Goal: Task Accomplishment & Management: Use online tool/utility

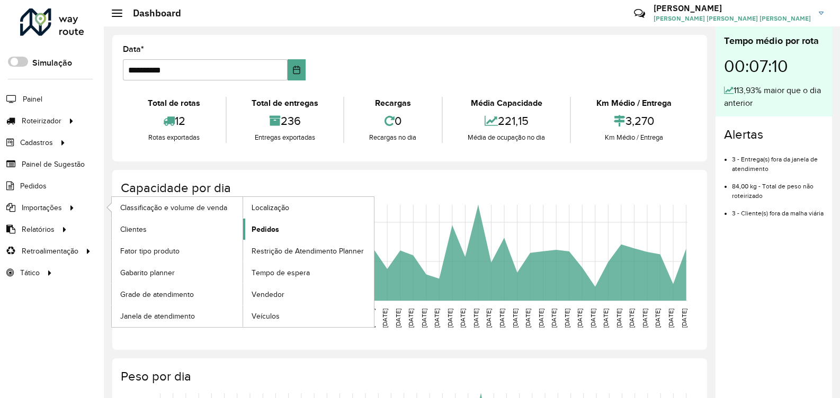
click at [275, 224] on span "Pedidos" at bounding box center [265, 229] width 28 height 11
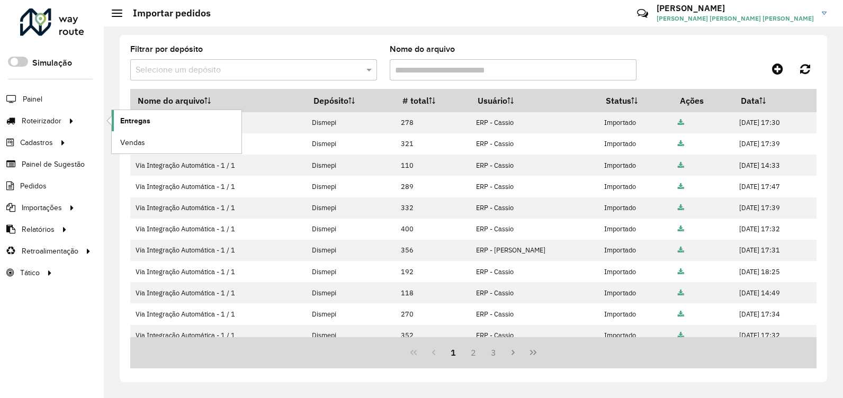
click at [130, 120] on span "Entregas" at bounding box center [135, 120] width 30 height 11
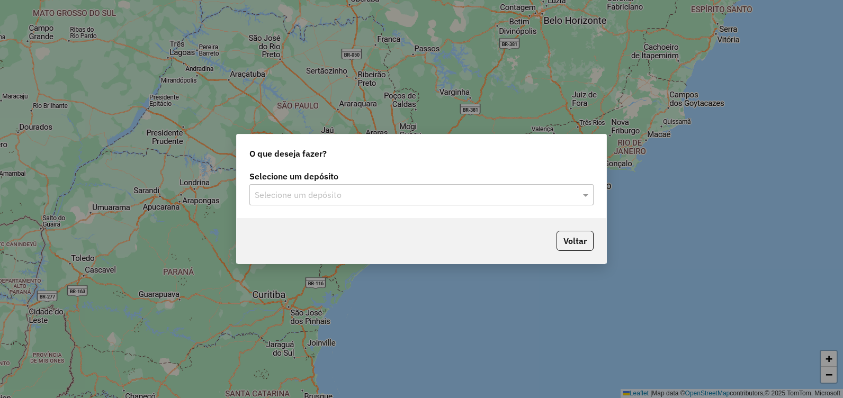
click at [577, 192] on div at bounding box center [421, 195] width 344 height 14
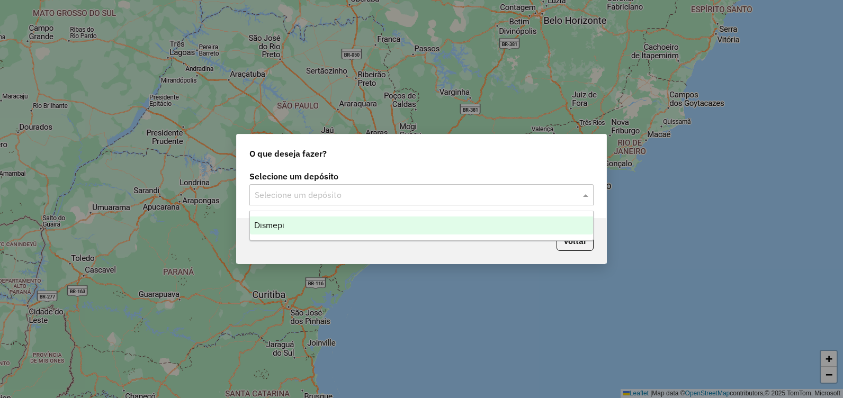
click at [527, 224] on div "Dismepi" at bounding box center [421, 226] width 343 height 18
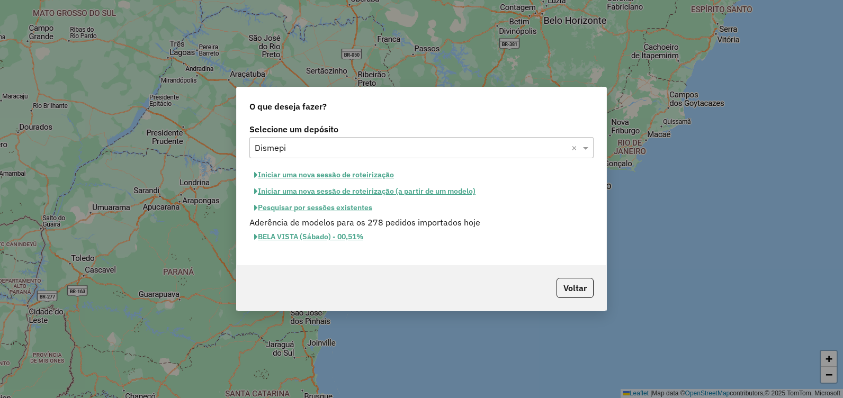
click at [325, 174] on button "Iniciar uma nova sessão de roteirização" at bounding box center [323, 175] width 149 height 16
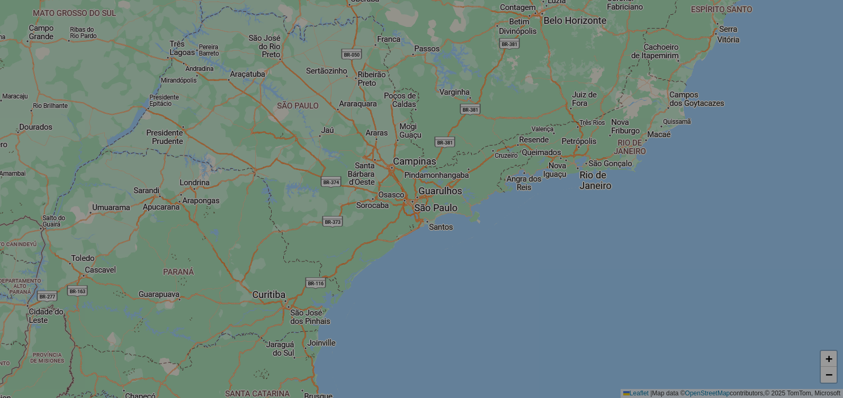
select select "*"
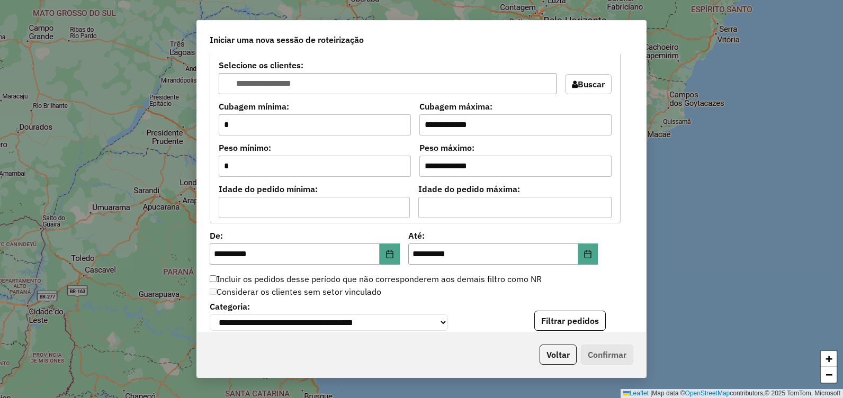
scroll to position [953, 0]
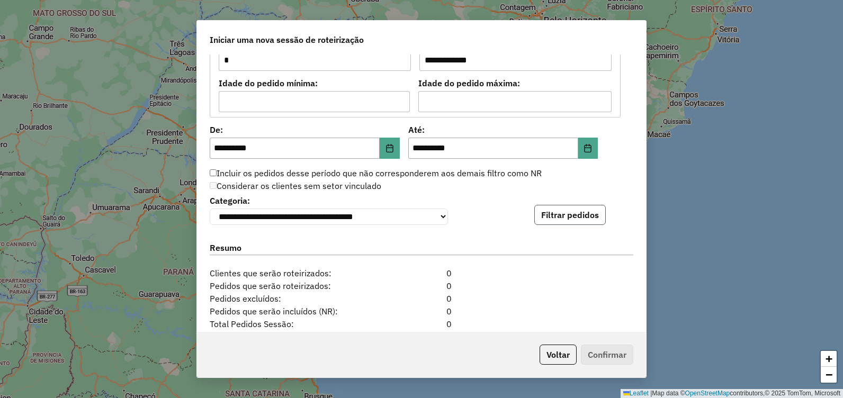
click at [568, 225] on button "Filtrar pedidos" at bounding box center [569, 215] width 71 height 20
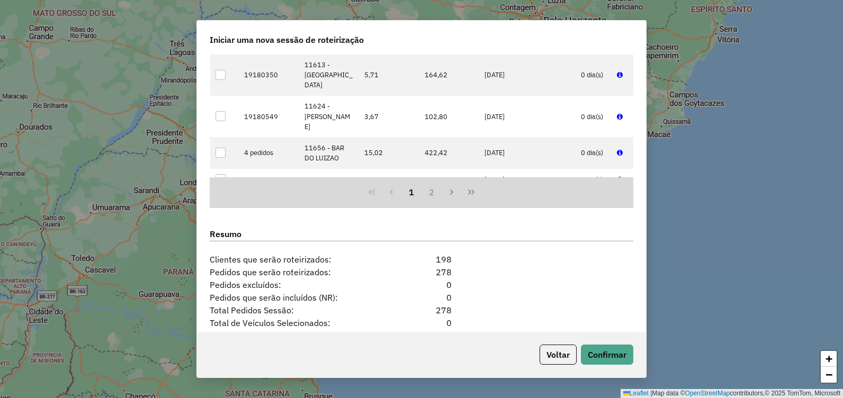
scroll to position [1283, 0]
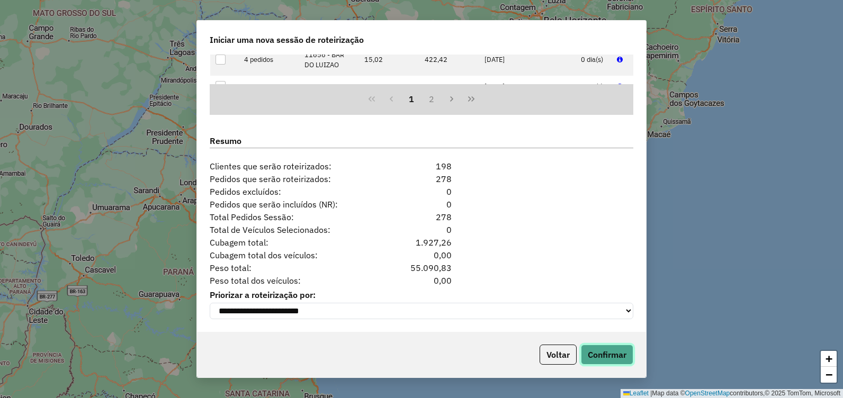
click at [611, 349] on button "Confirmar" at bounding box center [607, 355] width 52 height 20
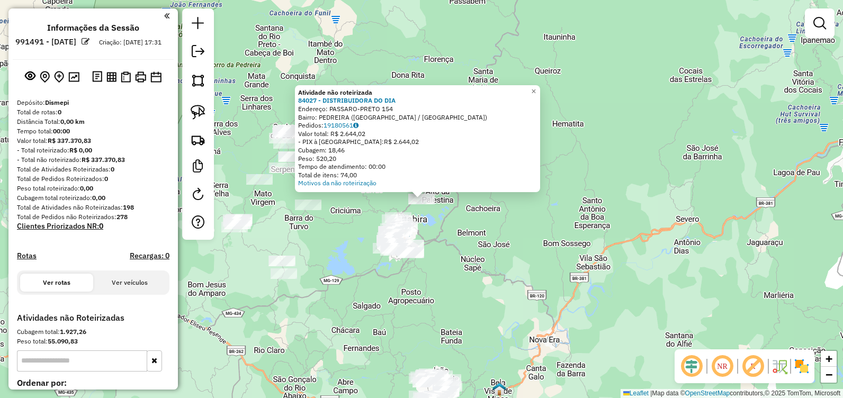
click at [472, 250] on div "Atividade não roteirizada 84027 - DISTRIBUIDORA DO DIA Endereço: PASSARO-PRETO …" at bounding box center [421, 199] width 843 height 398
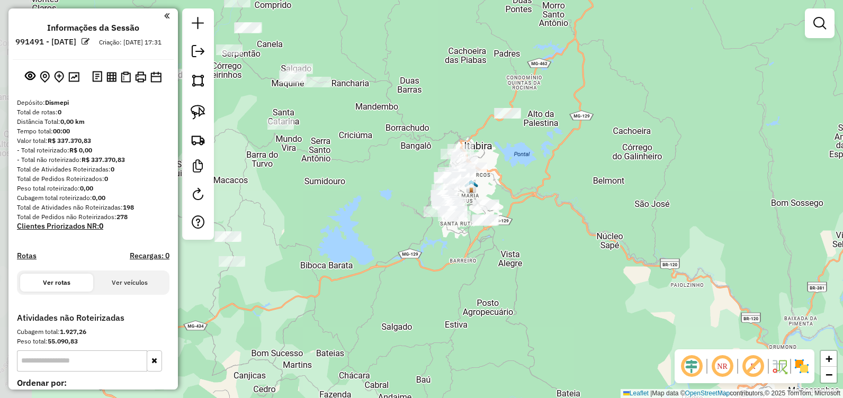
drag, startPoint x: 419, startPoint y: 228, endPoint x: 547, endPoint y: 176, distance: 138.0
click at [547, 176] on div "Janela de atendimento Grade de atendimento Capacidade Transportadoras Veículos …" at bounding box center [421, 199] width 843 height 398
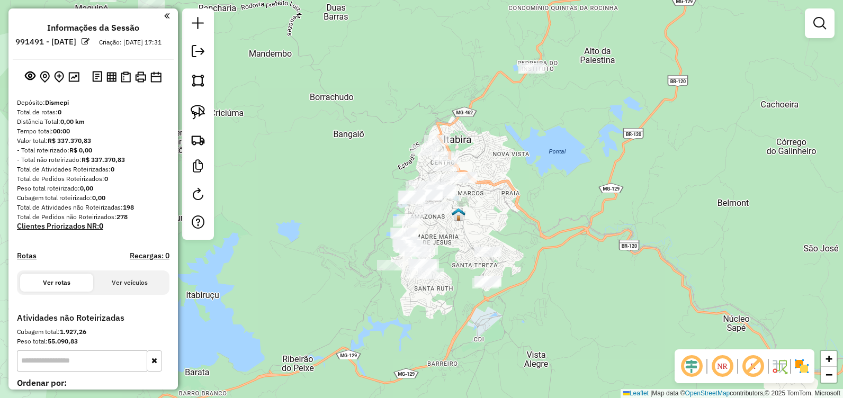
drag, startPoint x: 532, startPoint y: 140, endPoint x: 544, endPoint y: 149, distance: 15.3
click at [544, 148] on div "Janela de atendimento Grade de atendimento Capacidade Transportadoras Veículos …" at bounding box center [421, 199] width 843 height 398
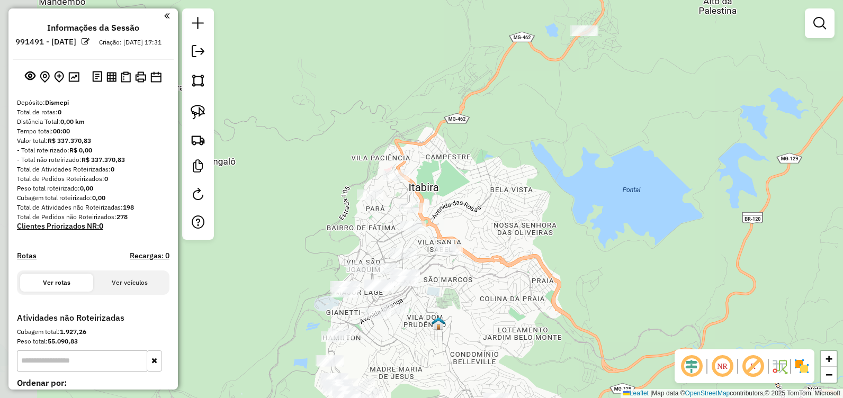
drag, startPoint x: 536, startPoint y: 131, endPoint x: 611, endPoint y: 182, distance: 90.6
click at [611, 182] on div "Janela de atendimento Grade de atendimento Capacidade Transportadoras Veículos …" at bounding box center [421, 199] width 843 height 398
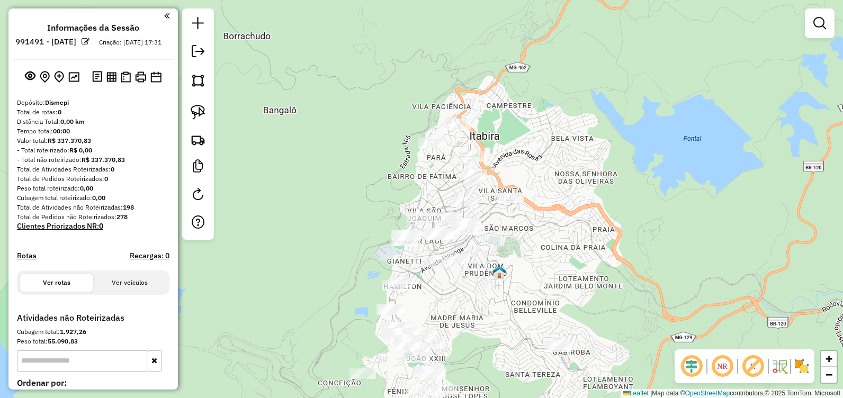
drag, startPoint x: 502, startPoint y: 298, endPoint x: 527, endPoint y: 237, distance: 66.3
click at [558, 241] on div "Janela de atendimento Grade de atendimento Capacidade Transportadoras Veículos …" at bounding box center [421, 199] width 843 height 398
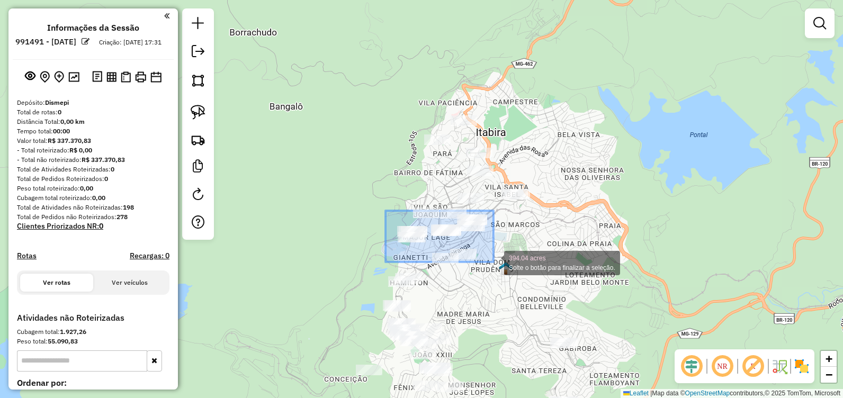
drag, startPoint x: 385, startPoint y: 211, endPoint x: 493, endPoint y: 262, distance: 119.6
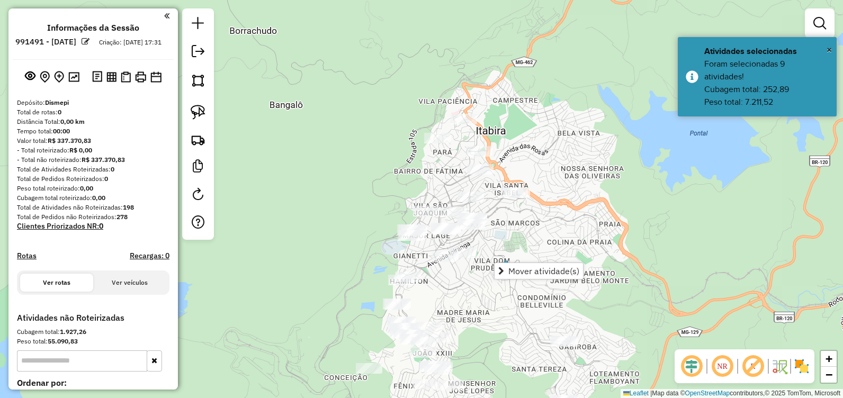
drag, startPoint x: 499, startPoint y: 232, endPoint x: 488, endPoint y: 220, distance: 17.2
click at [488, 220] on div "Janela de atendimento Grade de atendimento Capacidade Transportadoras Veículos …" at bounding box center [421, 199] width 843 height 398
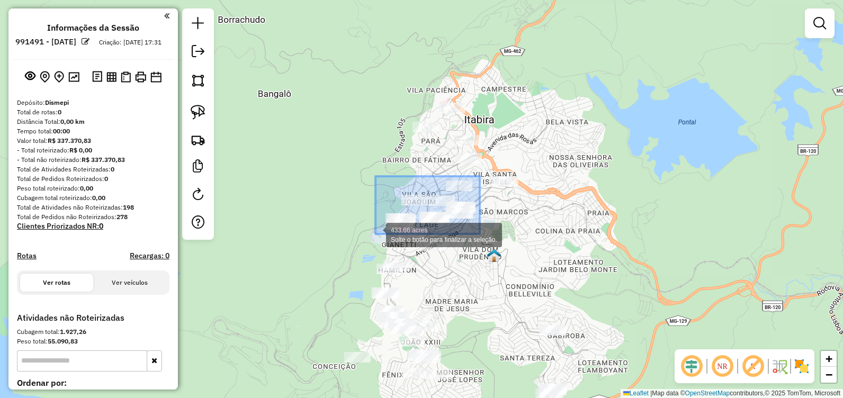
drag, startPoint x: 480, startPoint y: 176, endPoint x: 375, endPoint y: 232, distance: 118.4
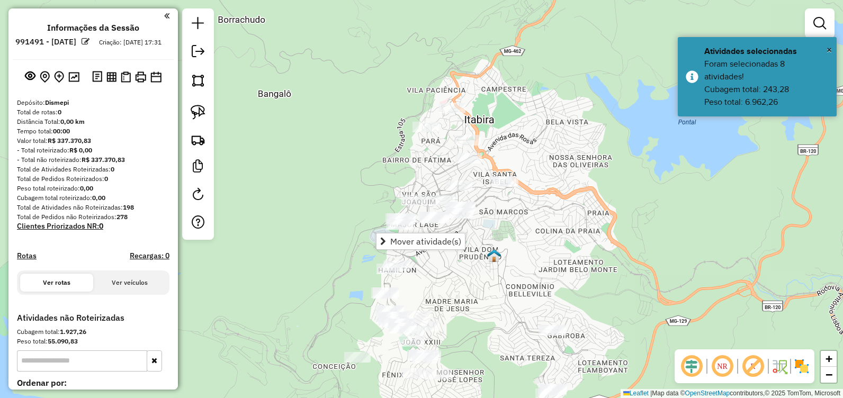
click at [518, 248] on div "Janela de atendimento Grade de atendimento Capacidade Transportadoras Veículos …" at bounding box center [421, 199] width 843 height 398
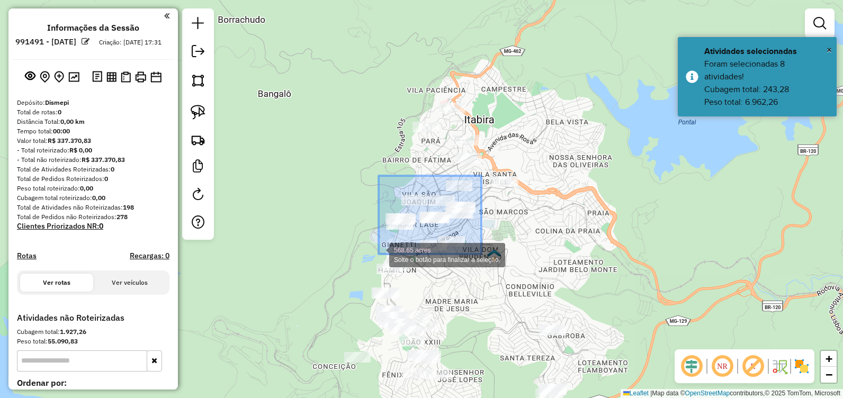
drag, startPoint x: 481, startPoint y: 176, endPoint x: 378, endPoint y: 254, distance: 129.6
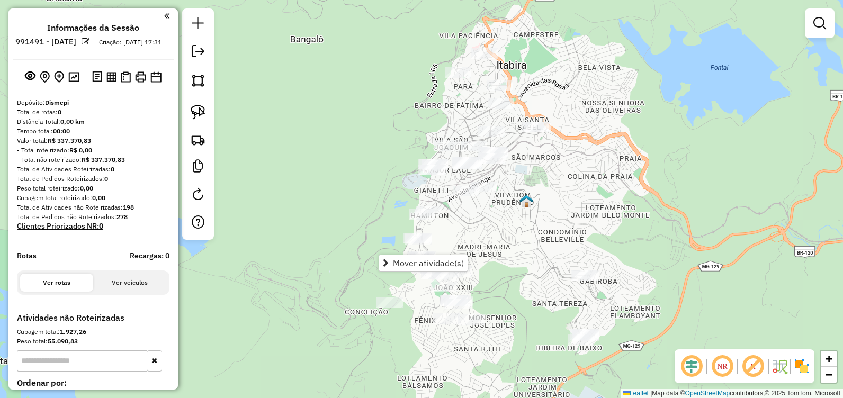
drag, startPoint x: 517, startPoint y: 205, endPoint x: 567, endPoint y: 200, distance: 50.0
click at [567, 200] on div "Janela de atendimento Grade de atendimento Capacidade Transportadoras Veículos …" at bounding box center [421, 199] width 843 height 398
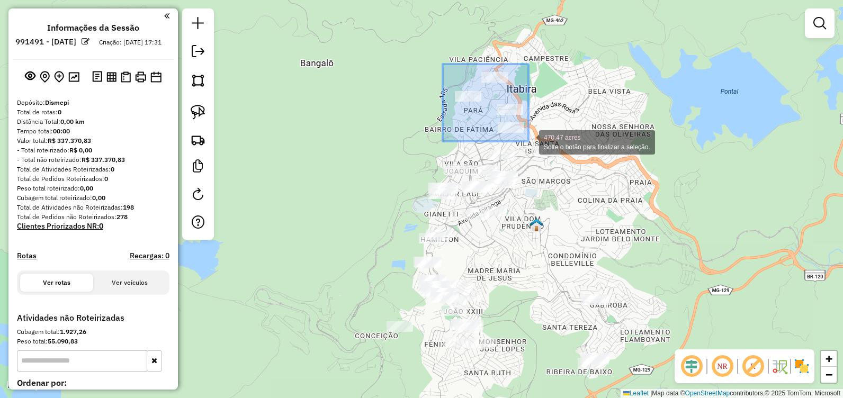
drag, startPoint x: 447, startPoint y: 70, endPoint x: 528, endPoint y: 141, distance: 107.7
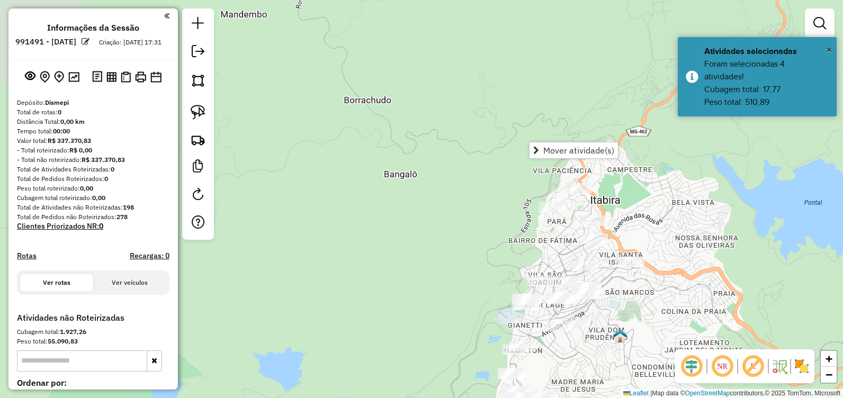
drag, startPoint x: 490, startPoint y: 135, endPoint x: 539, endPoint y: 260, distance: 134.8
click at [555, 261] on div "Janela de atendimento Grade de atendimento Capacidade Transportadoras Veículos …" at bounding box center [421, 199] width 843 height 398
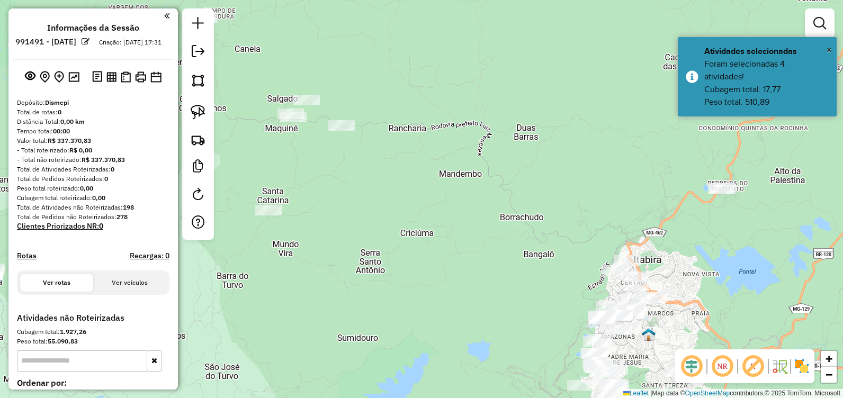
drag, startPoint x: 480, startPoint y: 206, endPoint x: 551, endPoint y: 221, distance: 72.0
click at [551, 221] on div "Janela de atendimento Grade de atendimento Capacidade Transportadoras Veículos …" at bounding box center [421, 199] width 843 height 398
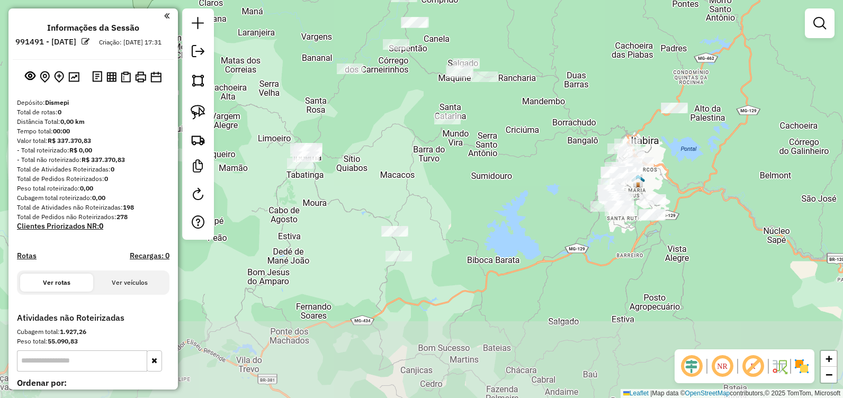
drag, startPoint x: 501, startPoint y: 243, endPoint x: 551, endPoint y: 133, distance: 120.4
click at [553, 125] on div "Janela de atendimento Grade de atendimento Capacidade Transportadoras Veículos …" at bounding box center [421, 199] width 843 height 398
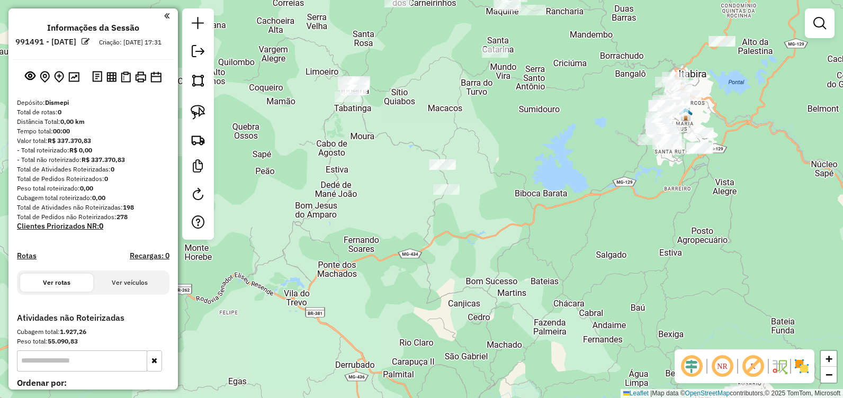
drag, startPoint x: 532, startPoint y: 233, endPoint x: 503, endPoint y: 194, distance: 48.4
click at [581, 187] on div "Janela de atendimento Grade de atendimento Capacidade Transportadoras Veículos …" at bounding box center [421, 199] width 843 height 398
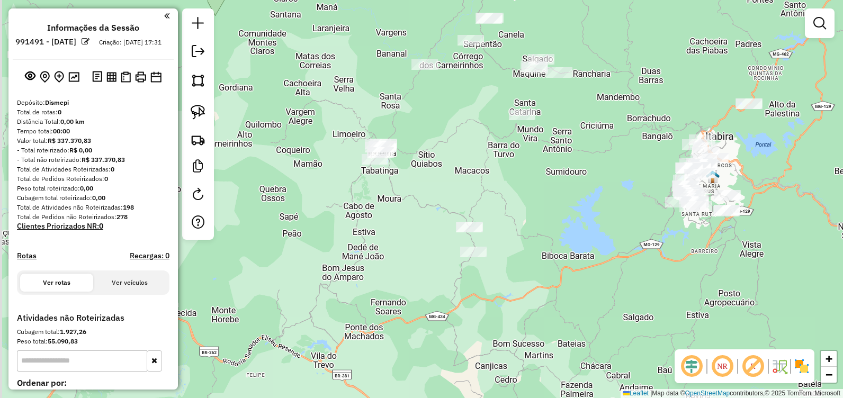
drag, startPoint x: 458, startPoint y: 56, endPoint x: 489, endPoint y: 114, distance: 66.3
click at [487, 125] on div "Janela de atendimento Grade de atendimento Capacidade Transportadoras Veículos …" at bounding box center [421, 199] width 843 height 398
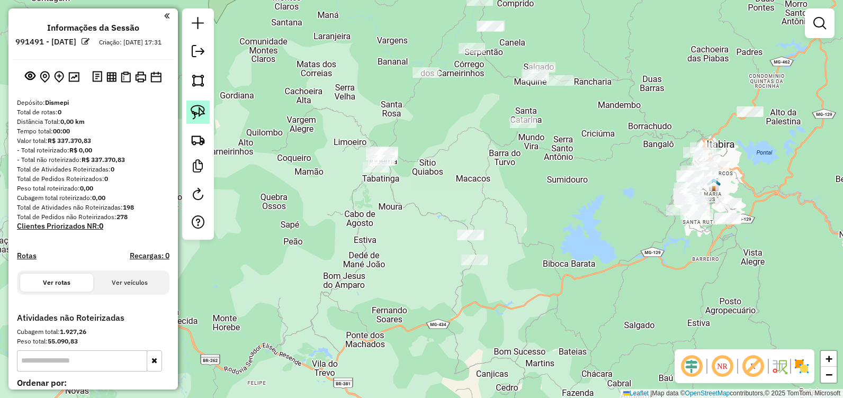
click at [201, 112] on img at bounding box center [198, 112] width 15 height 15
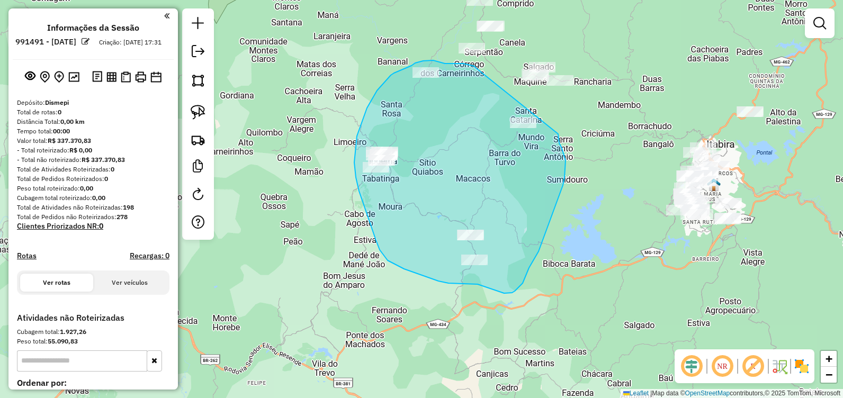
drag, startPoint x: 475, startPoint y: 67, endPoint x: 555, endPoint y: 131, distance: 102.5
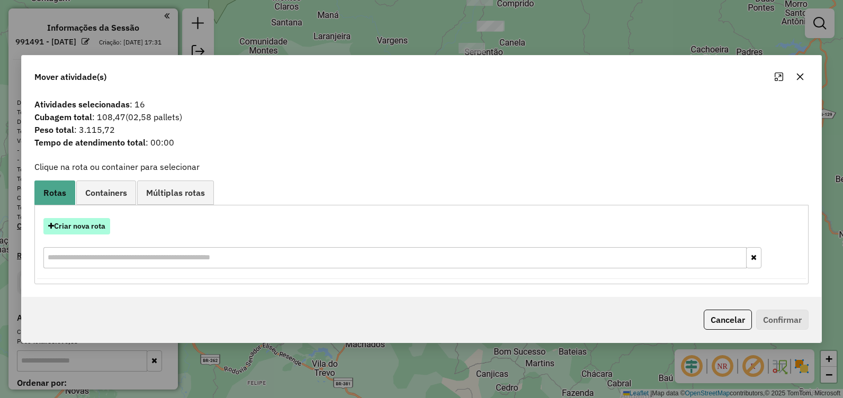
click at [83, 227] on button "Criar nova rota" at bounding box center [76, 226] width 67 height 16
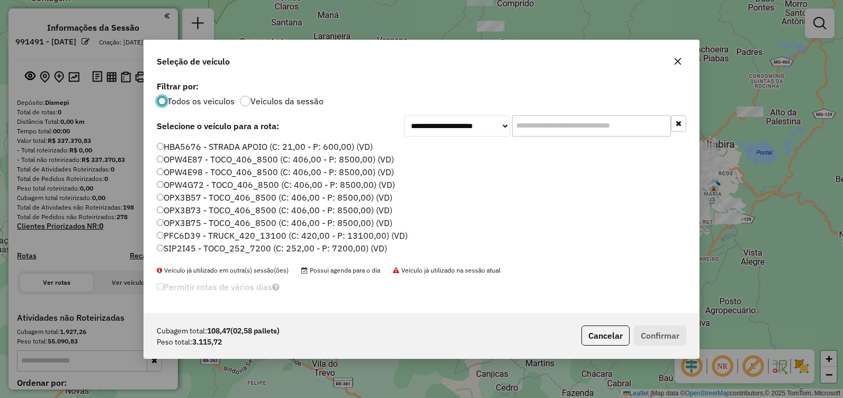
click at [238, 247] on label "SIP2I45 - TOCO_252_7200 (C: 252,00 - P: 7200,00) (VD)" at bounding box center [272, 248] width 230 height 13
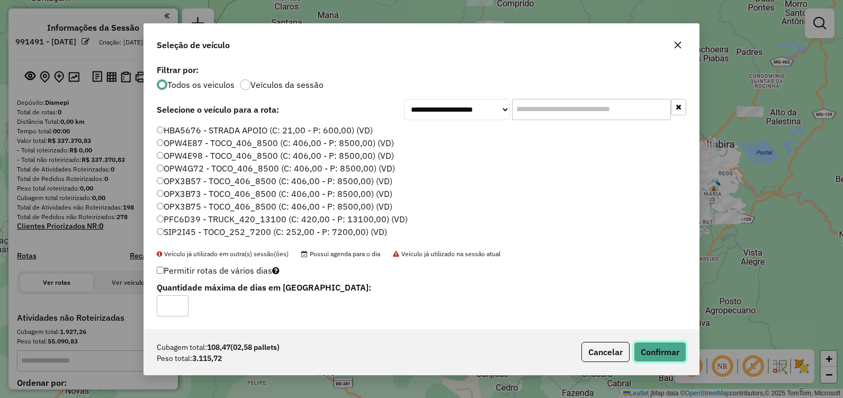
click at [649, 359] on button "Confirmar" at bounding box center [660, 352] width 52 height 20
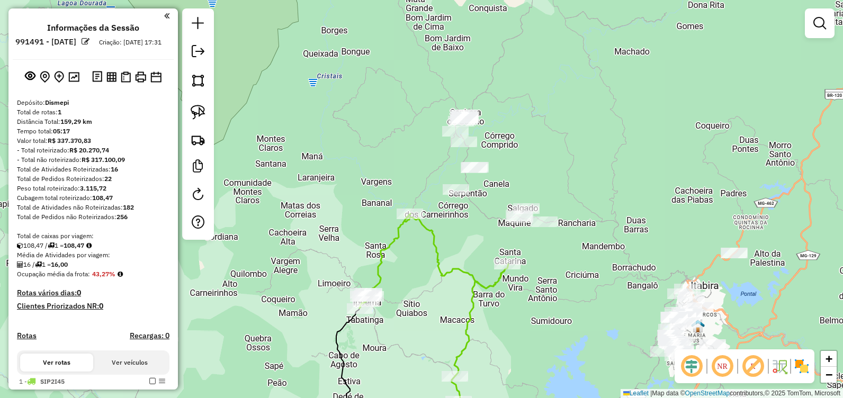
drag, startPoint x: 487, startPoint y: 119, endPoint x: 470, endPoint y: 261, distance: 143.0
click at [471, 261] on div "Janela de atendimento Grade de atendimento Capacidade Transportadoras Veículos …" at bounding box center [421, 199] width 843 height 398
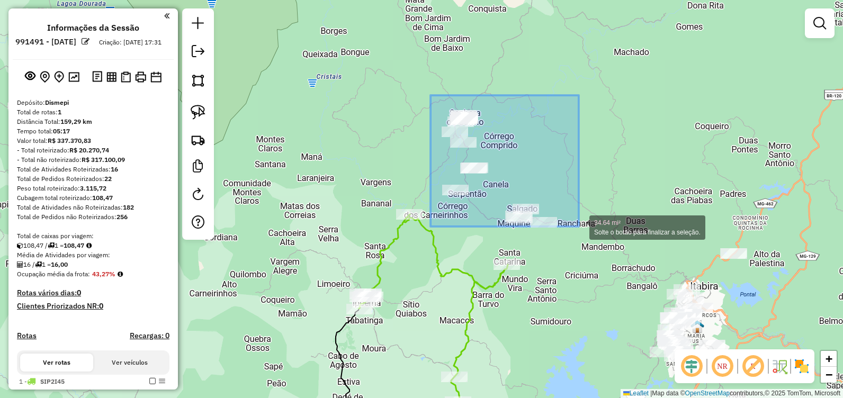
drag, startPoint x: 430, startPoint y: 95, endPoint x: 579, endPoint y: 227, distance: 198.4
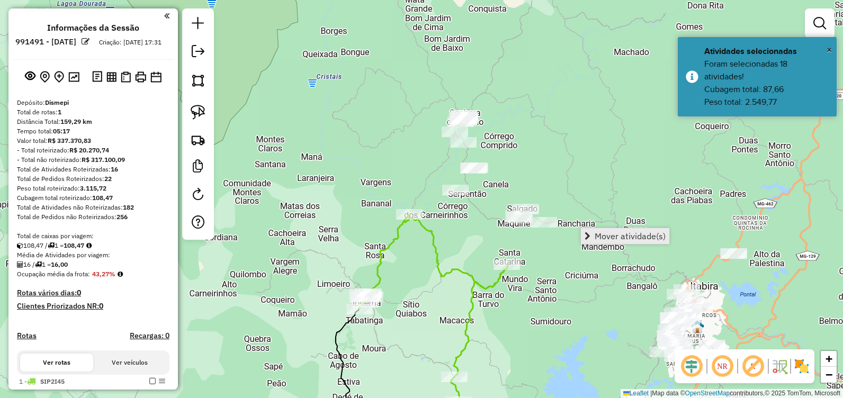
click at [602, 238] on span "Mover atividade(s)" at bounding box center [630, 236] width 71 height 8
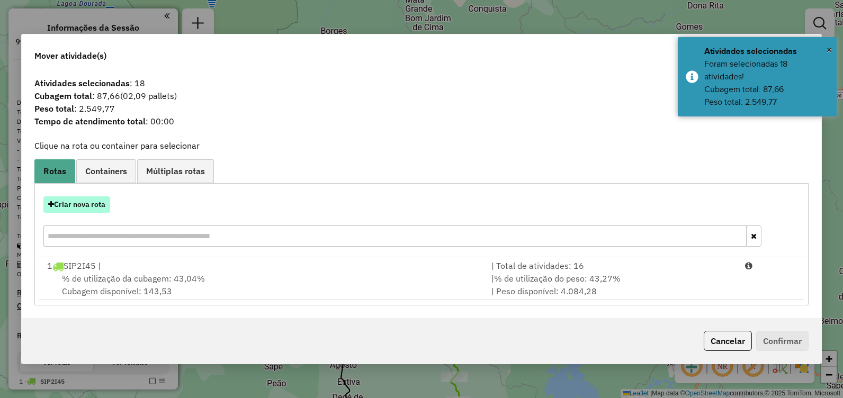
click at [92, 205] on button "Criar nova rota" at bounding box center [76, 204] width 67 height 16
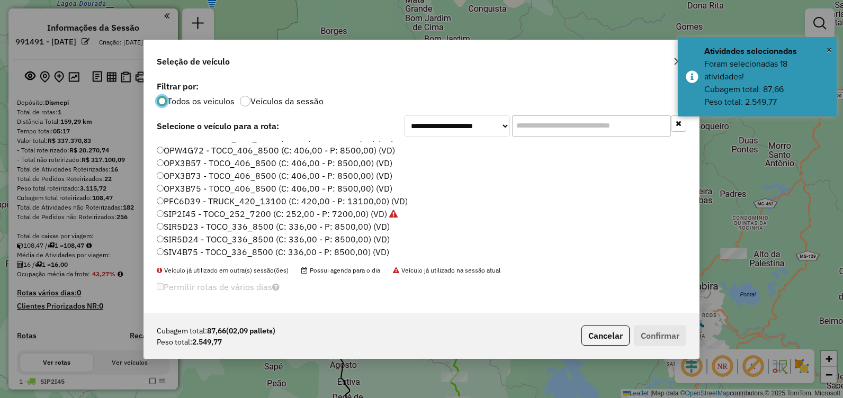
scroll to position [74, 0]
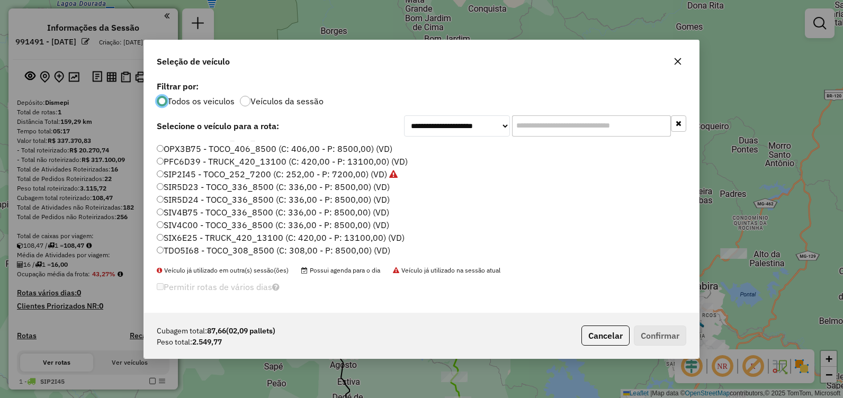
click at [231, 250] on label "TDO5I68 - TOCO_308_8500 (C: 308,00 - P: 8500,00) (VD)" at bounding box center [273, 250] width 233 height 13
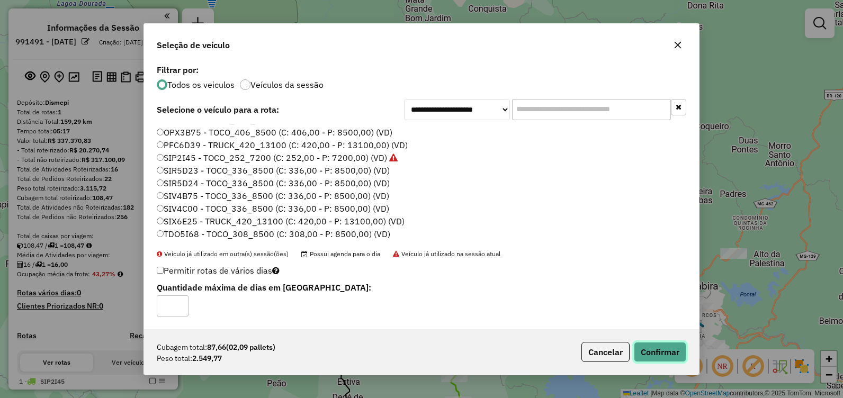
click at [651, 345] on button "Confirmar" at bounding box center [660, 352] width 52 height 20
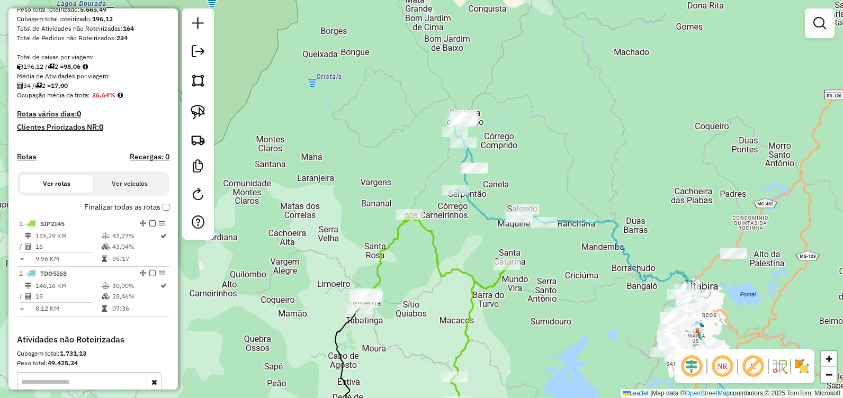
scroll to position [212, 0]
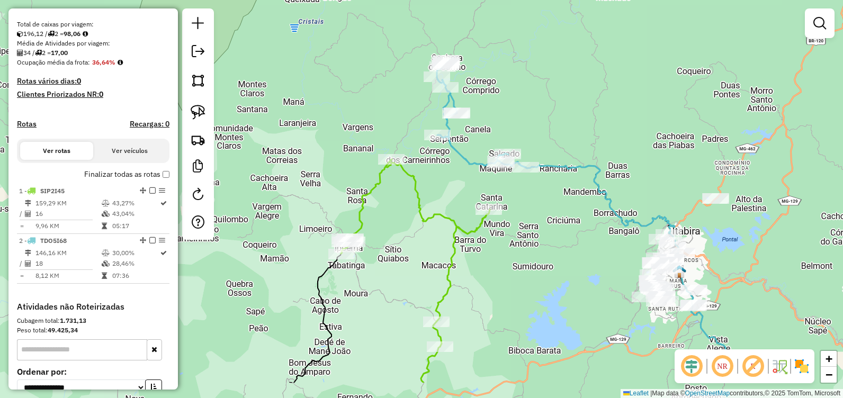
drag, startPoint x: 712, startPoint y: 270, endPoint x: 706, endPoint y: 257, distance: 14.5
click at [708, 257] on div "Janela de atendimento Grade de atendimento Capacidade Transportadoras Veículos …" at bounding box center [421, 199] width 843 height 398
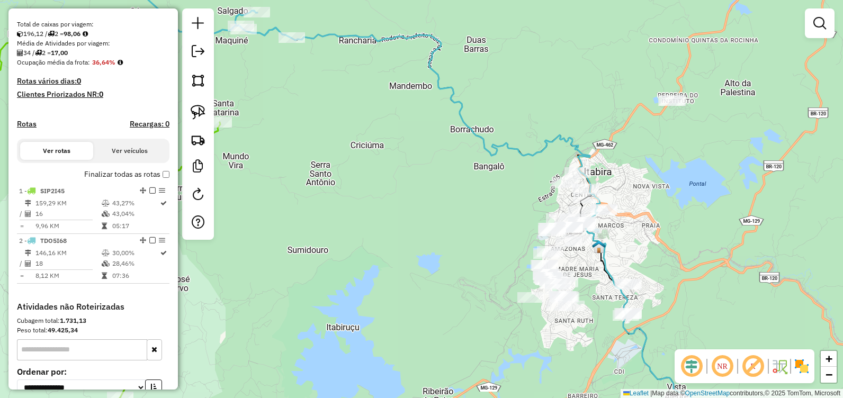
drag, startPoint x: 504, startPoint y: 235, endPoint x: 439, endPoint y: 217, distance: 67.2
click at [440, 216] on div "Janela de atendimento Grade de atendimento Capacidade Transportadoras Veículos …" at bounding box center [421, 199] width 843 height 398
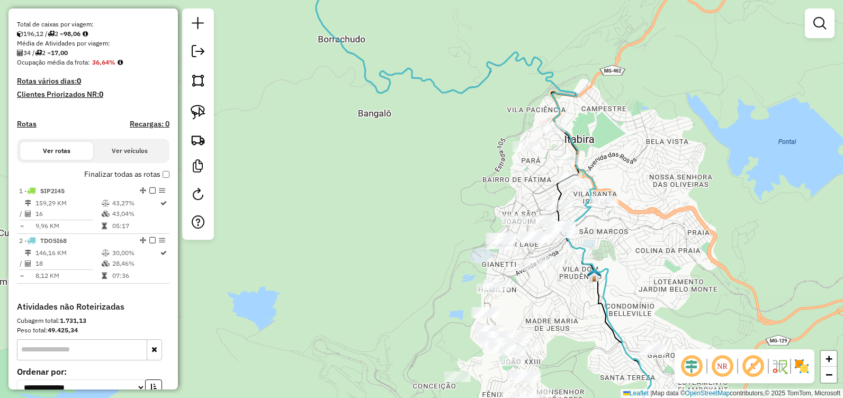
drag, startPoint x: 465, startPoint y: 195, endPoint x: 446, endPoint y: 72, distance: 124.2
click at [446, 72] on div "Janela de atendimento Grade de atendimento Capacidade Transportadoras Veículos …" at bounding box center [421, 199] width 843 height 398
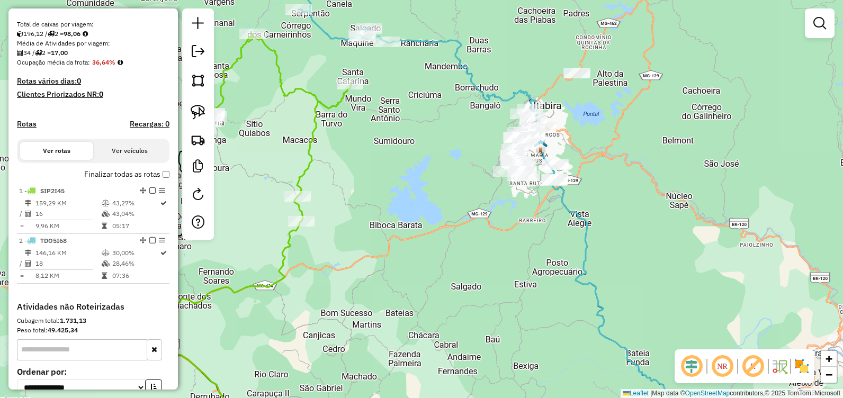
drag, startPoint x: 407, startPoint y: 161, endPoint x: 410, endPoint y: 128, distance: 33.6
click at [410, 128] on div "Janela de atendimento Grade de atendimento Capacidade Transportadoras Veículos …" at bounding box center [421, 199] width 843 height 398
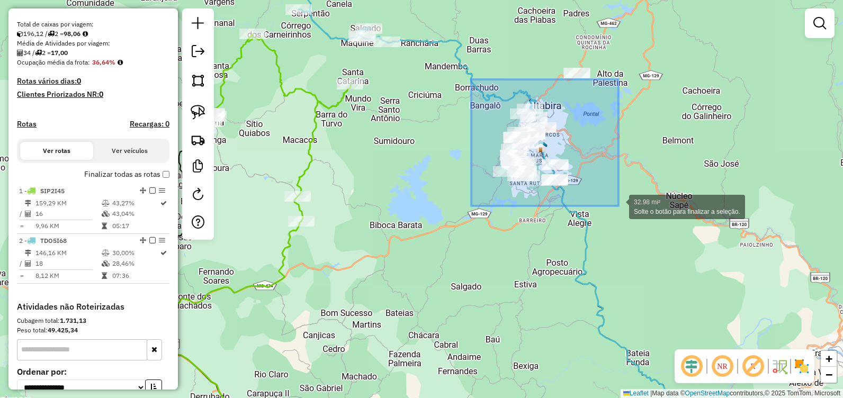
drag, startPoint x: 471, startPoint y: 79, endPoint x: 619, endPoint y: 206, distance: 194.8
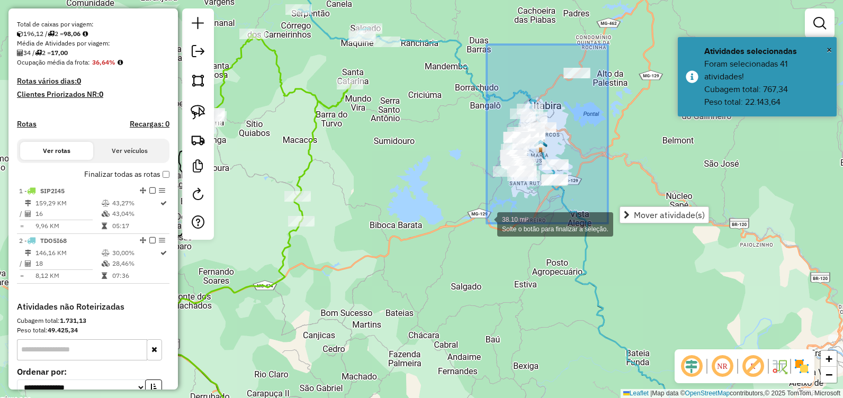
drag, startPoint x: 608, startPoint y: 44, endPoint x: 479, endPoint y: 224, distance: 221.1
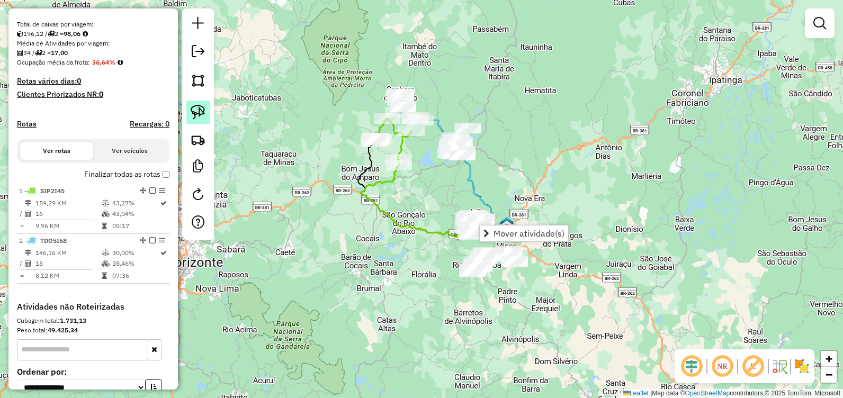
click at [202, 113] on img at bounding box center [198, 112] width 15 height 15
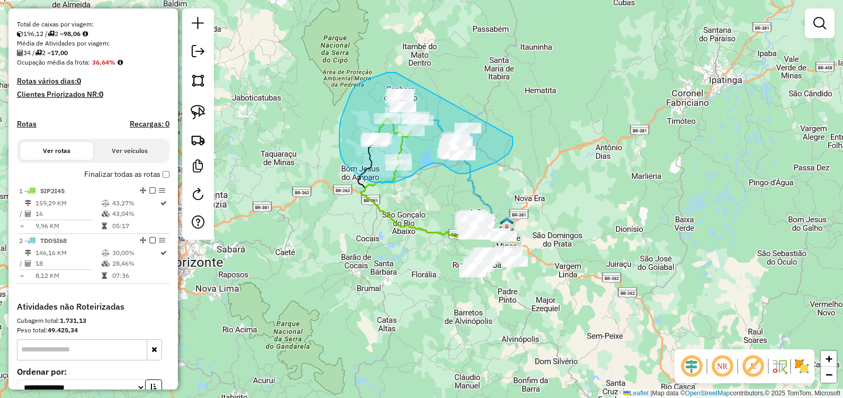
drag, startPoint x: 394, startPoint y: 72, endPoint x: 501, endPoint y: 111, distance: 113.9
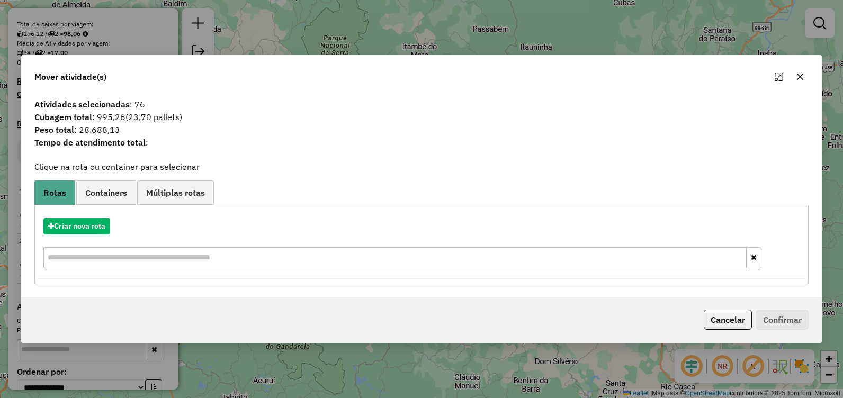
click at [797, 77] on icon "button" at bounding box center [800, 77] width 8 height 8
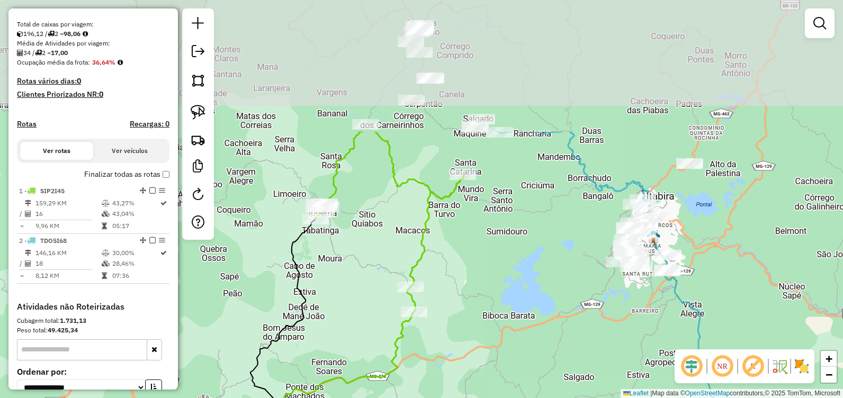
drag, startPoint x: 438, startPoint y: 102, endPoint x: 501, endPoint y: 262, distance: 171.9
click at [515, 271] on div "Janela de atendimento Grade de atendimento Capacidade Transportadoras Veículos …" at bounding box center [421, 199] width 843 height 398
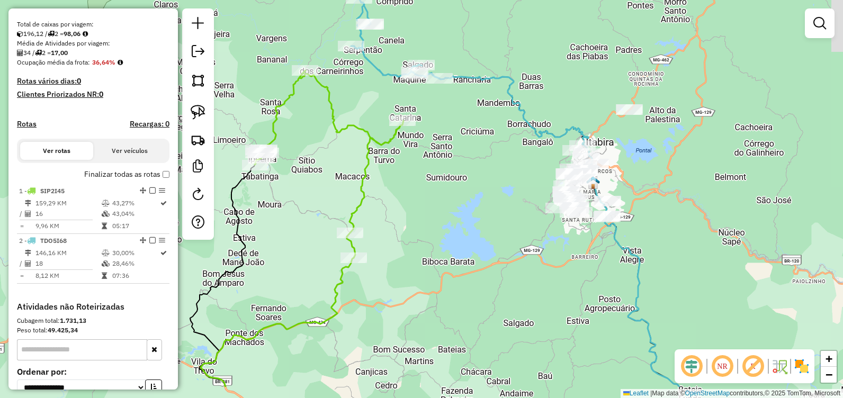
drag, startPoint x: 565, startPoint y: 206, endPoint x: 514, endPoint y: 152, distance: 74.5
click at [510, 157] on div "Janela de atendimento Grade de atendimento Capacidade Transportadoras Veículos …" at bounding box center [421, 199] width 843 height 398
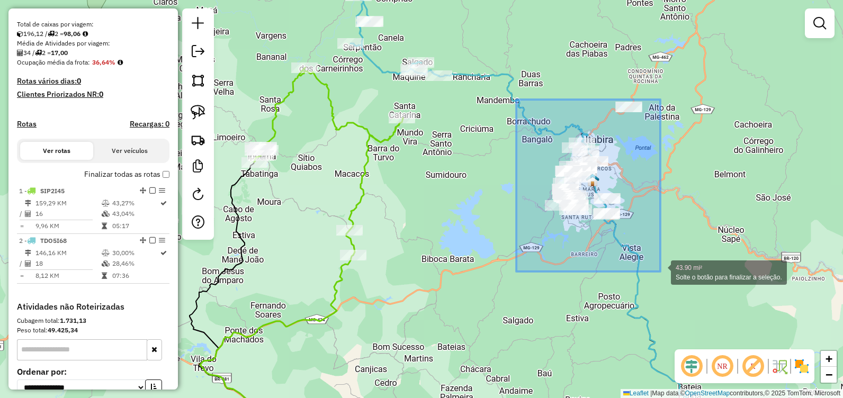
drag, startPoint x: 516, startPoint y: 100, endPoint x: 661, endPoint y: 273, distance: 225.5
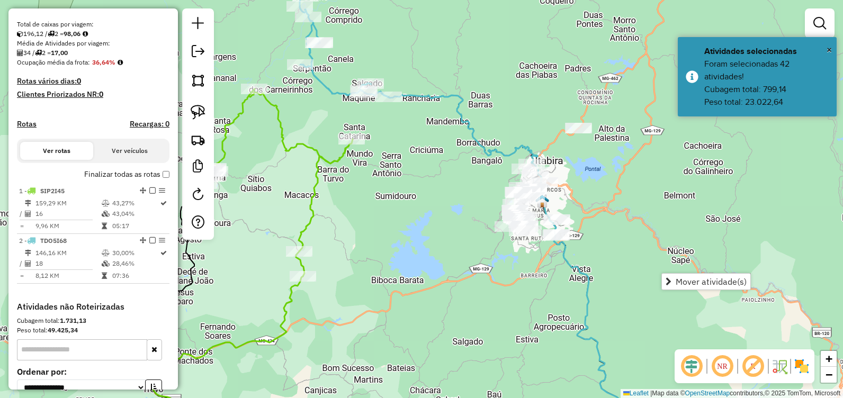
drag, startPoint x: 436, startPoint y: 213, endPoint x: 395, endPoint y: 247, distance: 52.7
click at [396, 242] on div "Janela de atendimento Grade de atendimento Capacidade Transportadoras Veículos …" at bounding box center [421, 199] width 843 height 398
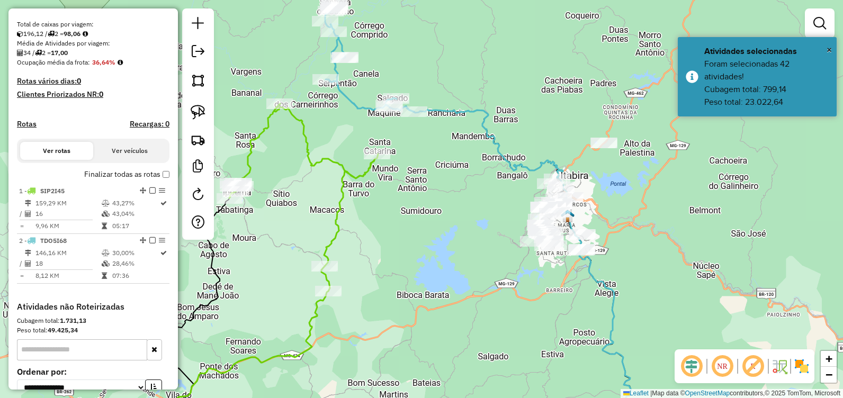
drag, startPoint x: 426, startPoint y: 211, endPoint x: 497, endPoint y: 222, distance: 72.4
click at [464, 217] on div "Janela de atendimento Grade de atendimento Capacidade Transportadoras Veículos …" at bounding box center [421, 199] width 843 height 398
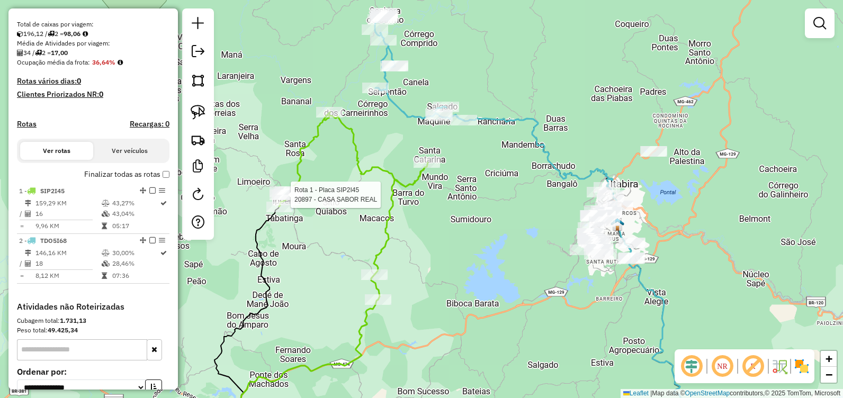
select select "**********"
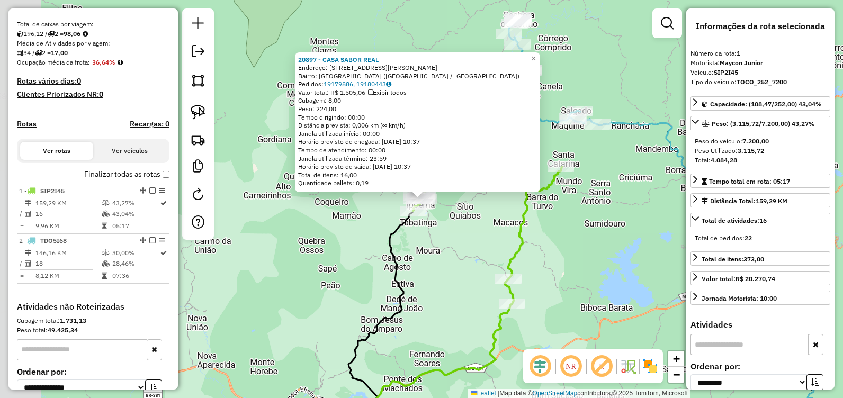
scroll to position [323, 0]
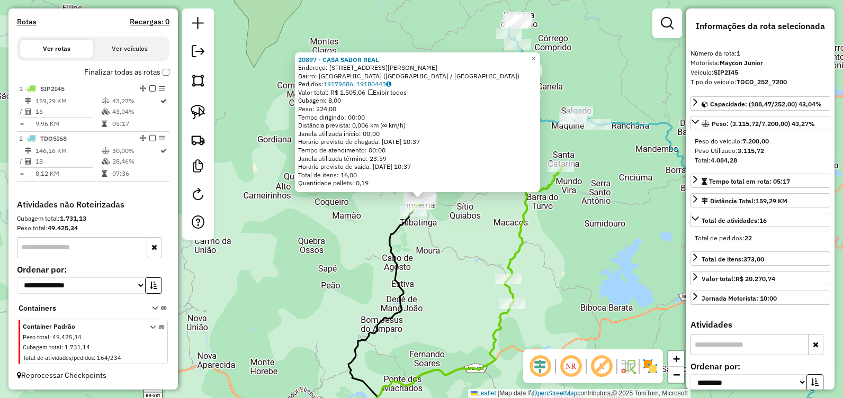
click at [598, 232] on div "20897 - CASA SABOR REAL Endereço: PC [PERSON_NAME][STREET_ADDRESS] Pedidos: 191…" at bounding box center [421, 199] width 843 height 398
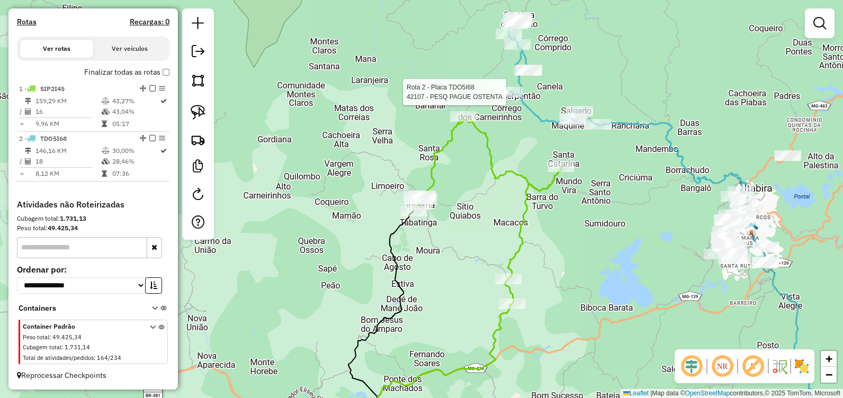
select select "**********"
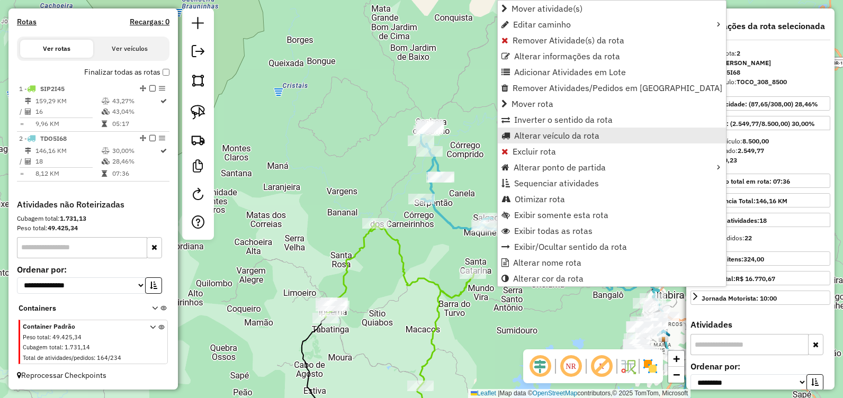
click at [540, 136] on span "Alterar veículo da rota" at bounding box center [556, 135] width 85 height 8
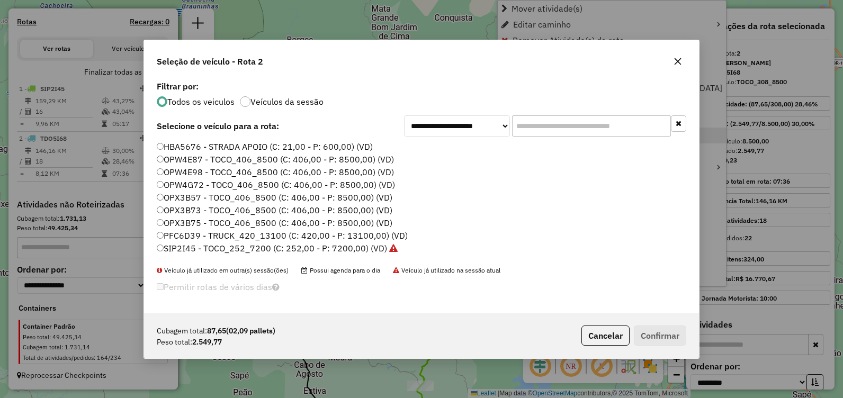
scroll to position [6, 3]
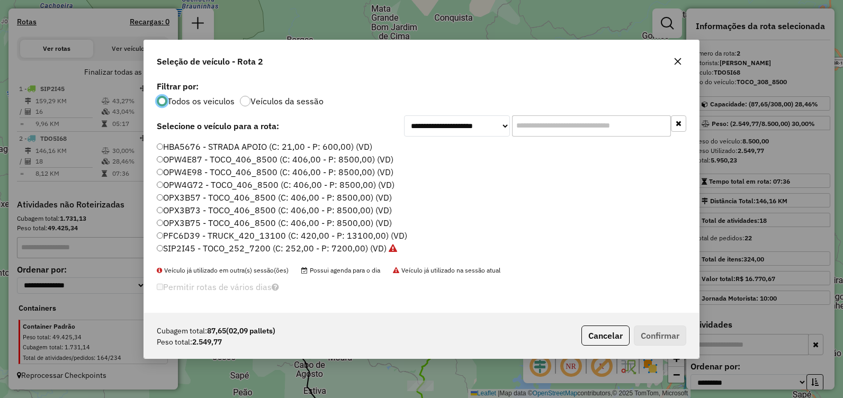
click at [248, 248] on label "SIP2I45 - TOCO_252_7200 (C: 252,00 - P: 7200,00) (VD)" at bounding box center [277, 248] width 240 height 13
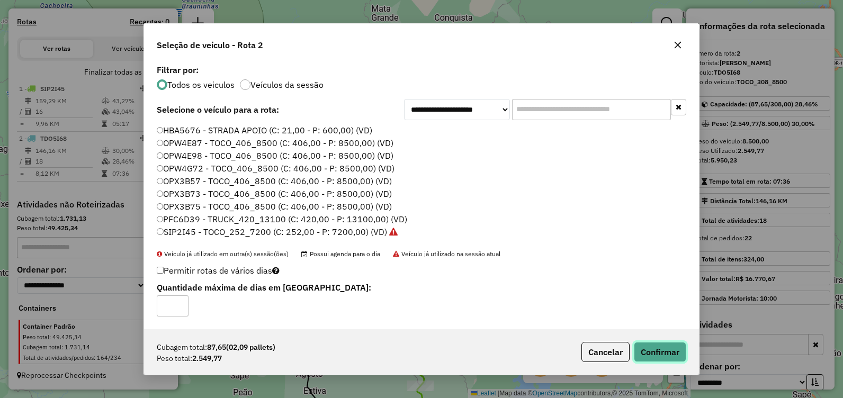
click at [646, 350] on button "Confirmar" at bounding box center [660, 352] width 52 height 20
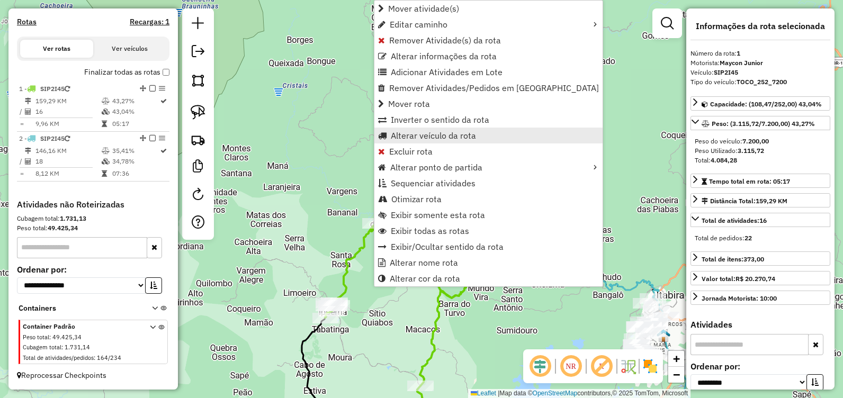
click at [442, 142] on link "Alterar veículo da rota" at bounding box center [488, 136] width 228 height 16
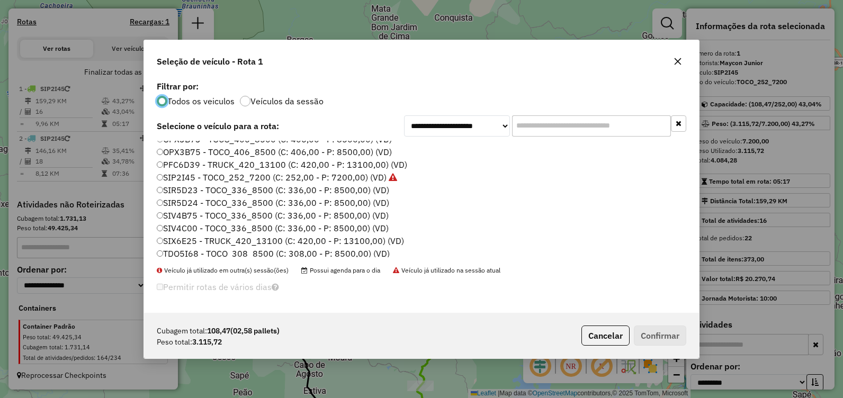
scroll to position [74, 0]
click at [262, 250] on label "TDO5I68 - TOCO_308_8500 (C: 308,00 - P: 8500,00) (VD)" at bounding box center [273, 250] width 233 height 13
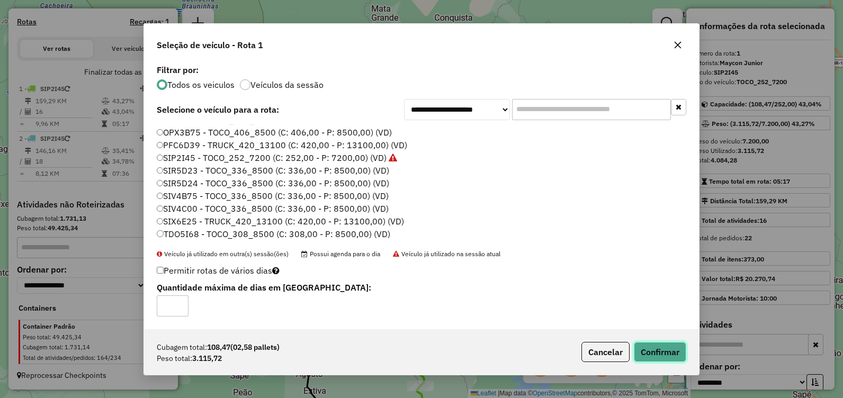
click at [672, 348] on button "Confirmar" at bounding box center [660, 352] width 52 height 20
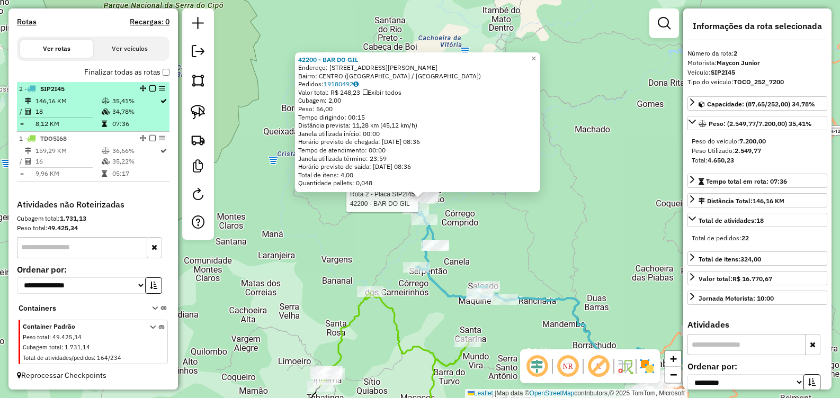
drag, startPoint x: 139, startPoint y: 136, endPoint x: 142, endPoint y: 91, distance: 44.6
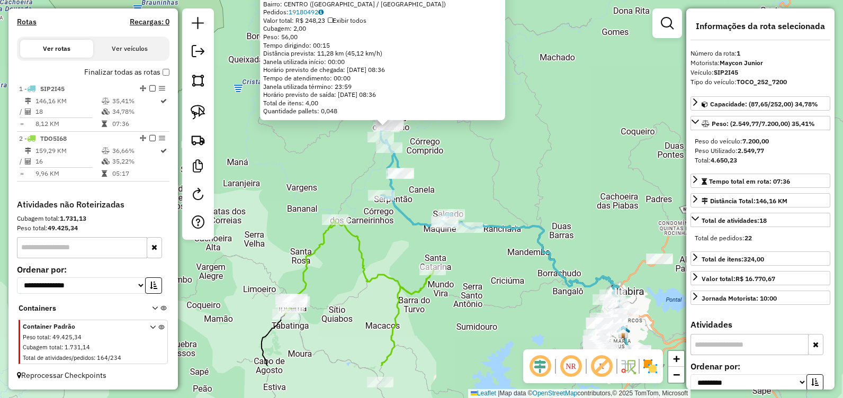
drag, startPoint x: 512, startPoint y: 334, endPoint x: 453, endPoint y: 241, distance: 110.0
click at [457, 240] on div "42200 - BAR DO [PERSON_NAME]: [STREET_ADDRESS][PERSON_NAME] [GEOGRAPHIC_DATA]: …" at bounding box center [421, 199] width 843 height 398
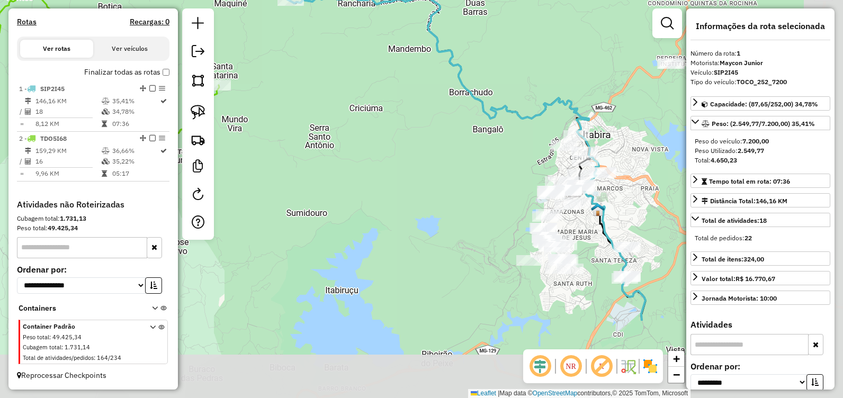
drag, startPoint x: 556, startPoint y: 274, endPoint x: 443, endPoint y: 166, distance: 156.9
click at [443, 167] on div "42200 - BAR DO [PERSON_NAME]: [STREET_ADDRESS][PERSON_NAME] [GEOGRAPHIC_DATA]: …" at bounding box center [421, 199] width 843 height 398
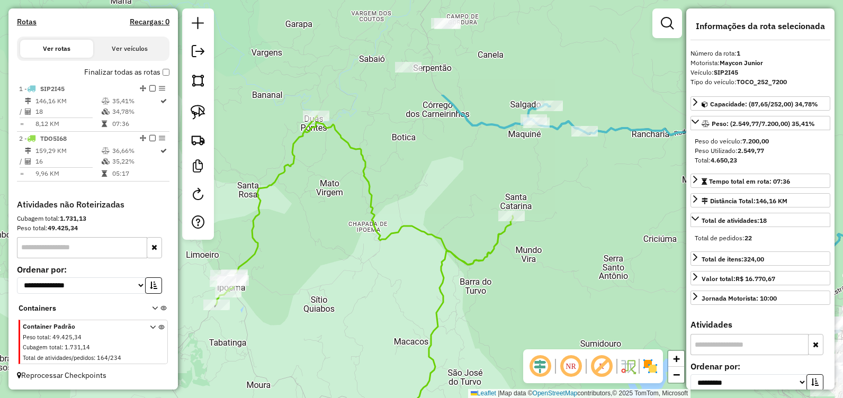
drag, startPoint x: 366, startPoint y: 201, endPoint x: 637, endPoint y: 337, distance: 303.3
click at [661, 365] on hb-router-mapa "Informações da Sessão 991491 - [DATE] Criação: [DATE] 17:31 Depósito: Dismepi T…" at bounding box center [421, 199] width 843 height 398
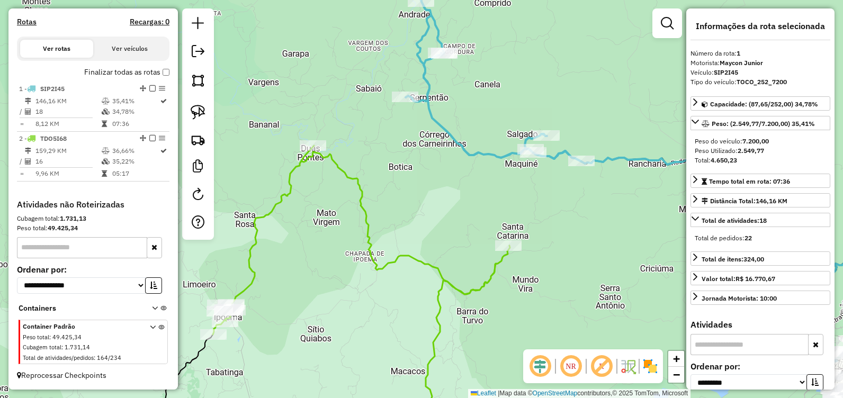
drag, startPoint x: 416, startPoint y: 195, endPoint x: 489, endPoint y: 202, distance: 73.3
click at [492, 205] on div "42200 - BAR DO [PERSON_NAME]: [STREET_ADDRESS][PERSON_NAME] [GEOGRAPHIC_DATA]: …" at bounding box center [421, 199] width 843 height 398
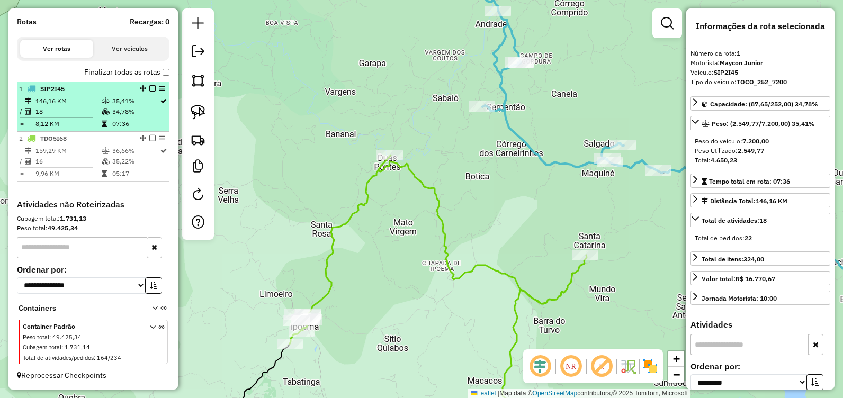
click at [149, 87] on em at bounding box center [152, 88] width 6 height 6
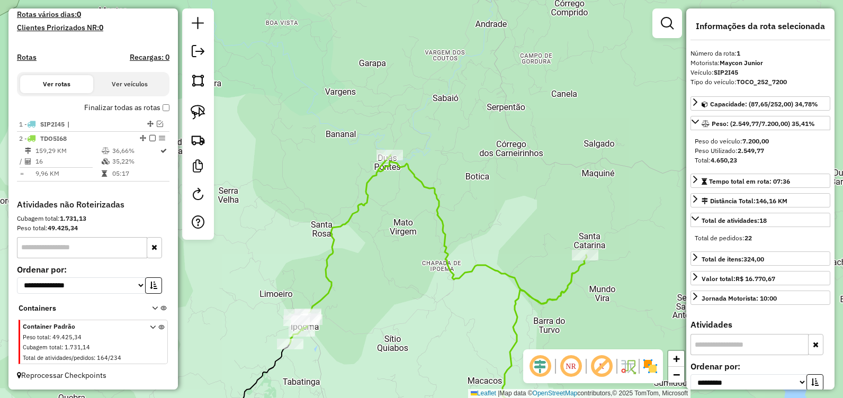
scroll to position [288, 0]
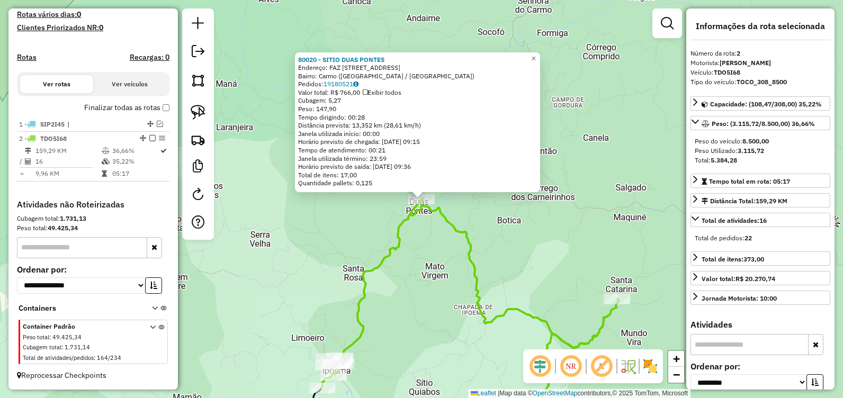
click at [150, 140] on em at bounding box center [152, 138] width 6 height 6
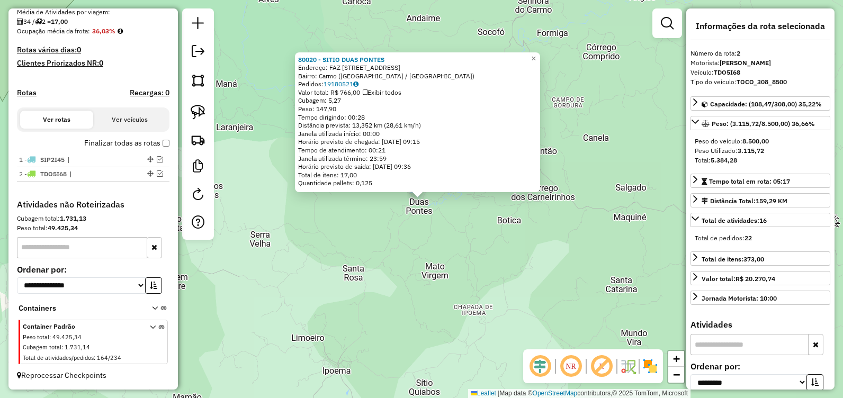
scroll to position [253, 0]
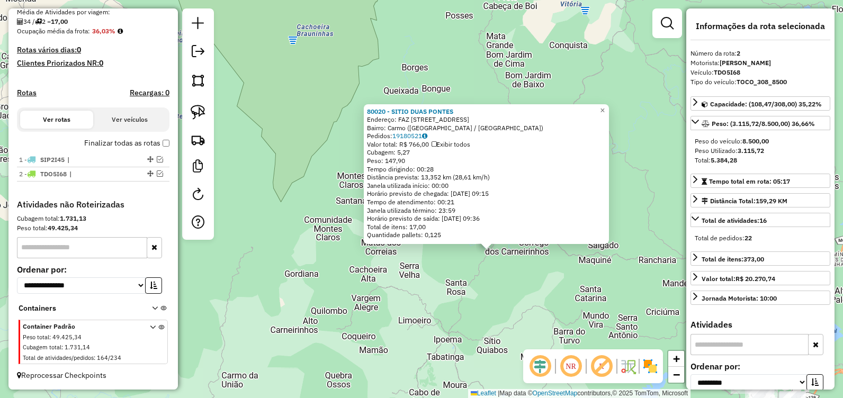
click at [500, 298] on div "80020 - SITIO DUAS PONTES Endereço: FAZ [GEOGRAPHIC_DATA], 43 Bairro: [GEOGRAPH…" at bounding box center [421, 199] width 843 height 398
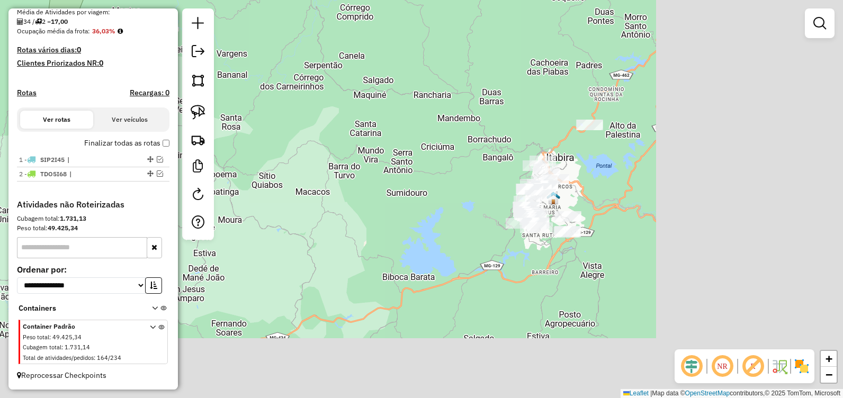
drag, startPoint x: 569, startPoint y: 280, endPoint x: 363, endPoint y: 135, distance: 251.9
click at [340, 114] on div "Janela de atendimento Grade de atendimento Capacidade Transportadoras Veículos …" at bounding box center [421, 199] width 843 height 398
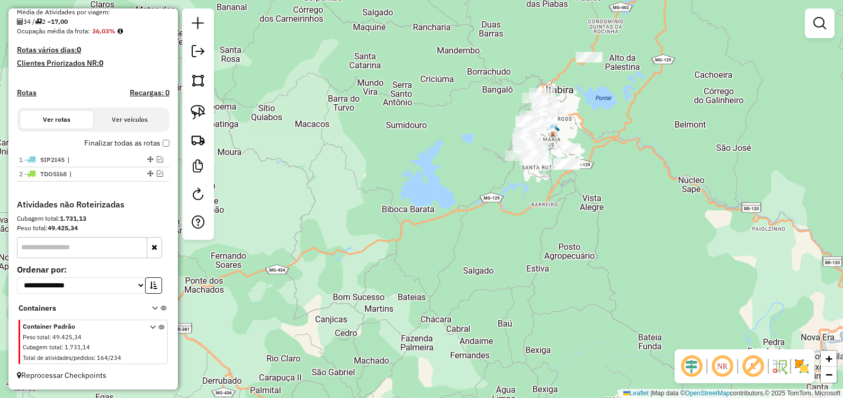
drag, startPoint x: 457, startPoint y: 262, endPoint x: 440, endPoint y: 130, distance: 133.0
click at [443, 131] on div "Janela de atendimento Grade de atendimento Capacidade Transportadoras Veículos …" at bounding box center [421, 199] width 843 height 398
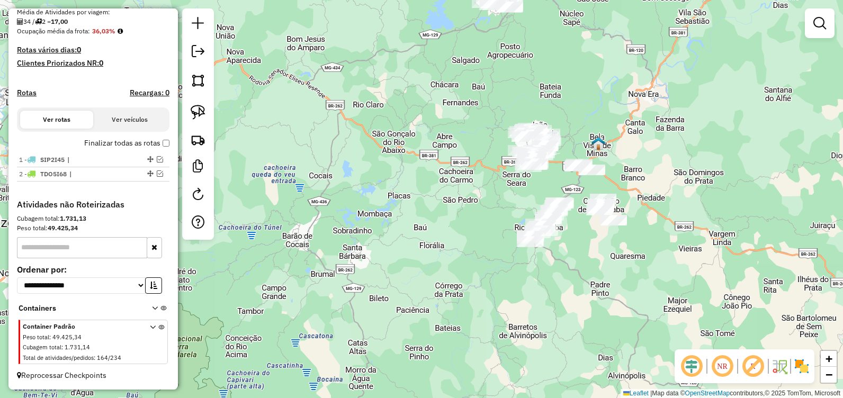
drag, startPoint x: 528, startPoint y: 275, endPoint x: 561, endPoint y: 158, distance: 121.0
click at [561, 158] on div "Janela de atendimento Grade de atendimento Capacidade Transportadoras Veículos …" at bounding box center [421, 199] width 843 height 398
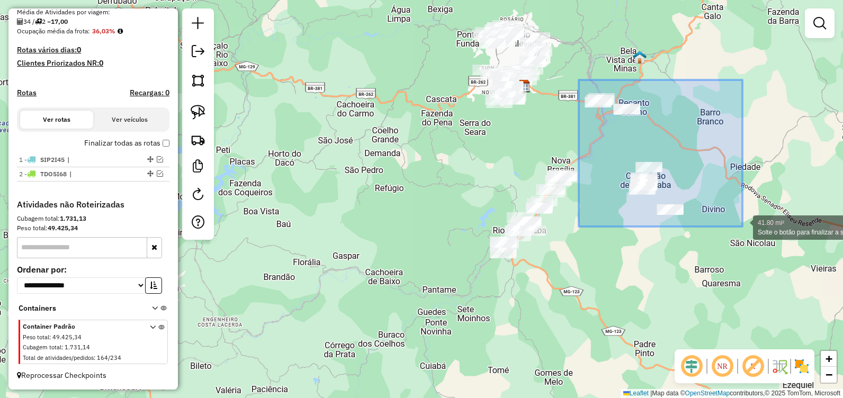
drag, startPoint x: 583, startPoint y: 83, endPoint x: 746, endPoint y: 236, distance: 223.6
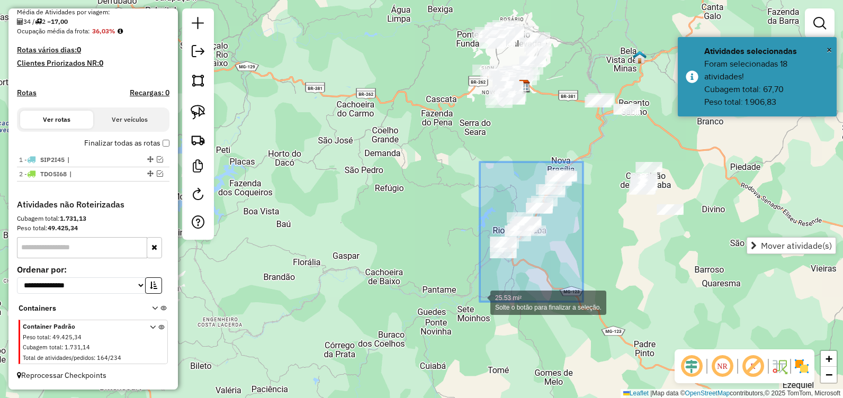
drag, startPoint x: 583, startPoint y: 162, endPoint x: 480, endPoint y: 302, distance: 173.8
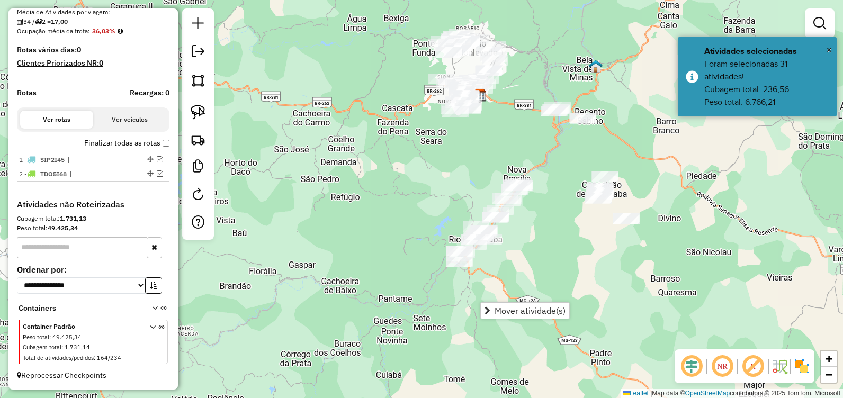
drag, startPoint x: 599, startPoint y: 184, endPoint x: 555, endPoint y: 193, distance: 44.9
click at [555, 193] on div "Janela de atendimento Grade de atendimento Capacidade Transportadoras Veículos …" at bounding box center [421, 199] width 843 height 398
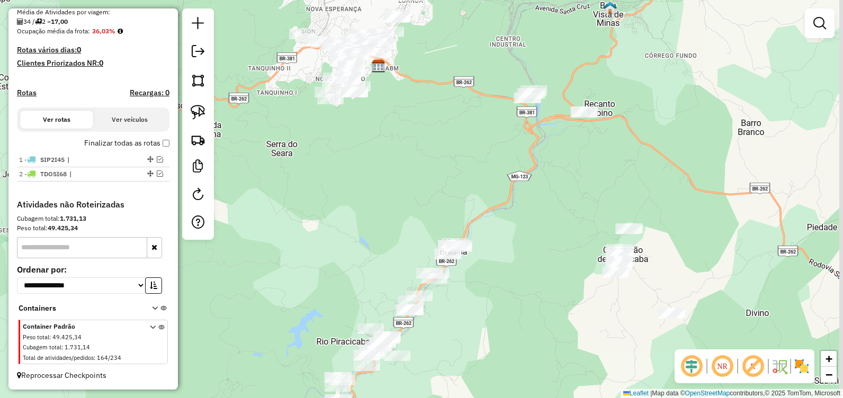
drag, startPoint x: 526, startPoint y: 134, endPoint x: 462, endPoint y: 144, distance: 64.8
click at [465, 141] on div "Janela de atendimento Grade de atendimento Capacidade Transportadoras Veículos …" at bounding box center [421, 199] width 843 height 398
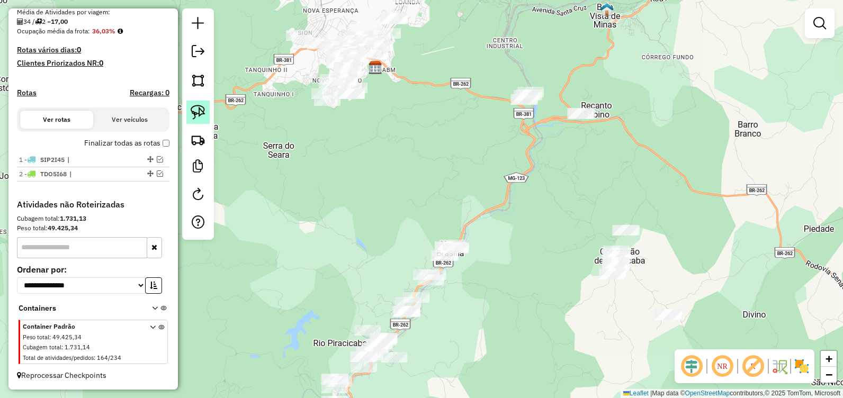
click at [197, 112] on img at bounding box center [198, 112] width 15 height 15
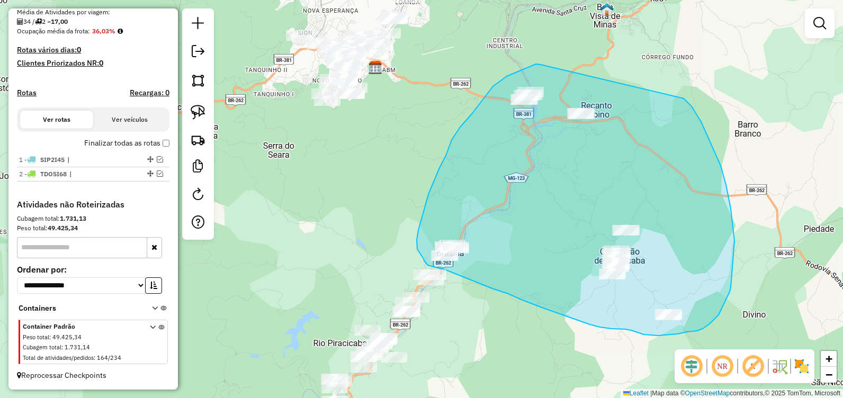
drag, startPoint x: 541, startPoint y: 65, endPoint x: 678, endPoint y: 94, distance: 140.7
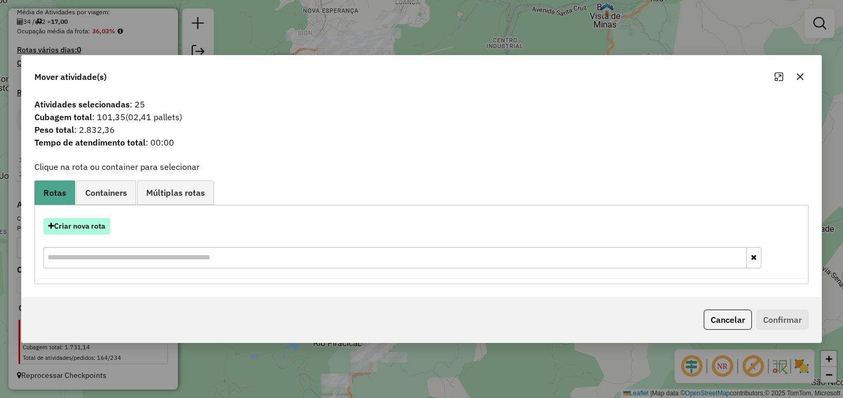
click at [94, 225] on button "Criar nova rota" at bounding box center [76, 226] width 67 height 16
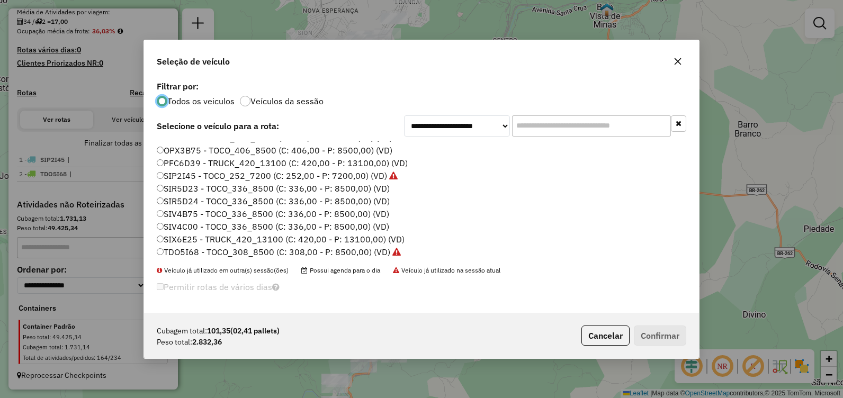
scroll to position [74, 0]
click at [221, 226] on label "SIV4C00 - TOCO_336_8500 (C: 336,00 - P: 8500,00) (VD)" at bounding box center [273, 225] width 232 height 13
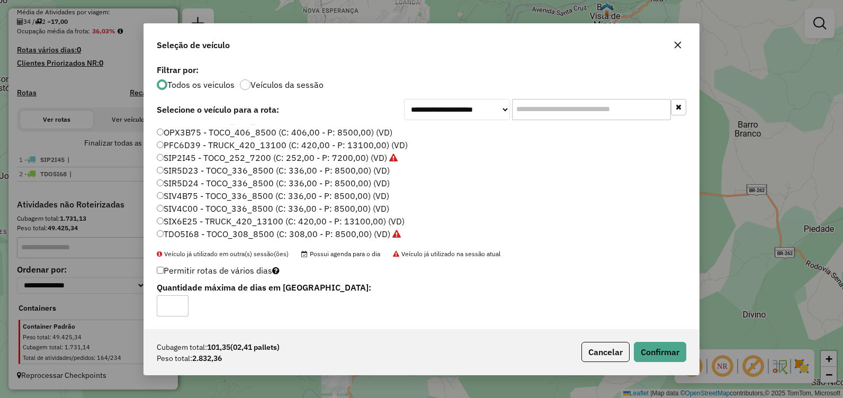
click at [679, 45] on icon "button" at bounding box center [677, 45] width 8 height 8
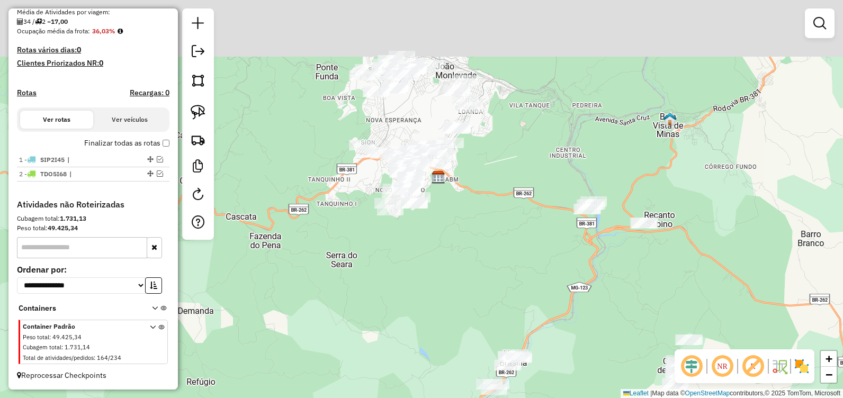
drag, startPoint x: 480, startPoint y: 177, endPoint x: 566, endPoint y: 304, distance: 152.9
click at [566, 304] on div "Janela de atendimento Grade de atendimento Capacidade Transportadoras Veículos …" at bounding box center [421, 199] width 843 height 398
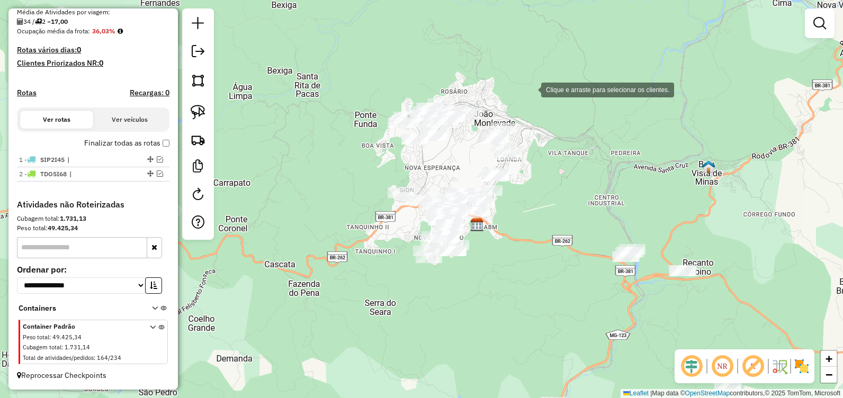
click at [530, 89] on div "Clique e arraste para selecionar os clientes. Janela de atendimento Grade de at…" at bounding box center [421, 199] width 843 height 398
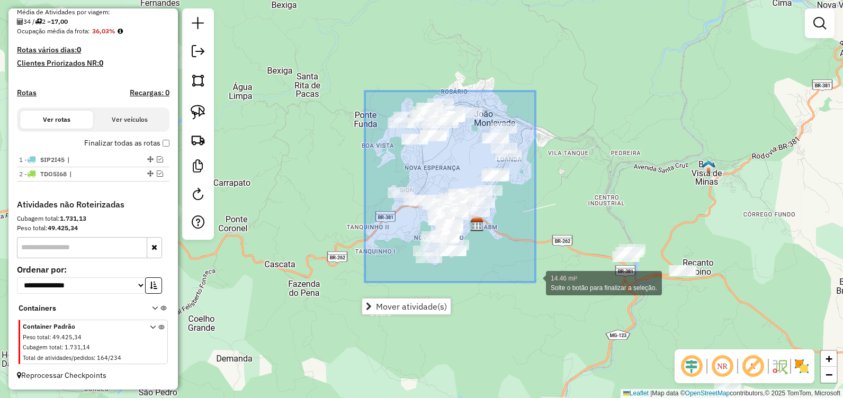
drag, startPoint x: 365, startPoint y: 91, endPoint x: 535, endPoint y: 282, distance: 256.1
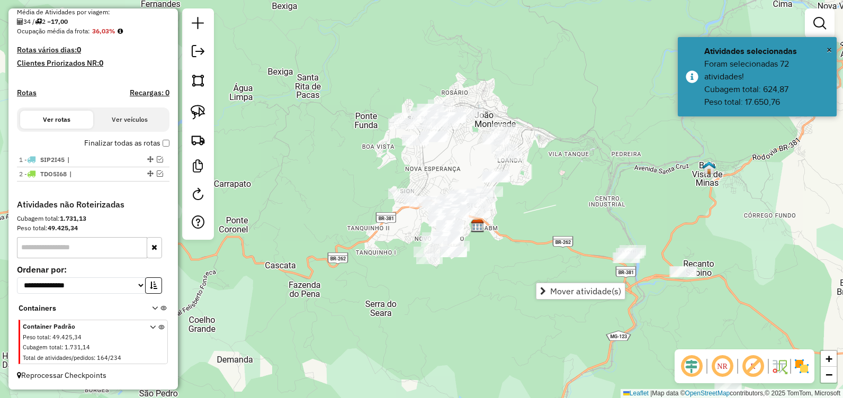
drag, startPoint x: 358, startPoint y: 172, endPoint x: 391, endPoint y: 230, distance: 67.6
click at [398, 225] on div "Janela de atendimento Grade de atendimento Capacidade Transportadoras Veículos …" at bounding box center [421, 199] width 843 height 398
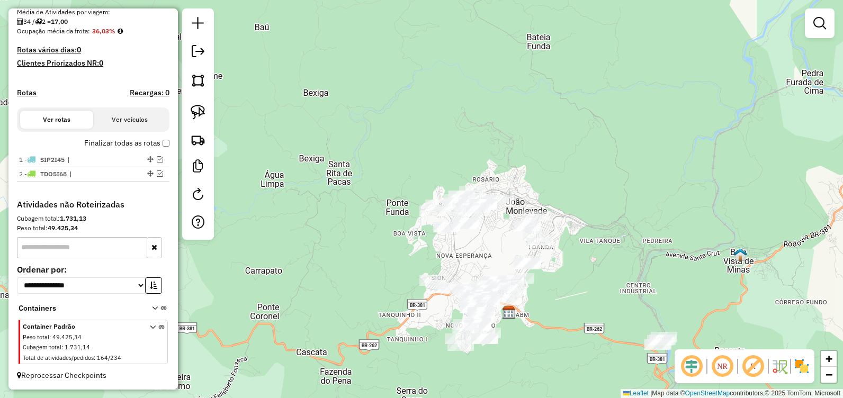
drag, startPoint x: 387, startPoint y: 69, endPoint x: 446, endPoint y: 165, distance: 112.7
click at [383, 108] on div "Janela de atendimento Grade de atendimento Capacidade Transportadoras Veículos …" at bounding box center [421, 199] width 843 height 398
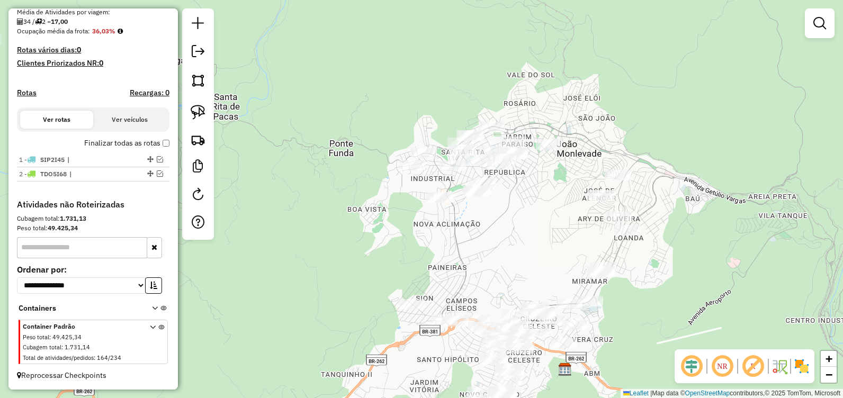
drag, startPoint x: 537, startPoint y: 238, endPoint x: 428, endPoint y: 421, distance: 212.7
click at [428, 398] on html "Aguarde... Pop-up bloqueado! Seu navegador bloqueou automáticamente a abertura …" at bounding box center [421, 199] width 843 height 398
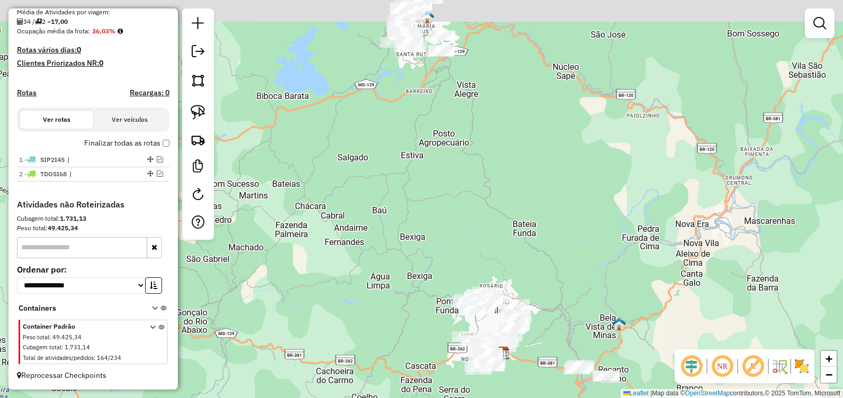
drag, startPoint x: 509, startPoint y: 114, endPoint x: 515, endPoint y: 271, distance: 156.8
click at [514, 299] on div "Janela de atendimento Grade de atendimento Capacidade Transportadoras Veículos …" at bounding box center [421, 199] width 843 height 398
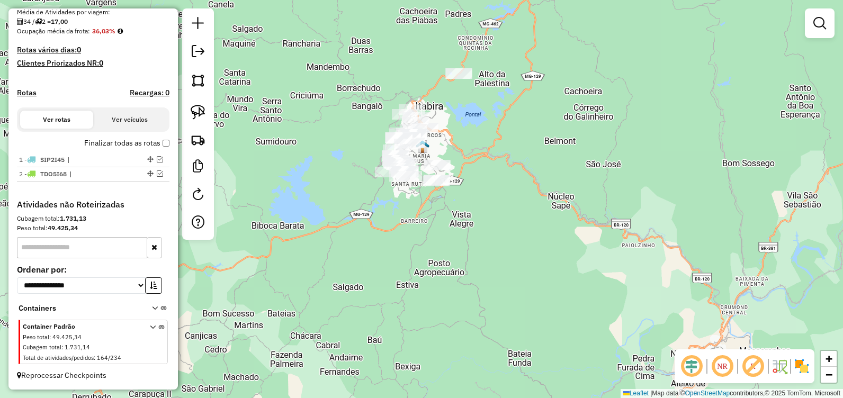
drag, startPoint x: 508, startPoint y: 143, endPoint x: 530, endPoint y: 259, distance: 118.1
click at [530, 259] on div "Janela de atendimento Grade de atendimento Capacidade Transportadoras Veículos …" at bounding box center [421, 199] width 843 height 398
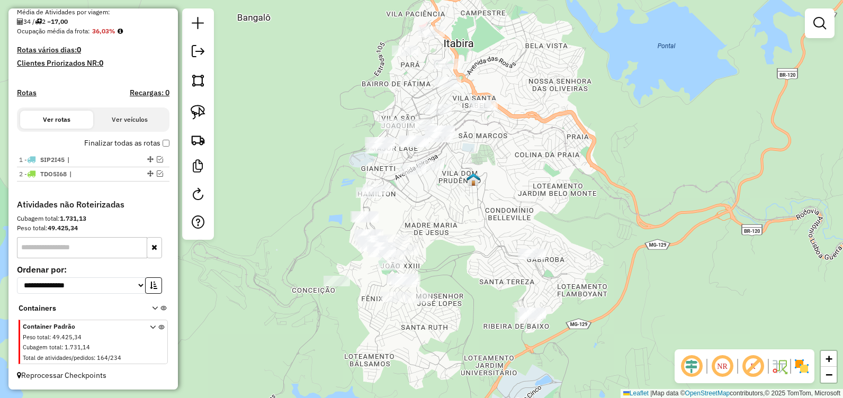
drag, startPoint x: 458, startPoint y: 241, endPoint x: 529, endPoint y: 144, distance: 120.5
click at [529, 144] on div "Janela de atendimento Grade de atendimento Capacidade Transportadoras Veículos …" at bounding box center [421, 199] width 843 height 398
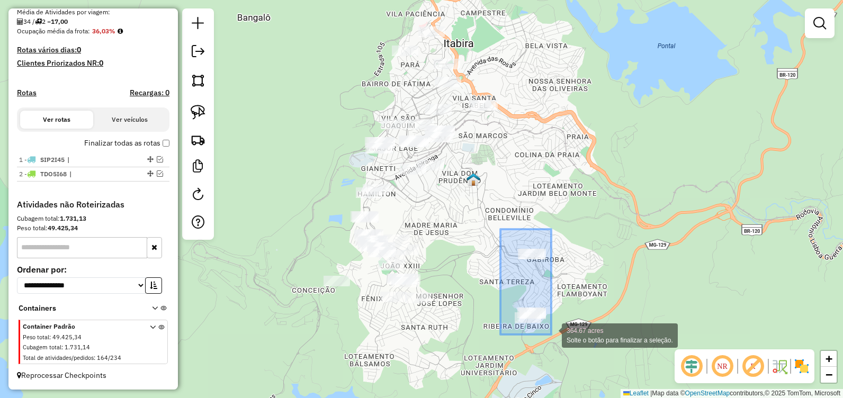
drag, startPoint x: 500, startPoint y: 229, endPoint x: 553, endPoint y: 337, distance: 120.3
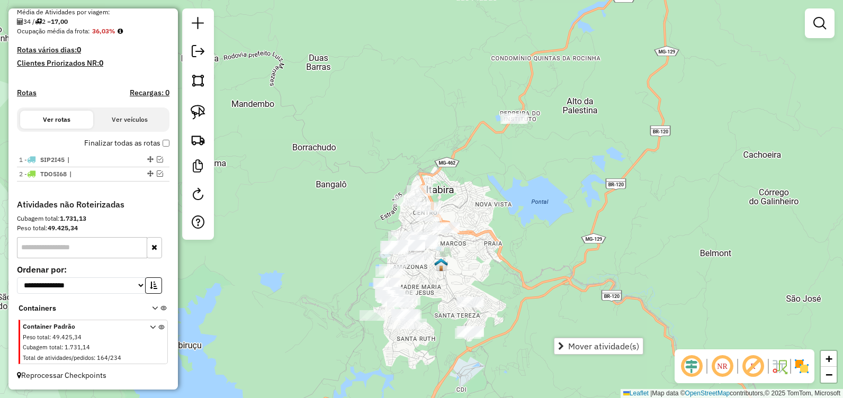
drag, startPoint x: 571, startPoint y: 162, endPoint x: 566, endPoint y: 224, distance: 62.1
click at [566, 227] on div "Janela de atendimento Grade de atendimento Capacidade Transportadoras Veículos …" at bounding box center [421, 199] width 843 height 398
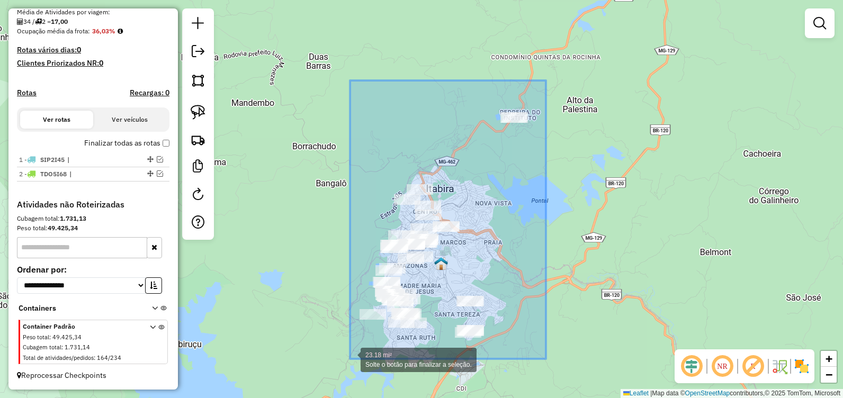
drag, startPoint x: 545, startPoint y: 101, endPoint x: 350, endPoint y: 359, distance: 323.7
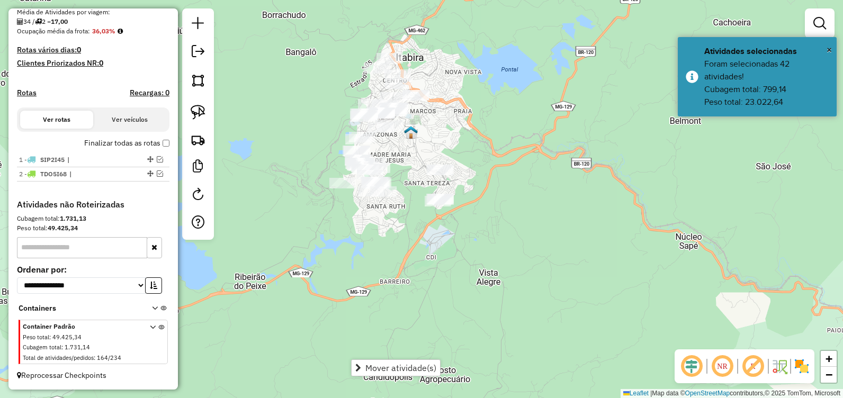
drag, startPoint x: 478, startPoint y: 154, endPoint x: 436, endPoint y: 41, distance: 120.1
click at [438, 43] on div "Janela de atendimento Grade de atendimento Capacidade Transportadoras Veículos …" at bounding box center [421, 199] width 843 height 398
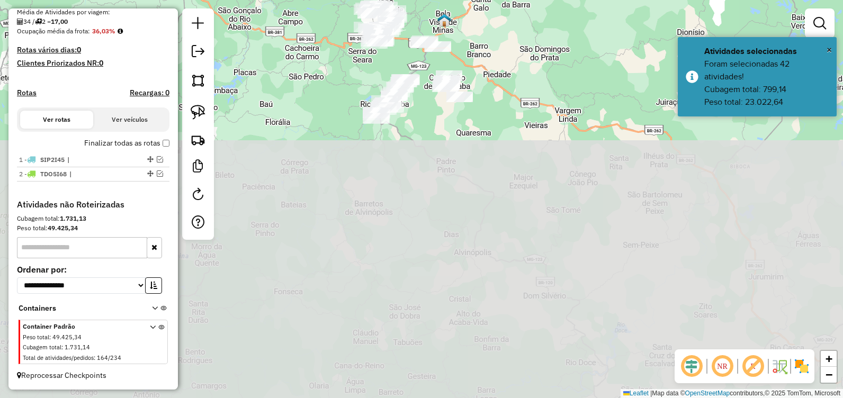
drag, startPoint x: 464, startPoint y: 248, endPoint x: 403, endPoint y: 26, distance: 230.0
click at [385, 0] on html "Aguarde... Pop-up bloqueado! Seu navegador bloqueou automáticamente a abertura …" at bounding box center [421, 199] width 843 height 398
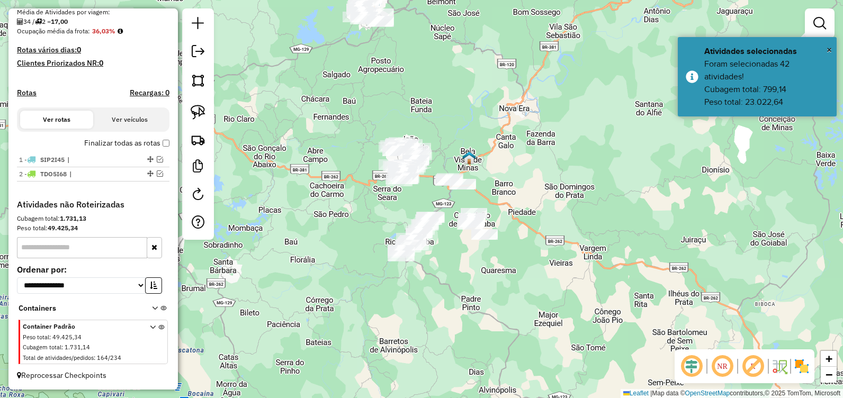
drag, startPoint x: 430, startPoint y: 85, endPoint x: 452, endPoint y: 215, distance: 131.5
click at [456, 214] on div "Janela de atendimento Grade de atendimento Capacidade Transportadoras Veículos …" at bounding box center [421, 199] width 843 height 398
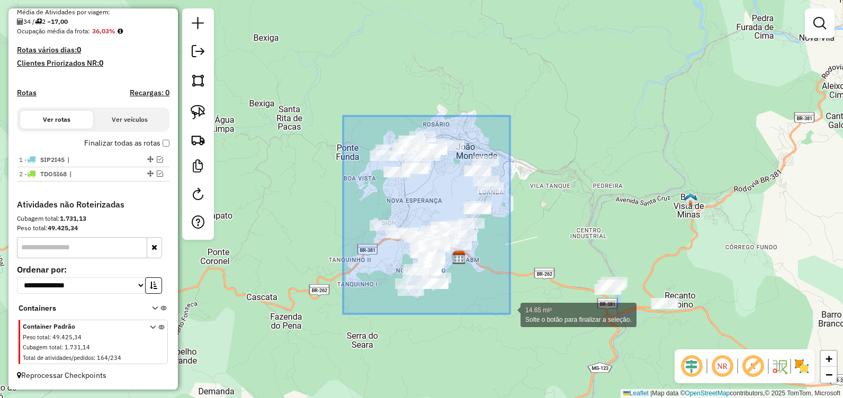
drag, startPoint x: 343, startPoint y: 116, endPoint x: 510, endPoint y: 314, distance: 259.2
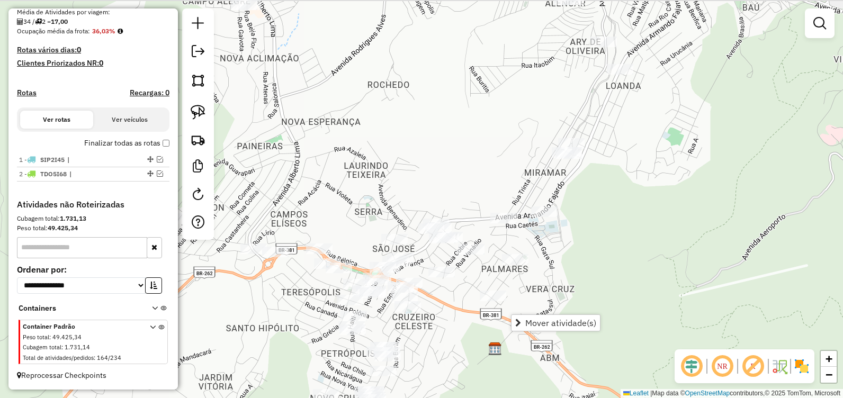
drag, startPoint x: 344, startPoint y: 160, endPoint x: 449, endPoint y: 224, distance: 123.3
click at [464, 386] on div "Janela de atendimento Grade de atendimento Capacidade Transportadoras Veículos …" at bounding box center [421, 199] width 843 height 398
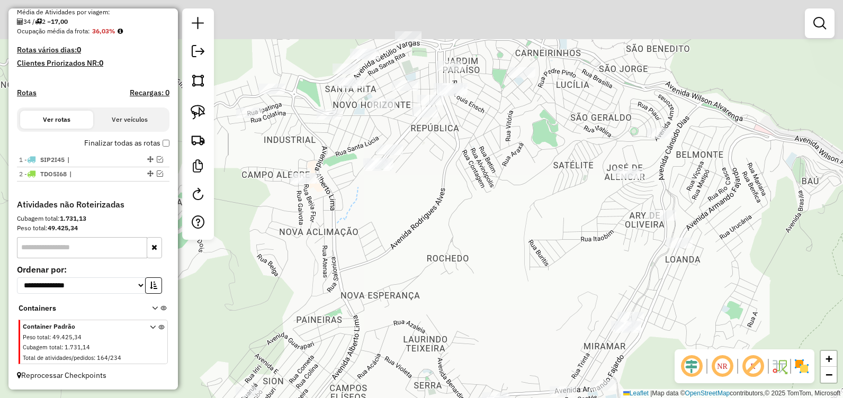
drag, startPoint x: 385, startPoint y: 52, endPoint x: 482, endPoint y: 228, distance: 201.0
click at [482, 228] on div "Janela de atendimento Grade de atendimento Capacidade Transportadoras Veículos …" at bounding box center [421, 199] width 843 height 398
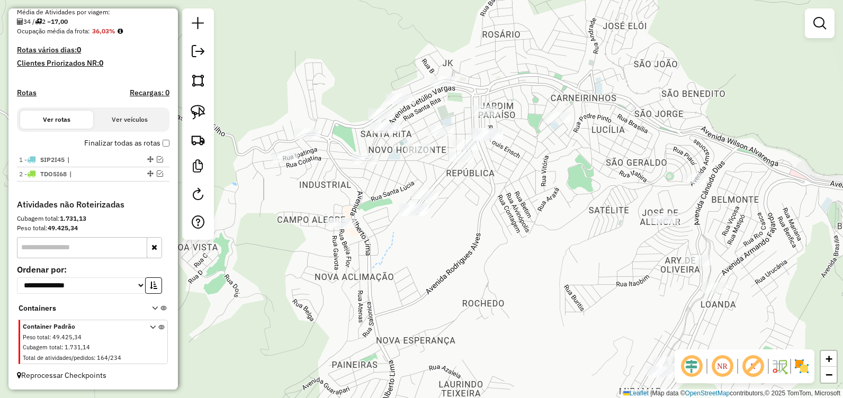
drag, startPoint x: 544, startPoint y: 38, endPoint x: 497, endPoint y: 377, distance: 342.5
click at [498, 375] on div "Janela de atendimento Grade de atendimento Capacidade Transportadoras Veículos …" at bounding box center [421, 199] width 843 height 398
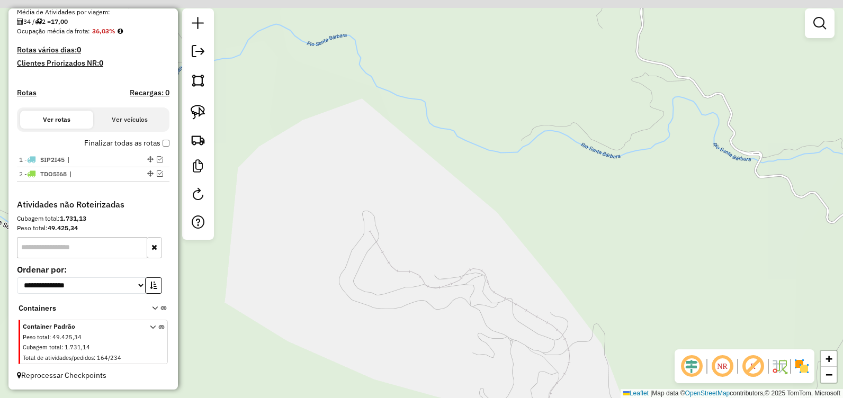
drag, startPoint x: 477, startPoint y: 196, endPoint x: 465, endPoint y: 302, distance: 106.6
click at [473, 296] on div "Janela de atendimento Grade de atendimento Capacidade Transportadoras Veículos …" at bounding box center [421, 199] width 843 height 398
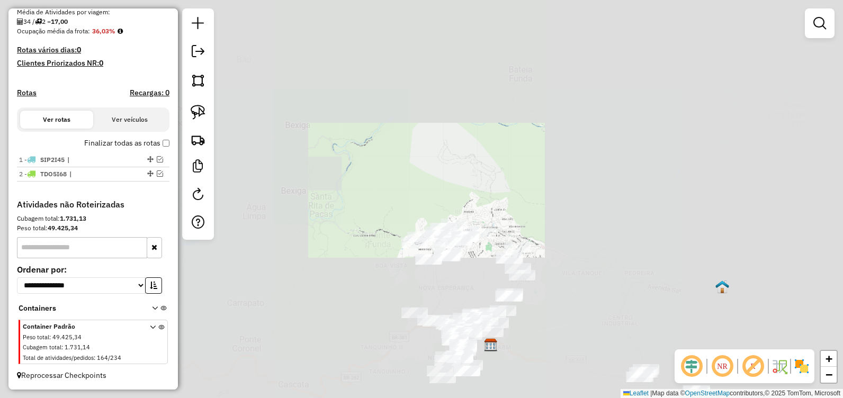
drag, startPoint x: 506, startPoint y: 199, endPoint x: 508, endPoint y: 268, distance: 69.4
click at [510, 264] on div "Janela de atendimento Grade de atendimento Capacidade Transportadoras Veículos …" at bounding box center [421, 199] width 843 height 398
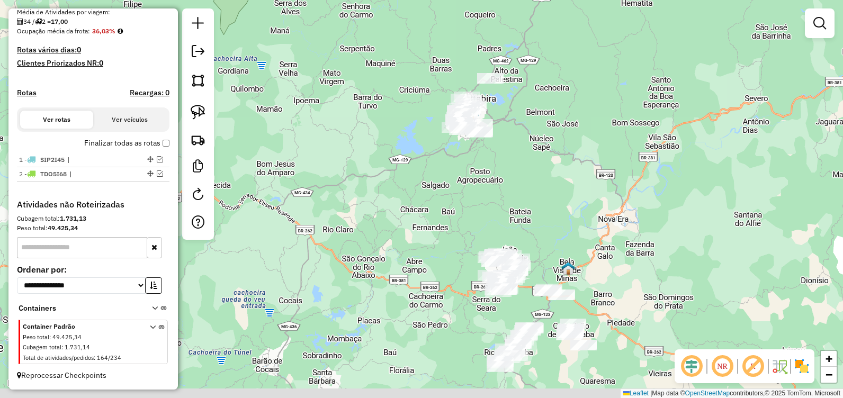
drag, startPoint x: 512, startPoint y: 229, endPoint x: 500, endPoint y: 99, distance: 130.8
click at [500, 99] on div "Janela de atendimento Grade de atendimento Capacidade Transportadoras Veículos …" at bounding box center [421, 199] width 843 height 398
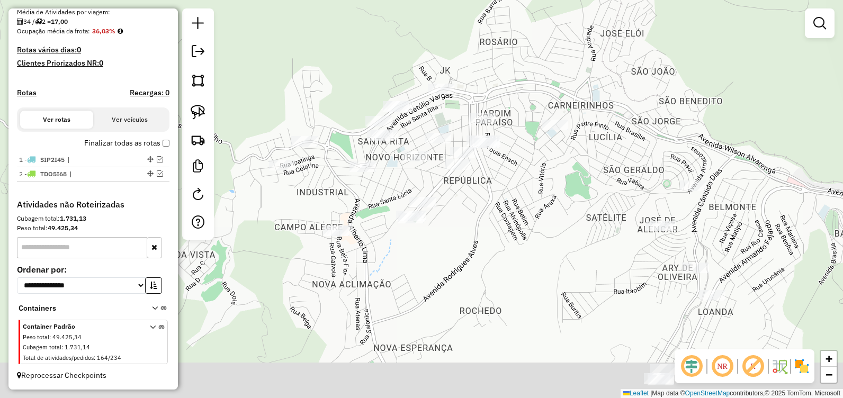
drag, startPoint x: 480, startPoint y: 254, endPoint x: 507, endPoint y: 93, distance: 163.3
click at [507, 93] on div "Janela de atendimento Grade de atendimento Capacidade Transportadoras Veículos …" at bounding box center [421, 199] width 843 height 398
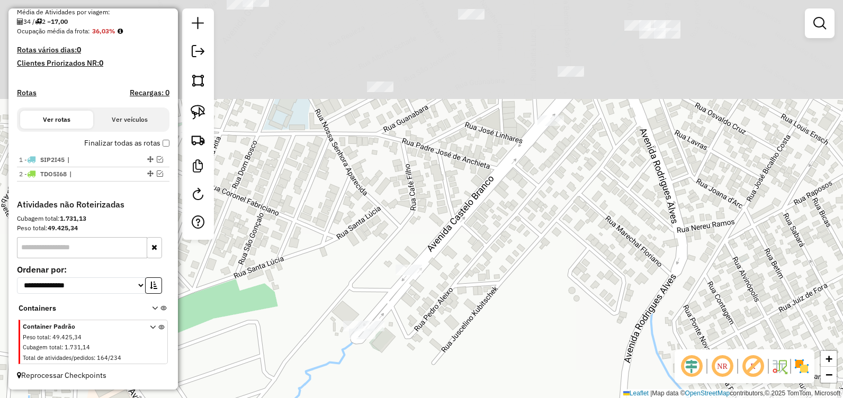
drag, startPoint x: 580, startPoint y: 71, endPoint x: 502, endPoint y: 266, distance: 210.3
click at [503, 266] on div "Janela de atendimento Grade de atendimento Capacidade Transportadoras Veículos …" at bounding box center [421, 199] width 843 height 398
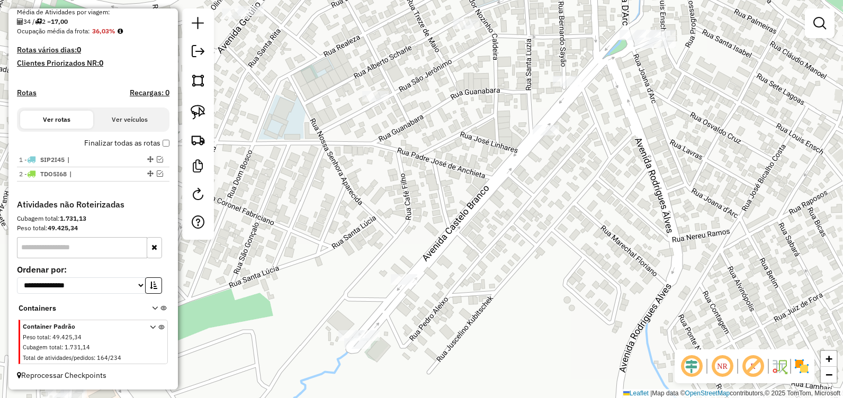
drag, startPoint x: 379, startPoint y: 166, endPoint x: 557, endPoint y: 282, distance: 213.2
click at [558, 282] on div "Janela de atendimento Grade de atendimento Capacidade Transportadoras Veículos …" at bounding box center [421, 199] width 843 height 398
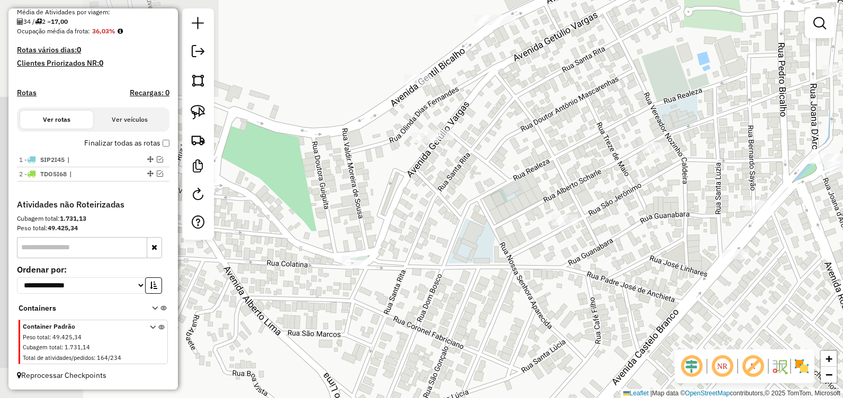
drag, startPoint x: 397, startPoint y: 195, endPoint x: 541, endPoint y: 264, distance: 160.1
click at [541, 264] on div "Janela de atendimento Grade de atendimento Capacidade Transportadoras Veículos …" at bounding box center [421, 199] width 843 height 398
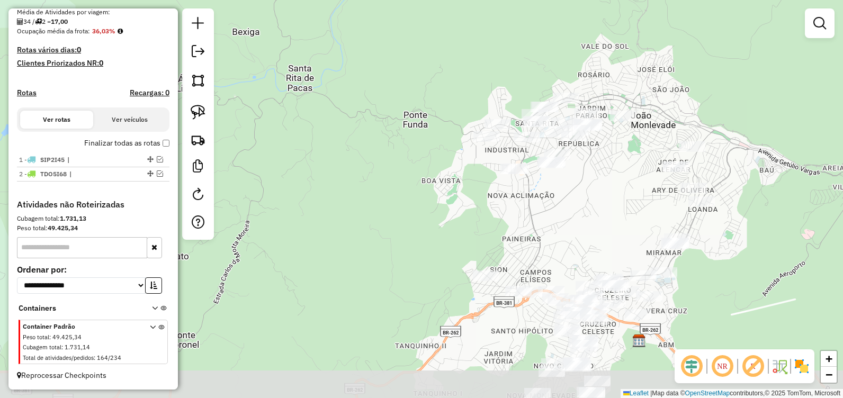
drag, startPoint x: 439, startPoint y: 134, endPoint x: 479, endPoint y: 12, distance: 128.2
click at [466, 0] on html "Aguarde... Pop-up bloqueado! Seu navegador bloqueou automáticamente a abertura …" at bounding box center [421, 199] width 843 height 398
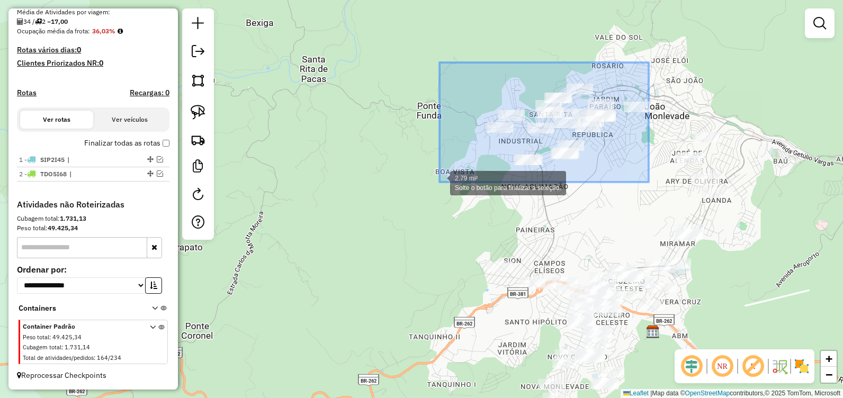
drag, startPoint x: 649, startPoint y: 62, endPoint x: 440, endPoint y: 182, distance: 240.0
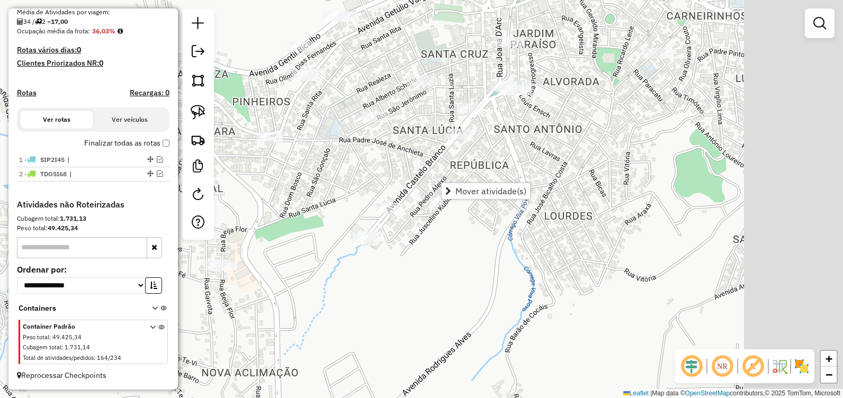
drag, startPoint x: 515, startPoint y: 144, endPoint x: 494, endPoint y: 151, distance: 21.8
click at [496, 151] on div "Janela de atendimento Grade de atendimento Capacidade Transportadoras Veículos …" at bounding box center [421, 199] width 843 height 398
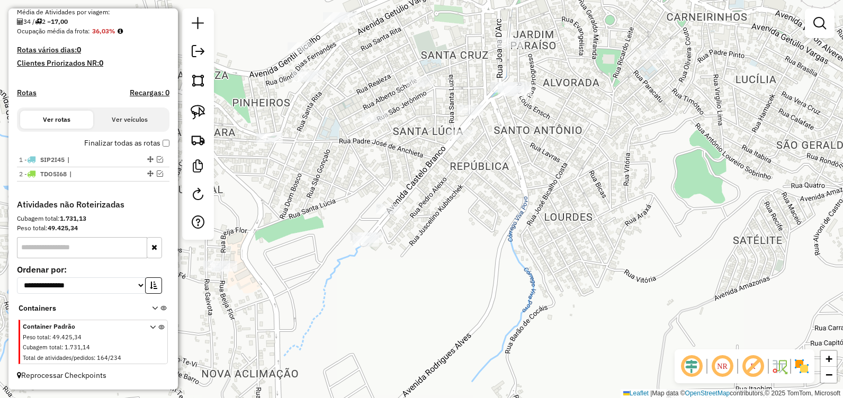
drag, startPoint x: 537, startPoint y: 188, endPoint x: 560, endPoint y: 245, distance: 60.6
click at [560, 244] on div "Janela de atendimento Grade de atendimento Capacidade Transportadoras Veículos …" at bounding box center [421, 199] width 843 height 398
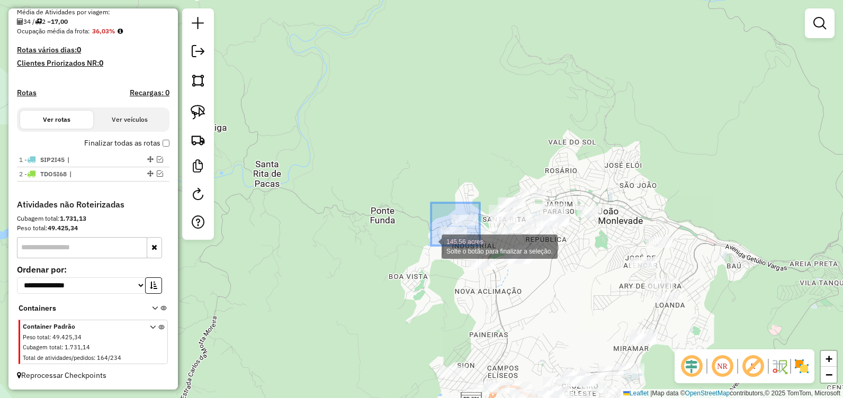
drag, startPoint x: 480, startPoint y: 203, endPoint x: 431, endPoint y: 246, distance: 64.9
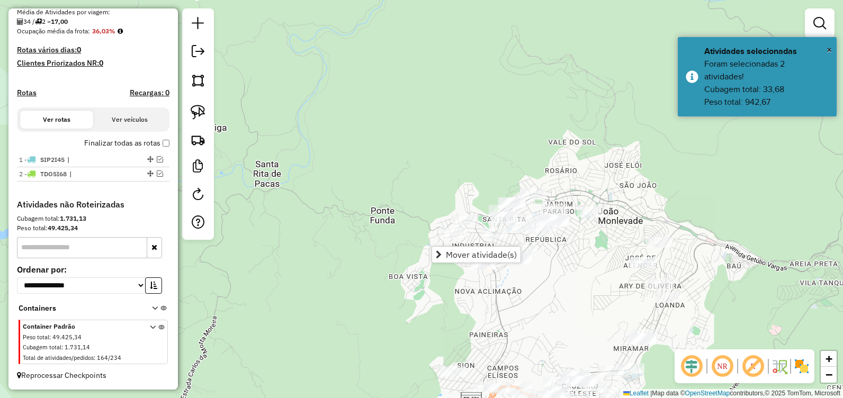
click at [460, 115] on div "Janela de atendimento Grade de atendimento Capacidade Transportadoras Veículos …" at bounding box center [421, 199] width 843 height 398
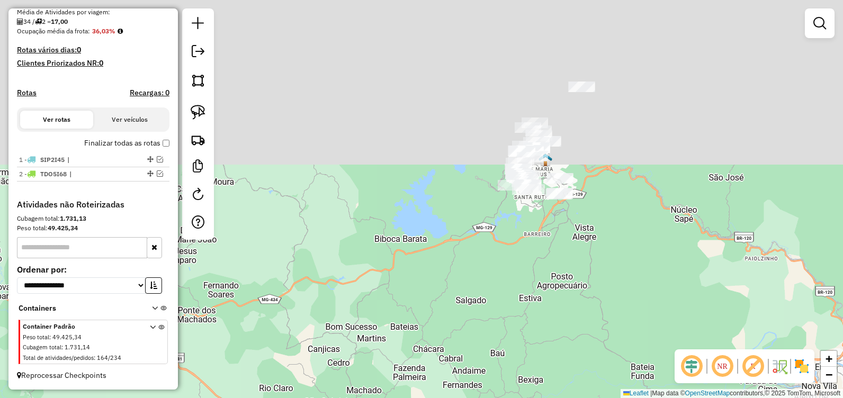
drag, startPoint x: 492, startPoint y: 81, endPoint x: 556, endPoint y: 407, distance: 332.4
click at [556, 398] on html "Aguarde... Pop-up bloqueado! Seu navegador bloqueou automáticamente a abertura …" at bounding box center [421, 199] width 843 height 398
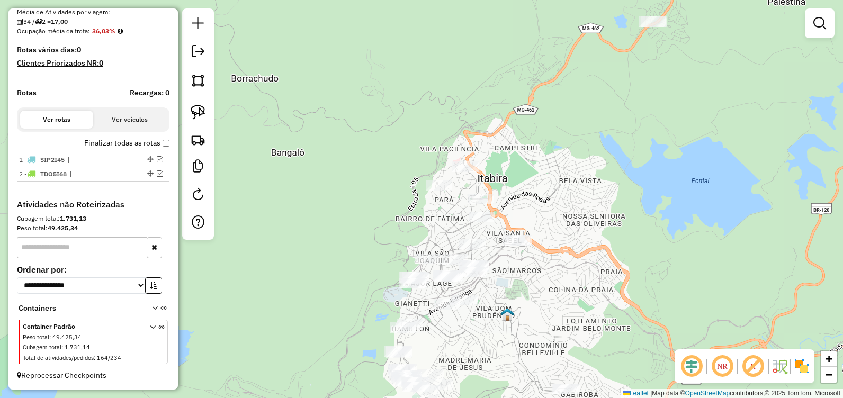
drag, startPoint x: 615, startPoint y: 163, endPoint x: 609, endPoint y: 153, distance: 11.2
click at [626, 153] on div "Janela de atendimento Grade de atendimento Capacidade Transportadoras Veículos …" at bounding box center [421, 199] width 843 height 398
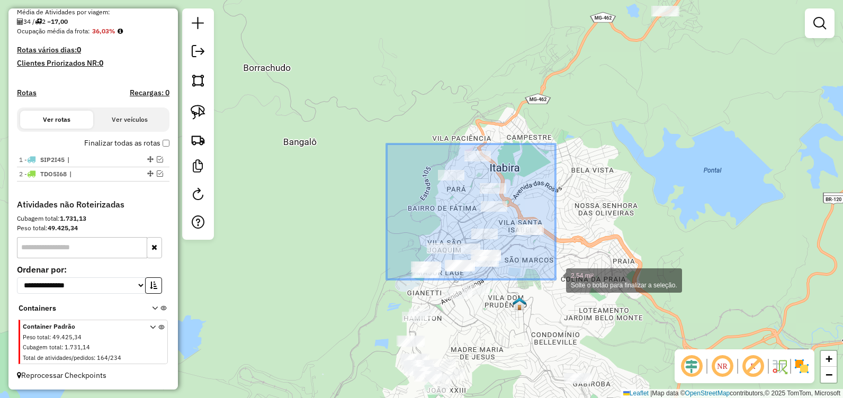
drag, startPoint x: 386, startPoint y: 144, endPoint x: 555, endPoint y: 280, distance: 216.5
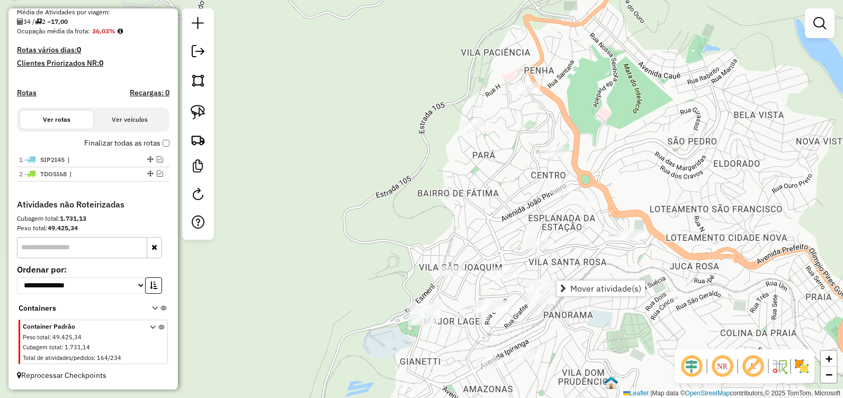
drag, startPoint x: 385, startPoint y: 157, endPoint x: 370, endPoint y: 137, distance: 25.6
click at [369, 137] on div "Janela de atendimento Grade de atendimento Capacidade Transportadoras Veículos …" at bounding box center [421, 199] width 843 height 398
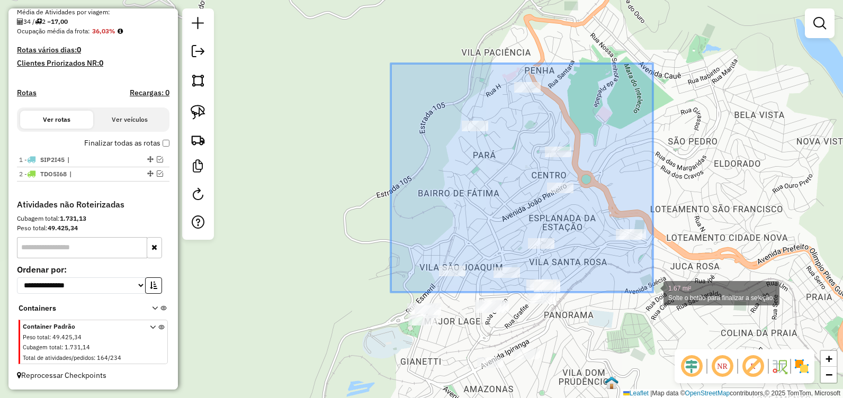
drag, startPoint x: 391, startPoint y: 64, endPoint x: 653, endPoint y: 292, distance: 347.8
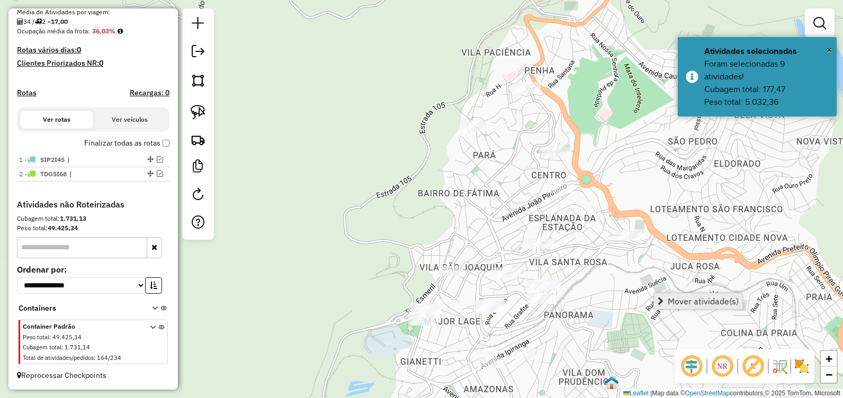
click at [669, 300] on span "Mover atividade(s)" at bounding box center [703, 301] width 71 height 8
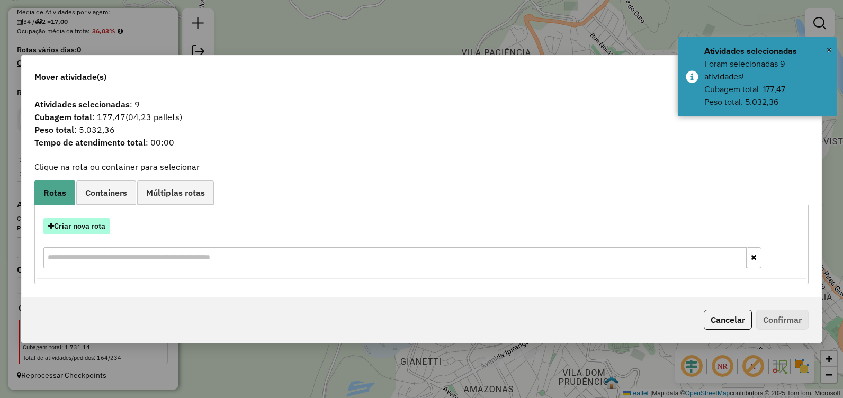
click at [97, 220] on button "Criar nova rota" at bounding box center [76, 226] width 67 height 16
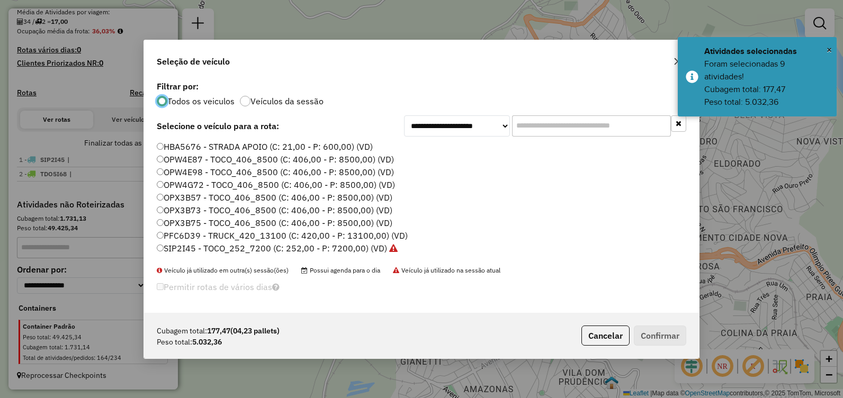
scroll to position [6, 3]
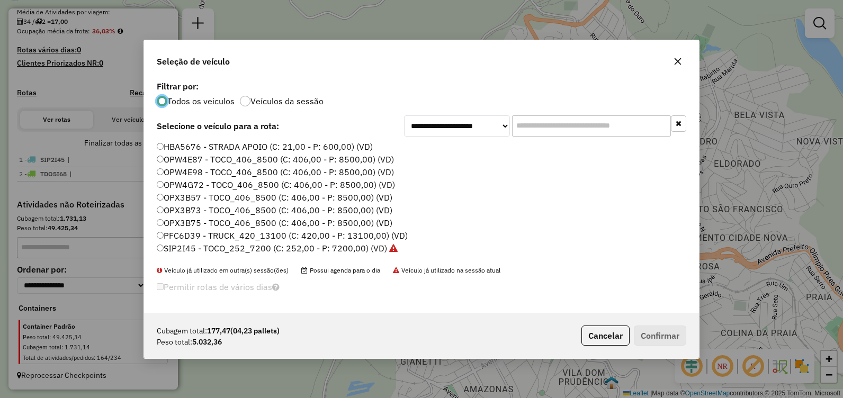
click at [227, 207] on label "OPX3B73 - TOCO_406_8500 (C: 406,00 - P: 8500,00) (VD)" at bounding box center [275, 210] width 236 height 13
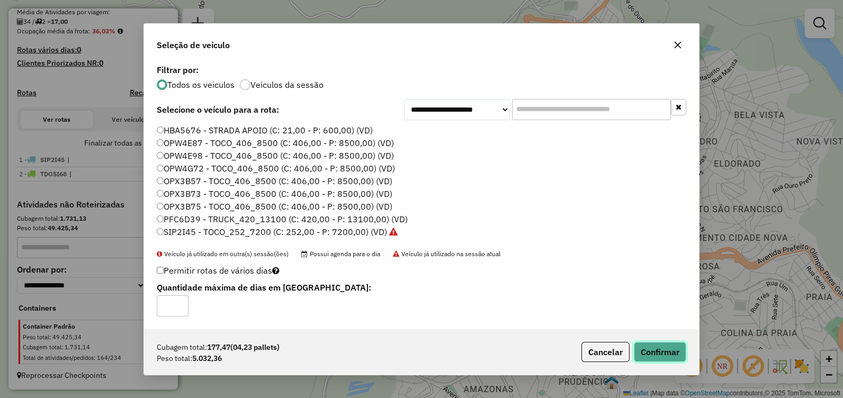
click at [653, 344] on button "Confirmar" at bounding box center [660, 352] width 52 height 20
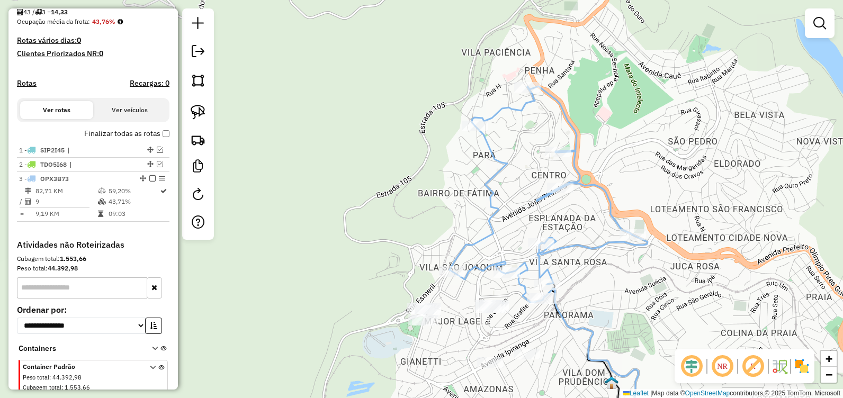
scroll to position [302, 0]
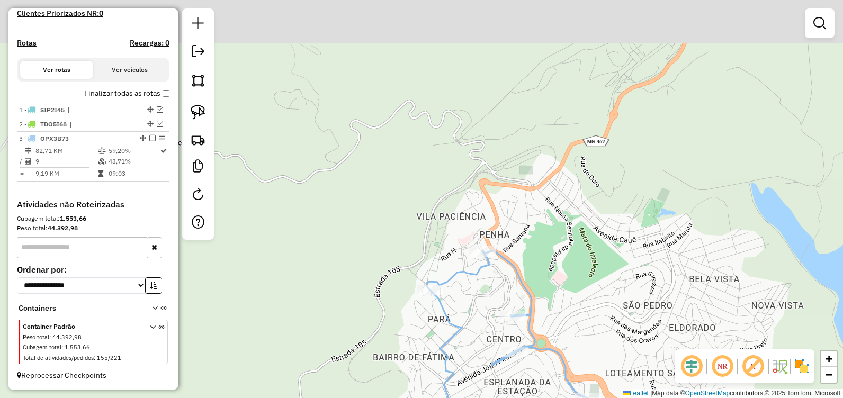
drag, startPoint x: 623, startPoint y: 230, endPoint x: 607, endPoint y: 305, distance: 76.7
click at [607, 305] on div "Janela de atendimento Grade de atendimento Capacidade Transportadoras Veículos …" at bounding box center [421, 199] width 843 height 398
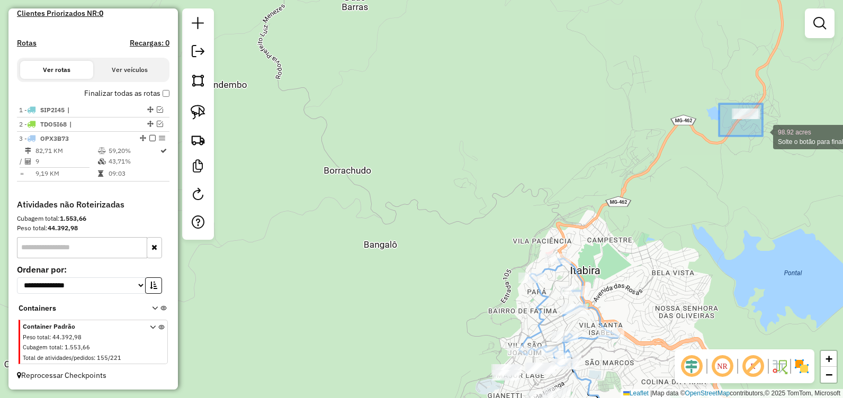
drag, startPoint x: 719, startPoint y: 104, endPoint x: 762, endPoint y: 136, distance: 53.4
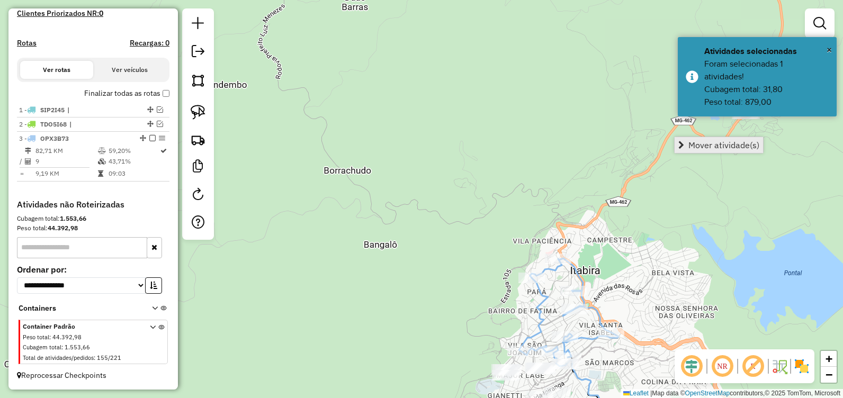
click at [740, 147] on span "Mover atividade(s)" at bounding box center [723, 145] width 71 height 8
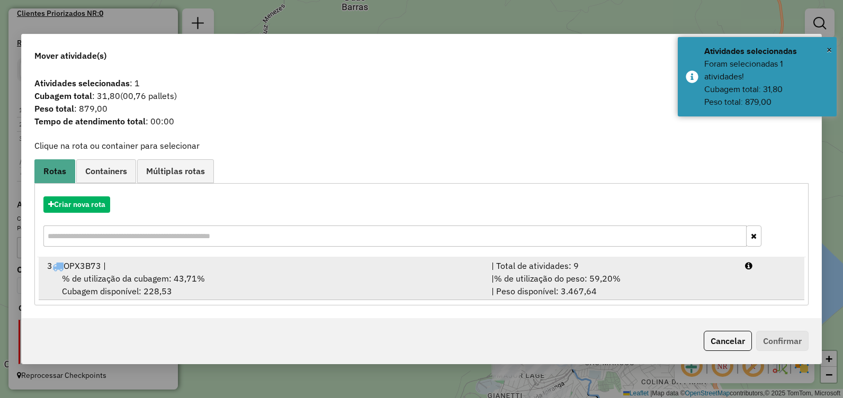
click at [284, 274] on div "% de utilização da cubagem: 43,71% Cubagem disponível: 228,53" at bounding box center [263, 284] width 444 height 25
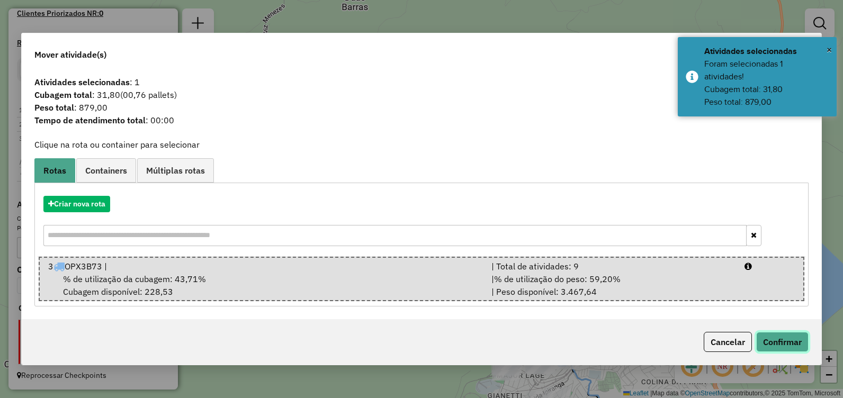
click at [795, 341] on button "Confirmar" at bounding box center [782, 342] width 52 height 20
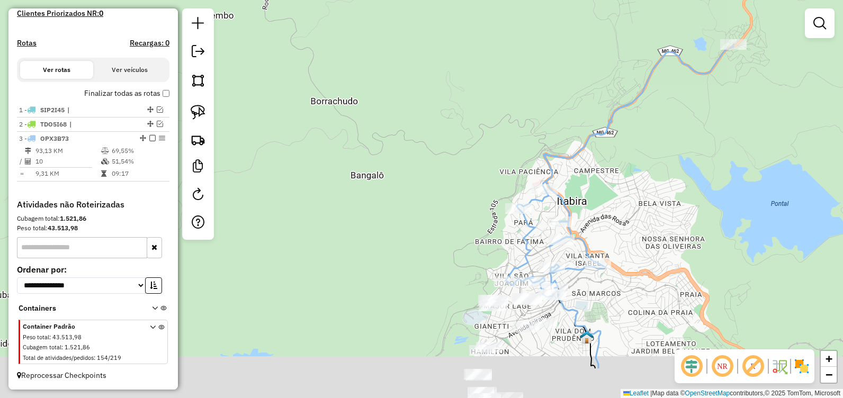
drag, startPoint x: 483, startPoint y: 277, endPoint x: 463, endPoint y: 219, distance: 61.4
click at [464, 220] on div "Janela de atendimento Grade de atendimento Capacidade Transportadoras Veículos …" at bounding box center [421, 199] width 843 height 398
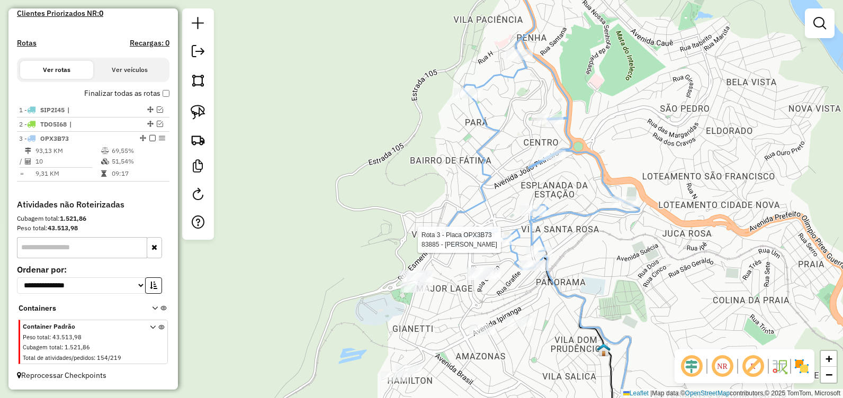
select select "**********"
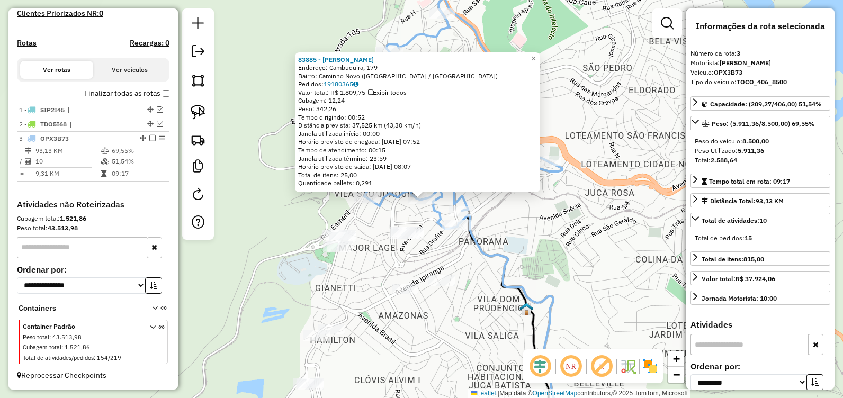
click at [619, 280] on div "83885 - [PERSON_NAME]: [GEOGRAPHIC_DATA], 179 Bairro: Caminho Novo ([GEOGRAPHIC…" at bounding box center [421, 199] width 843 height 398
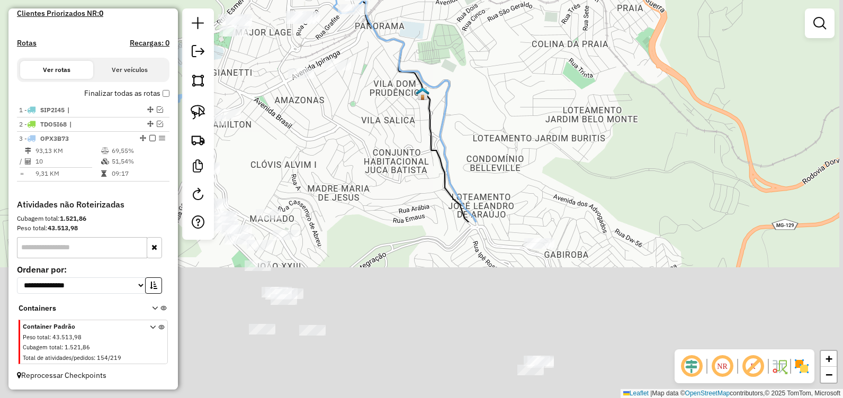
drag, startPoint x: 607, startPoint y: 325, endPoint x: 483, endPoint y: 51, distance: 300.0
click at [489, 71] on div "Janela de atendimento Grade de atendimento Capacidade Transportadoras Veículos …" at bounding box center [421, 199] width 843 height 398
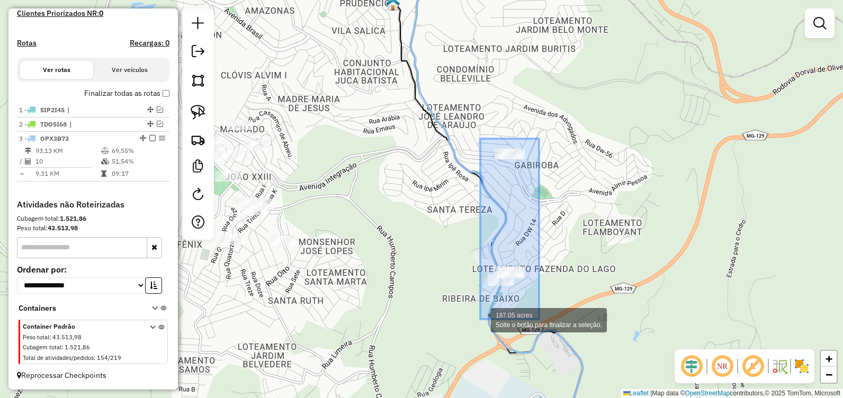
drag, startPoint x: 539, startPoint y: 139, endPoint x: 480, endPoint y: 319, distance: 189.9
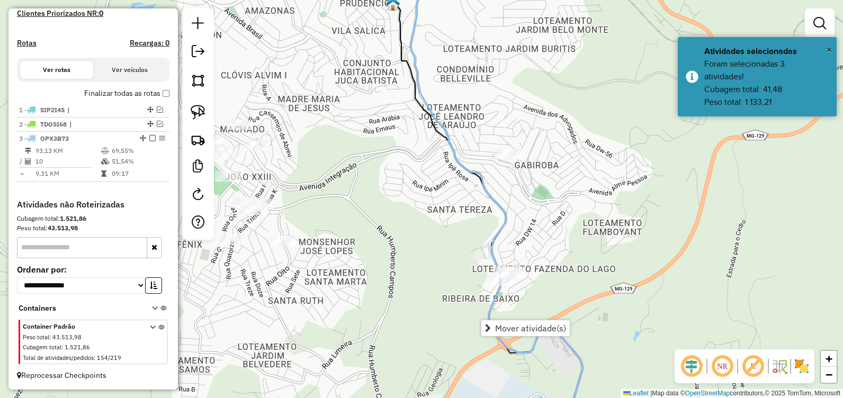
click at [551, 252] on div "Janela de atendimento Grade de atendimento Capacidade Transportadoras Veículos …" at bounding box center [421, 199] width 843 height 398
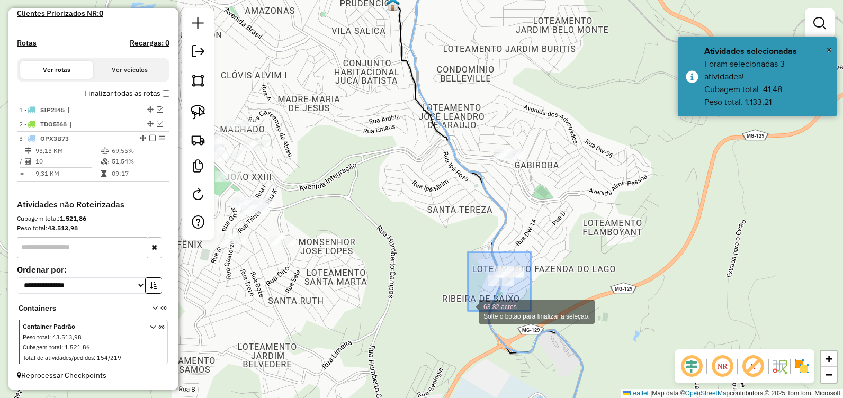
drag, startPoint x: 529, startPoint y: 262, endPoint x: 468, endPoint y: 311, distance: 78.4
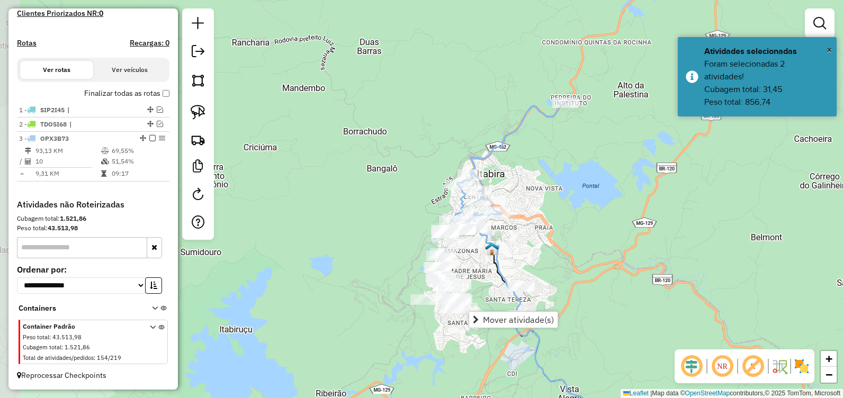
drag, startPoint x: 411, startPoint y: 177, endPoint x: 481, endPoint y: 267, distance: 113.9
click at [480, 267] on div "Janela de atendimento Grade de atendimento Capacidade Transportadoras Veículos …" at bounding box center [421, 199] width 843 height 398
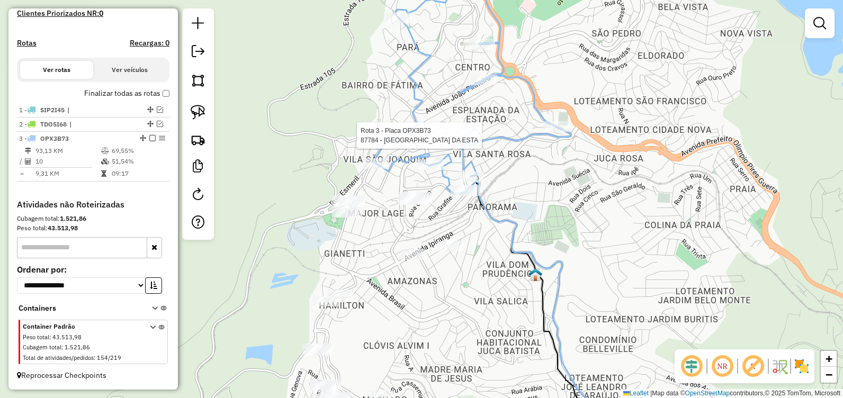
select select "**********"
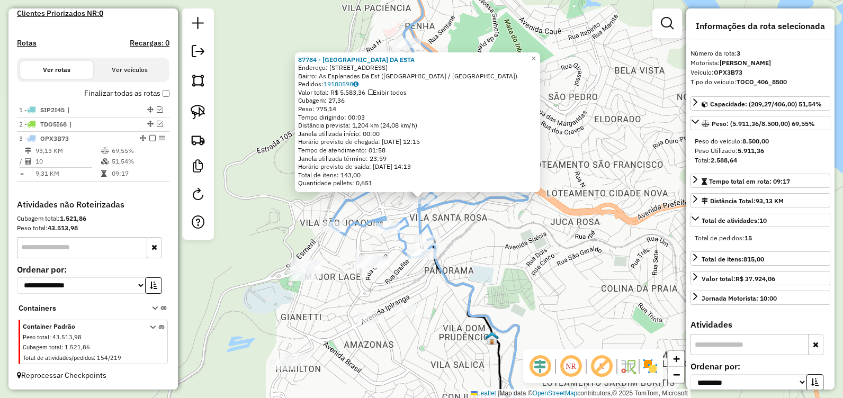
click at [507, 236] on div "87784 - JL ESPLANADA DA ESTA Endereço: Villa Lobos, 69 Bairro: As [GEOGRAPHIC_D…" at bounding box center [421, 199] width 843 height 398
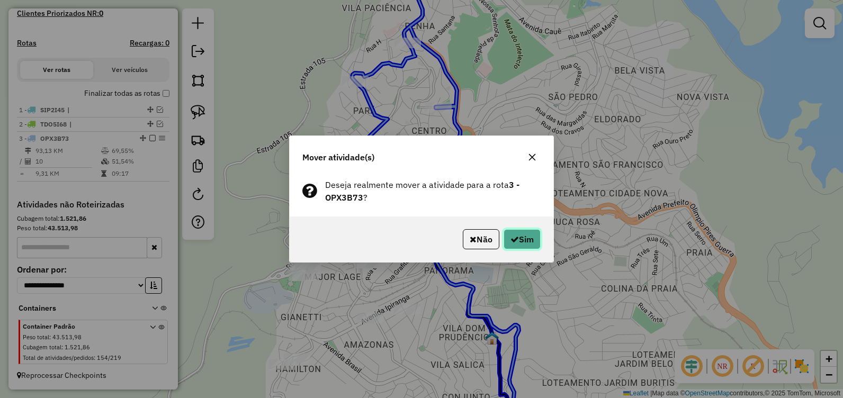
click at [524, 232] on button "Sim" at bounding box center [521, 239] width 37 height 20
click at [519, 231] on button "Sim" at bounding box center [521, 239] width 37 height 20
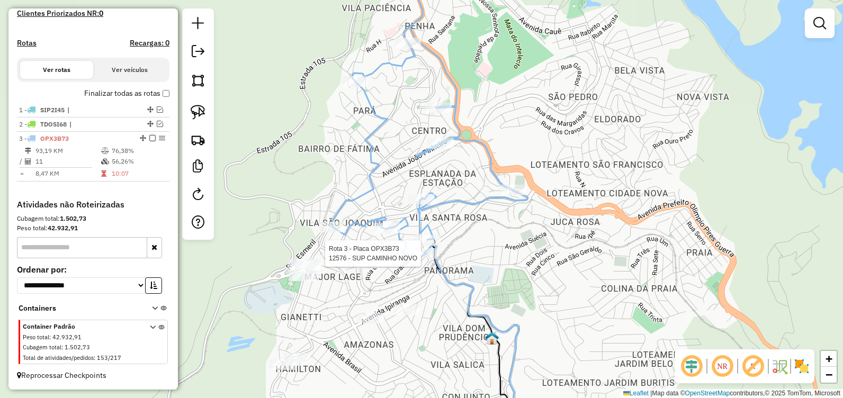
select select "**********"
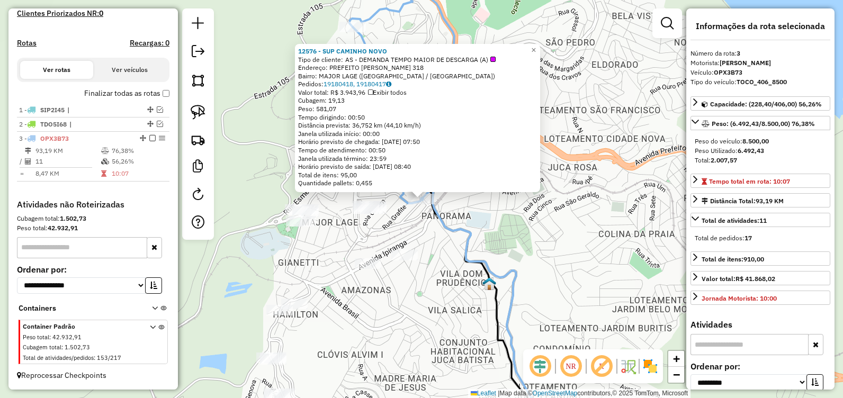
click at [498, 233] on div "12576 - SUP CAMINHO NOVO Tipo de cliente: AS - DEMANDA TEMPO MAIOR DE DESCARGA …" at bounding box center [421, 199] width 843 height 398
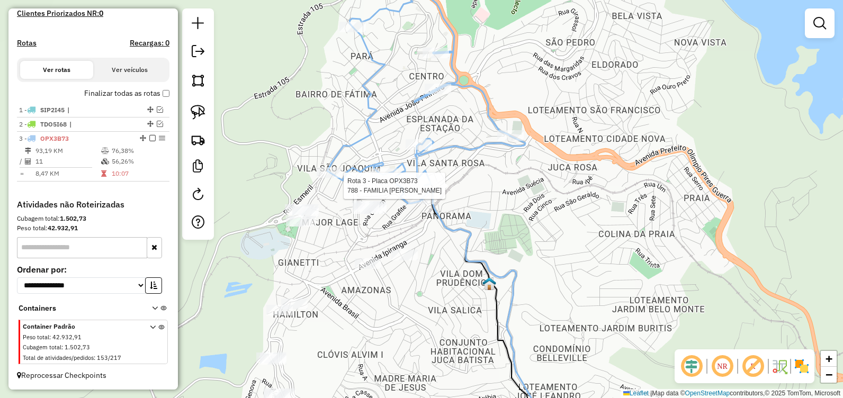
select select "**********"
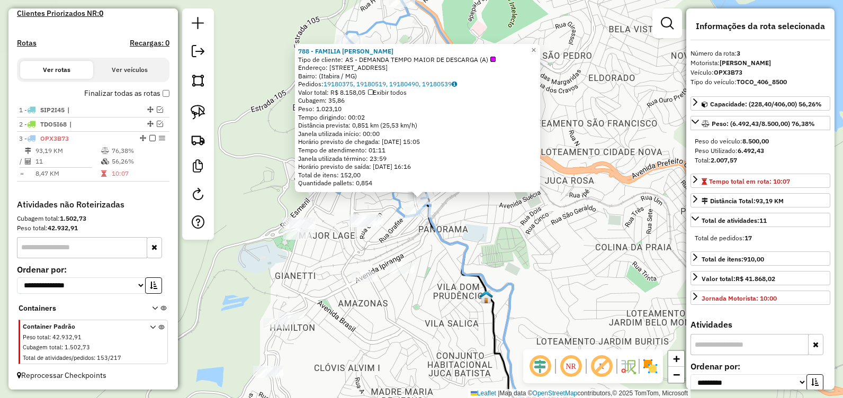
click at [483, 229] on div "788 - FAMILIA PIRES Tipo de cliente: AS - DEMANDA TEMPO MAIOR DE DESCARGA (A) E…" at bounding box center [421, 199] width 843 height 398
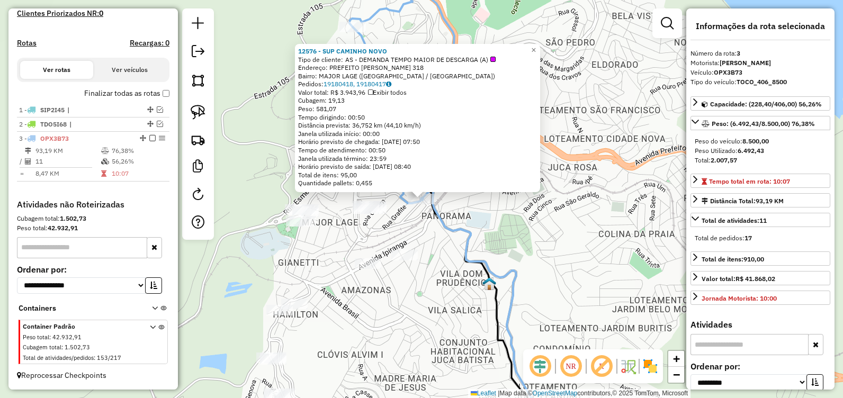
click at [505, 219] on div "12576 - SUP CAMINHO NOVO Tipo de cliente: AS - DEMANDA TEMPO MAIOR DE DESCARGA …" at bounding box center [421, 199] width 843 height 398
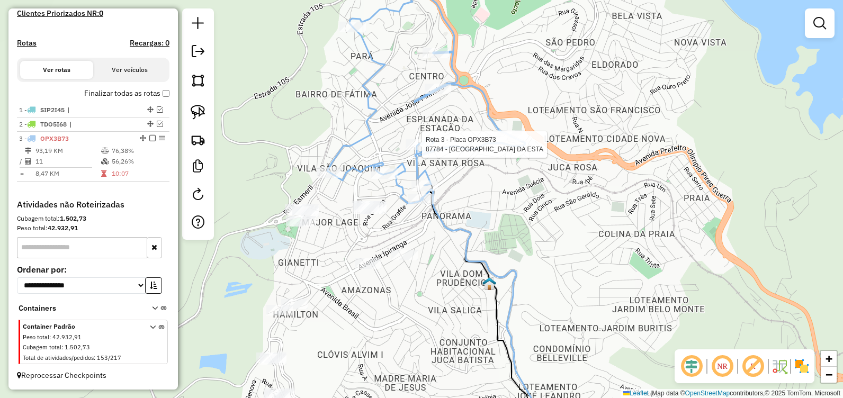
select select "**********"
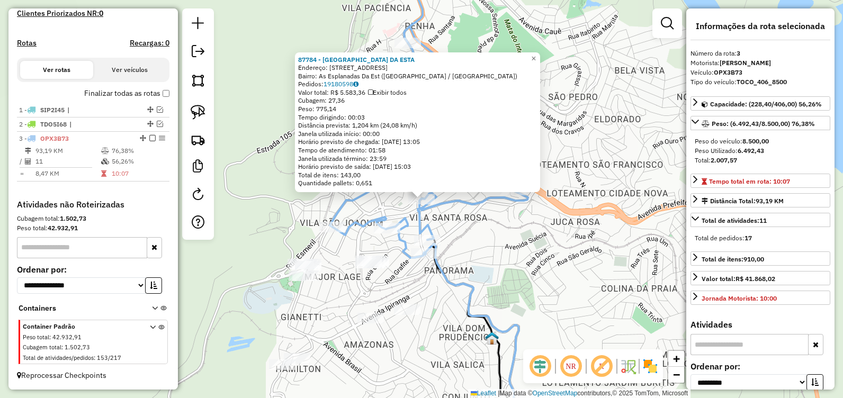
click at [515, 245] on div "87784 - JL ESPLANADA DA ESTA Endereço: Villa Lobos, 69 Bairro: As [GEOGRAPHIC_D…" at bounding box center [421, 199] width 843 height 398
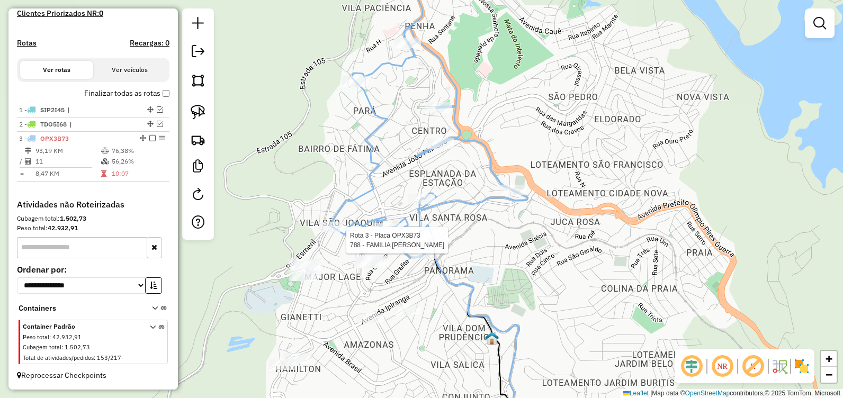
select select "**********"
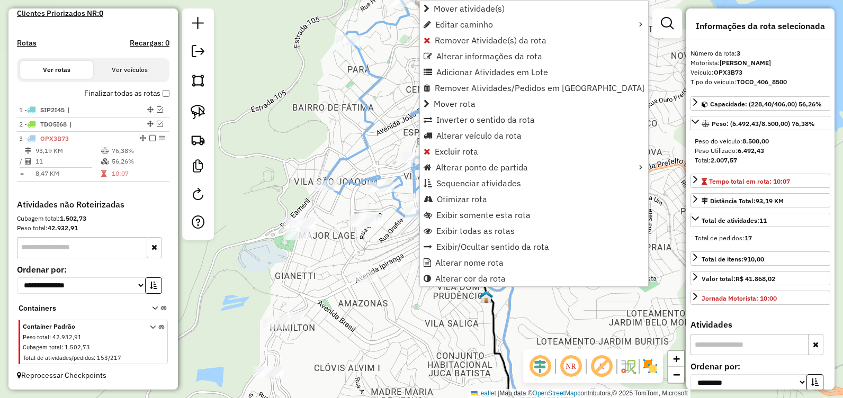
click at [611, 235] on div "Janela de atendimento Grade de atendimento Capacidade Transportadoras Veículos …" at bounding box center [421, 199] width 843 height 398
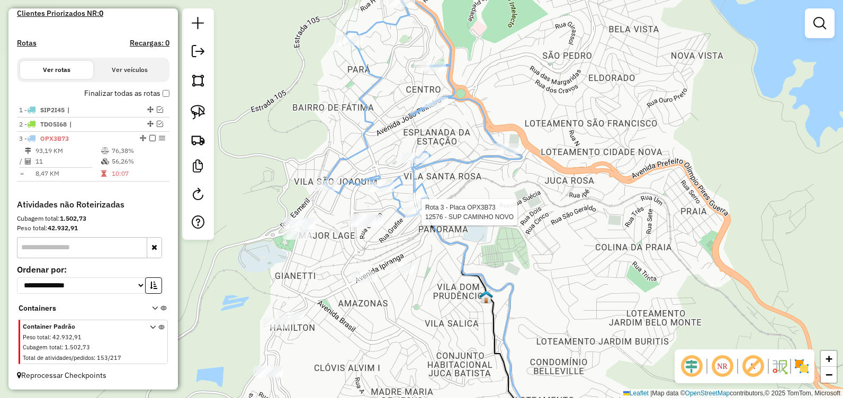
select select "**********"
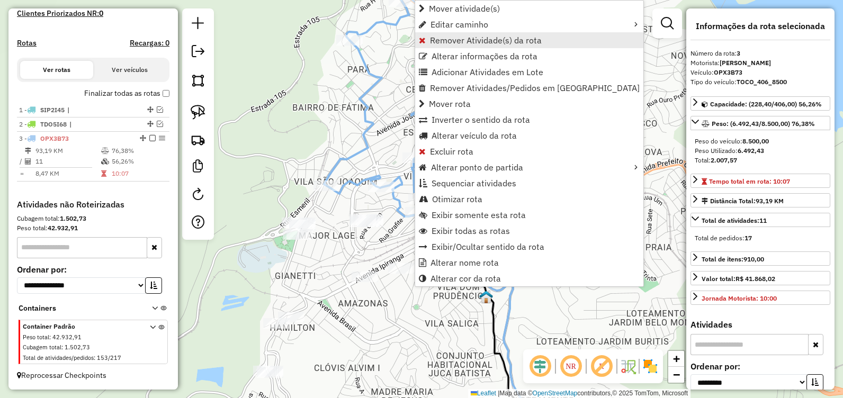
click at [479, 39] on span "Remover Atividade(s) da rota" at bounding box center [486, 40] width 112 height 8
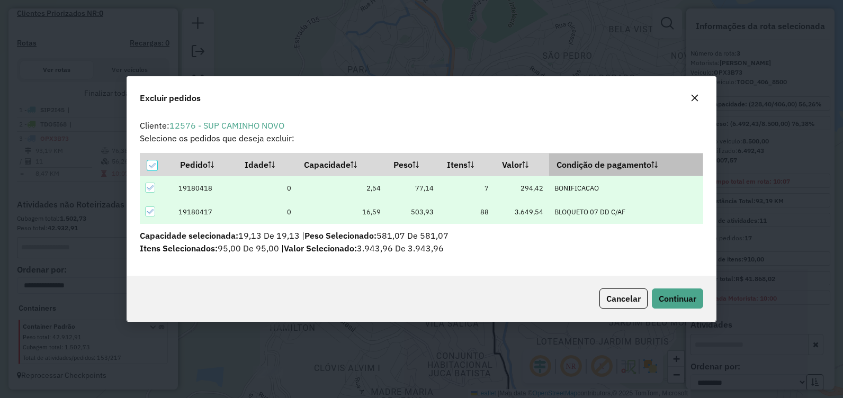
scroll to position [0, 0]
click at [677, 292] on button "Continuar" at bounding box center [677, 299] width 51 height 20
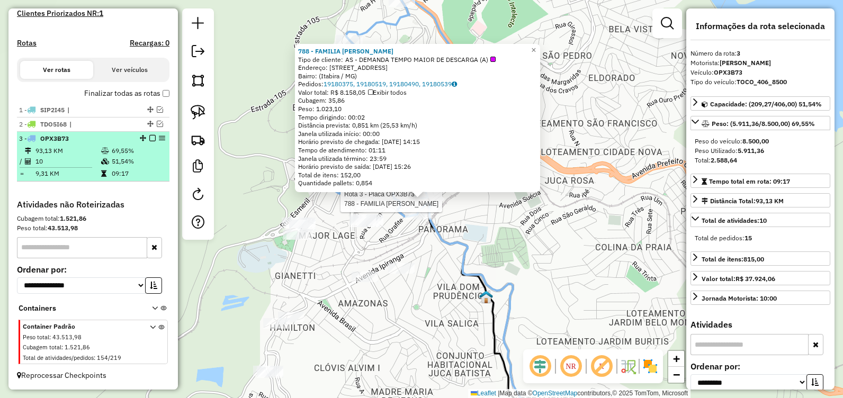
click at [149, 139] on em at bounding box center [152, 138] width 6 height 6
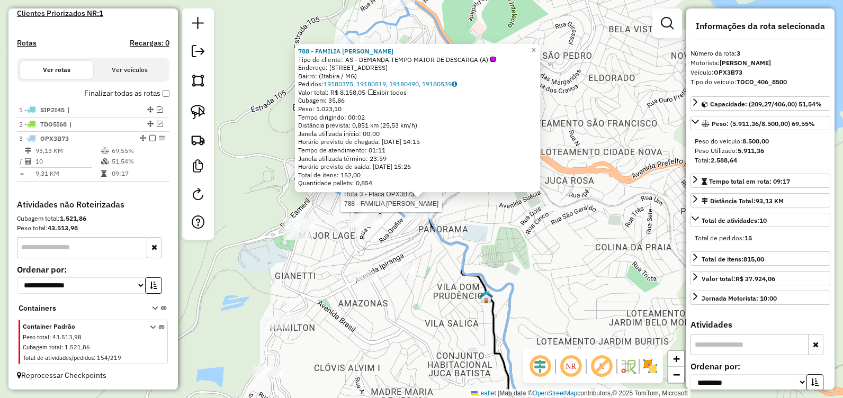
scroll to position [267, 0]
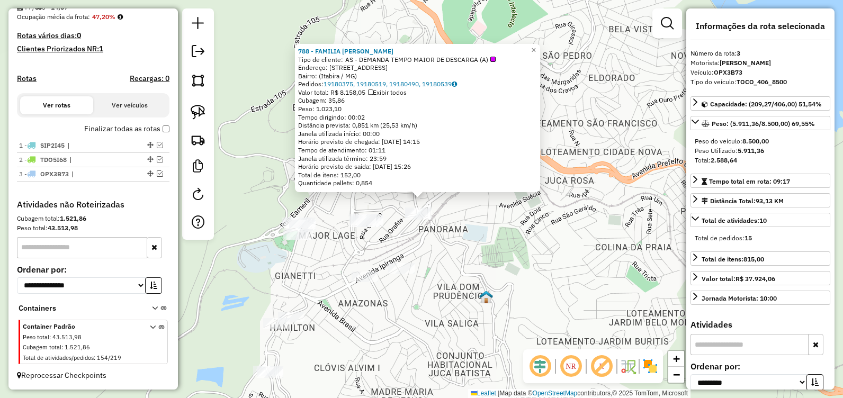
click at [471, 238] on div "788 - FAMILIA PIRES Tipo de cliente: AS - DEMANDA TEMPO MAIOR DE DESCARGA (A) E…" at bounding box center [421, 199] width 843 height 398
click at [261, 285] on div "788 - FAMILIA PIRES Tipo de cliente: AS - DEMANDA TEMPO MAIOR DE DESCARGA (A) E…" at bounding box center [421, 199] width 843 height 398
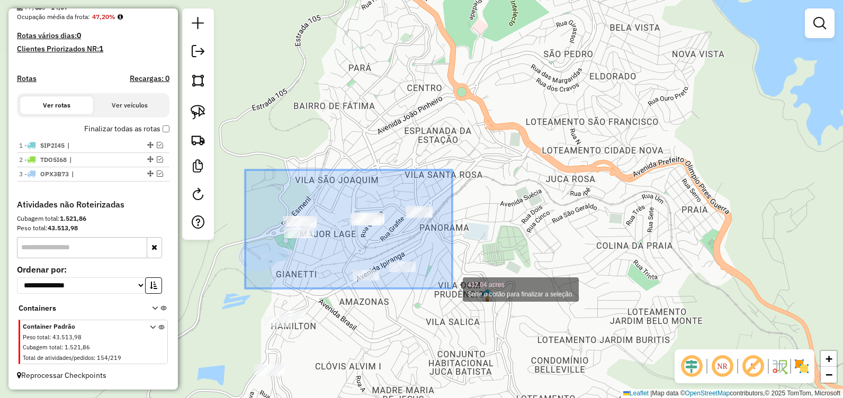
drag, startPoint x: 245, startPoint y: 170, endPoint x: 452, endPoint y: 289, distance: 238.6
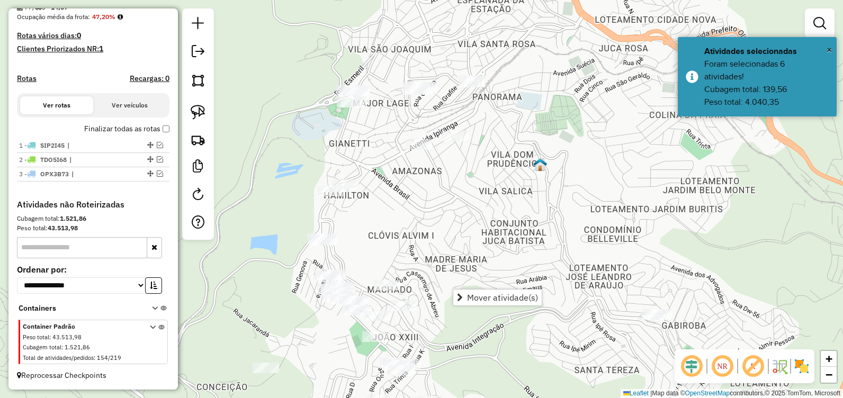
drag, startPoint x: 415, startPoint y: 316, endPoint x: 478, endPoint y: 156, distance: 171.6
click at [465, 187] on div "Janela de atendimento Grade de atendimento Capacidade Transportadoras Veículos …" at bounding box center [421, 199] width 843 height 398
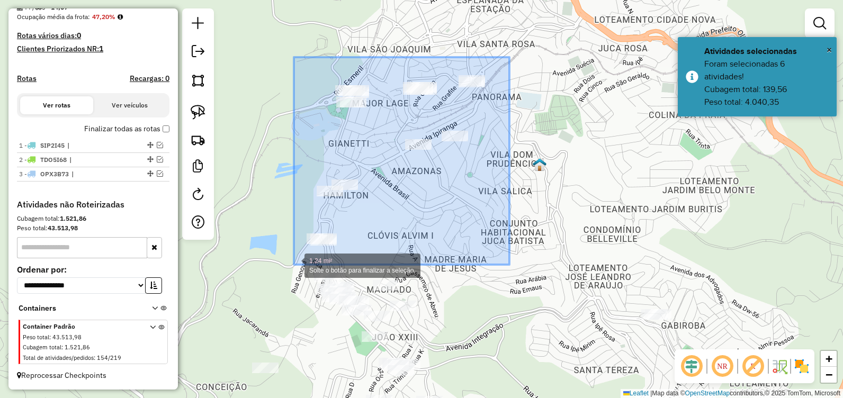
drag, startPoint x: 509, startPoint y: 57, endPoint x: 294, endPoint y: 265, distance: 299.2
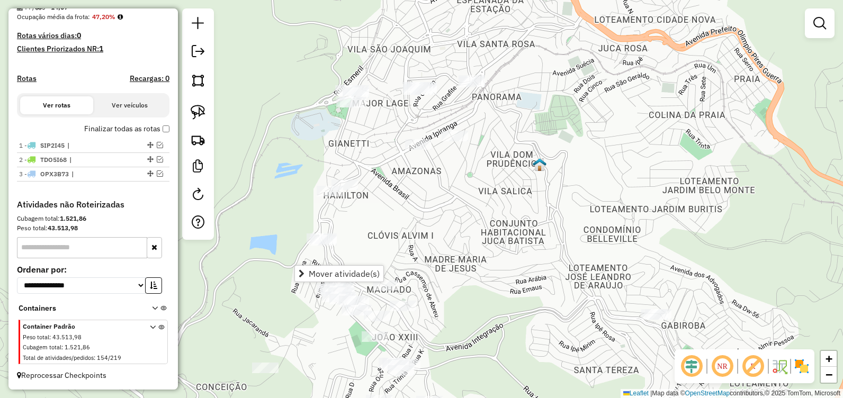
drag, startPoint x: 530, startPoint y: 139, endPoint x: 544, endPoint y: 108, distance: 34.1
click at [544, 108] on div "Janela de atendimento Grade de atendimento Capacidade Transportadoras Veículos …" at bounding box center [421, 199] width 843 height 398
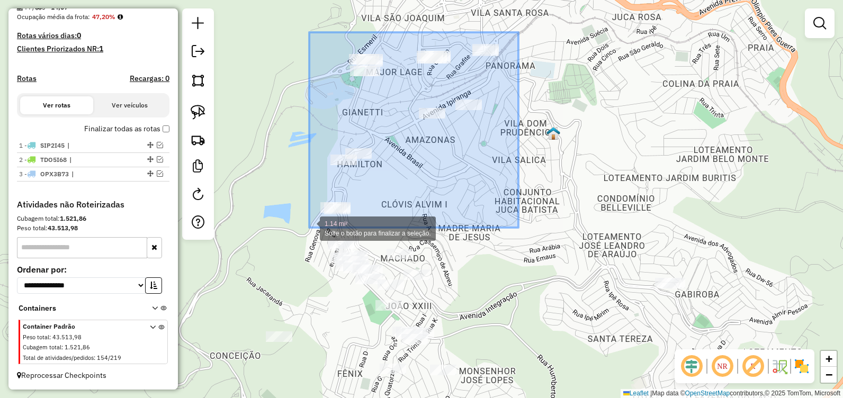
drag, startPoint x: 525, startPoint y: 65, endPoint x: 304, endPoint y: 225, distance: 272.6
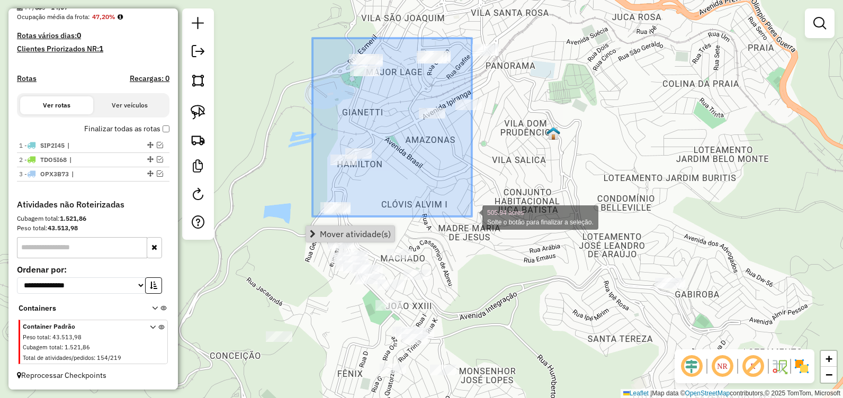
drag, startPoint x: 314, startPoint y: 44, endPoint x: 472, endPoint y: 217, distance: 233.5
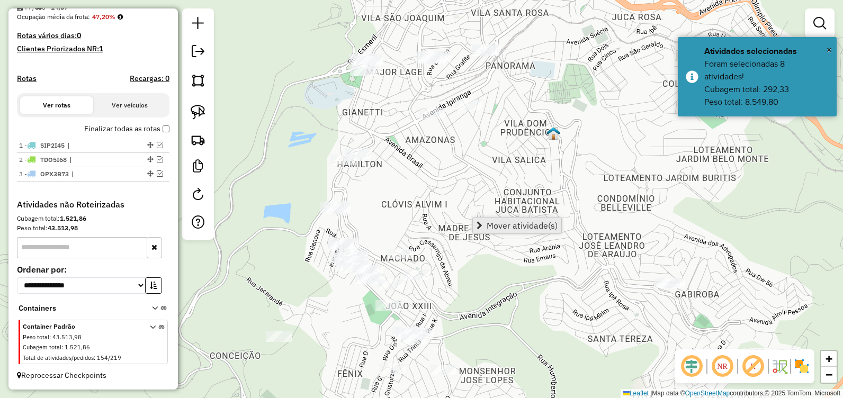
click at [521, 232] on link "Mover atividade(s)" at bounding box center [517, 226] width 88 height 16
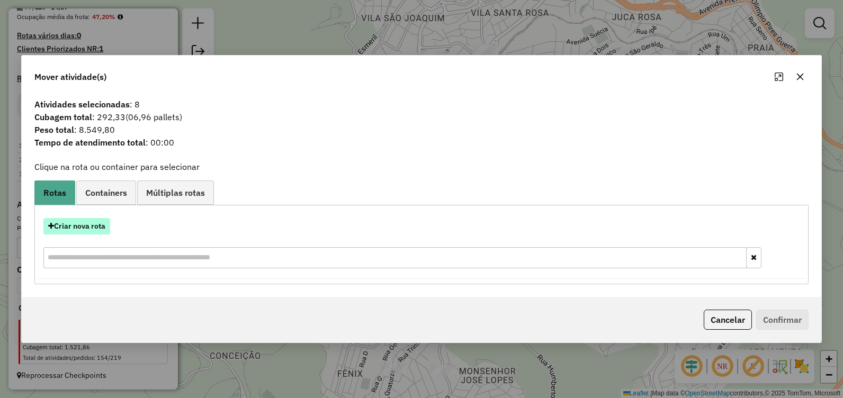
click at [77, 224] on button "Criar nova rota" at bounding box center [76, 226] width 67 height 16
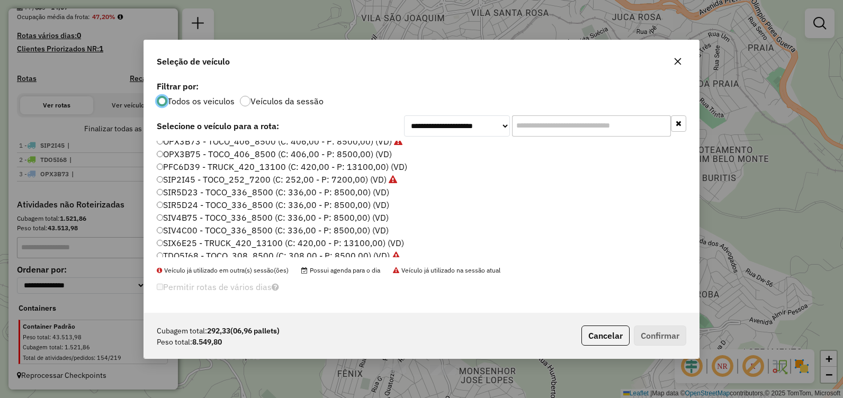
scroll to position [74, 0]
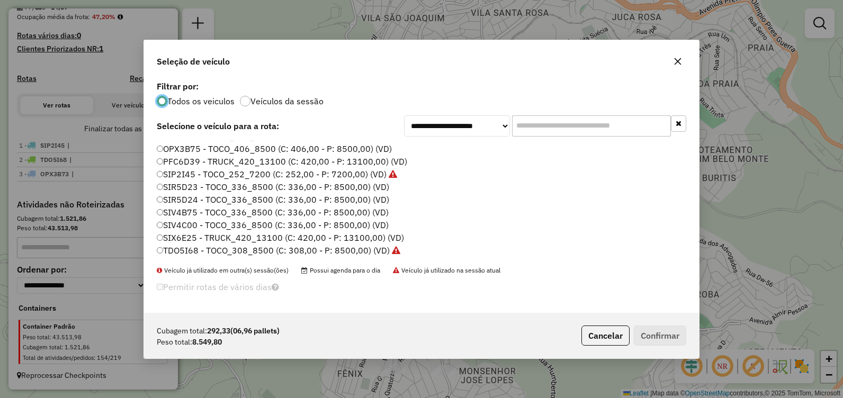
click at [223, 235] on label "SIX6E25 - TRUCK_420_13100 (C: 420,00 - P: 13100,00) (VD)" at bounding box center [280, 237] width 247 height 13
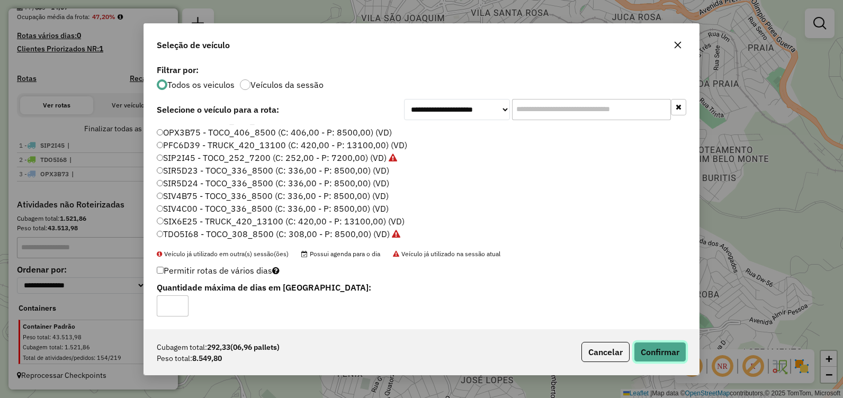
click at [644, 350] on button "Confirmar" at bounding box center [660, 352] width 52 height 20
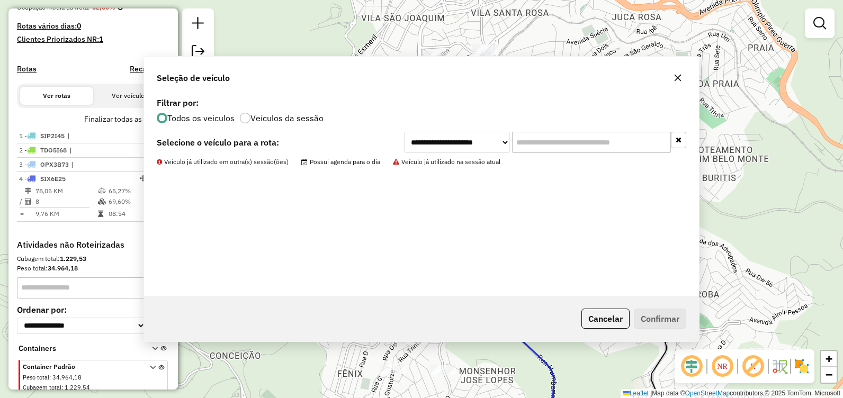
scroll to position [317, 0]
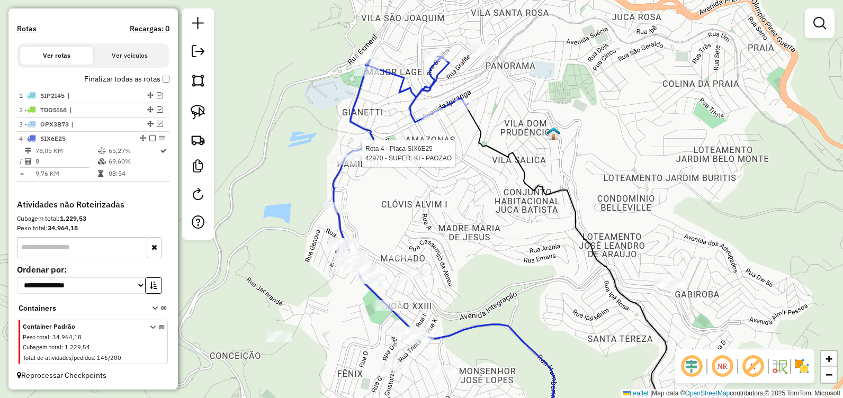
select select "**********"
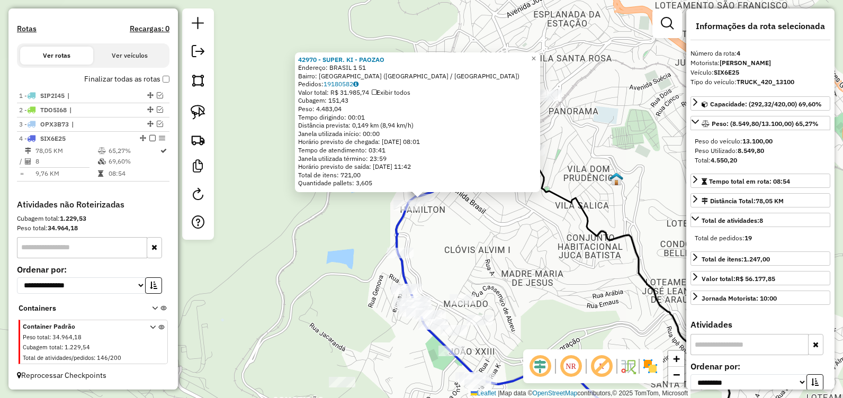
click at [481, 235] on div "42970 - SUPER. [PERSON_NAME] Endereço: [GEOGRAPHIC_DATA] 1 51 Bairro: [GEOGRAPH…" at bounding box center [421, 199] width 843 height 398
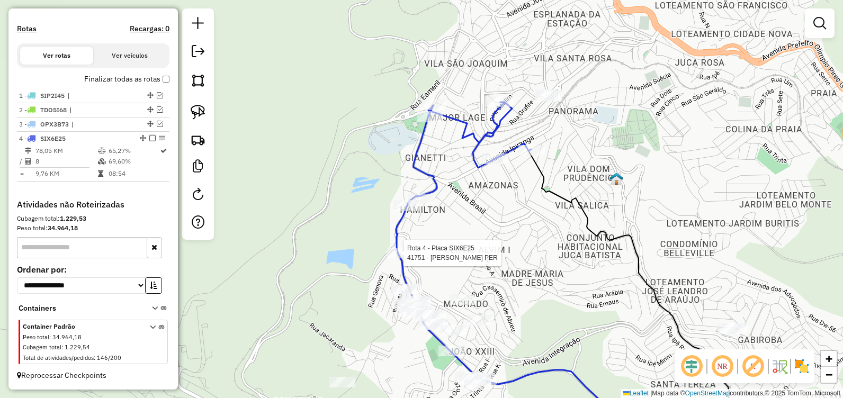
select select "**********"
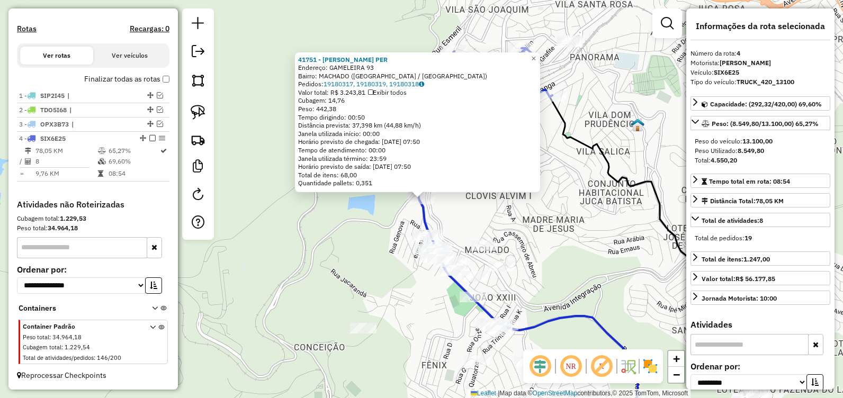
click at [577, 230] on div "41751 - [PERSON_NAME] PER Endereço: GAMELEIRA 93 Bairro: MACHADO ([GEOGRAPHIC_D…" at bounding box center [421, 199] width 843 height 398
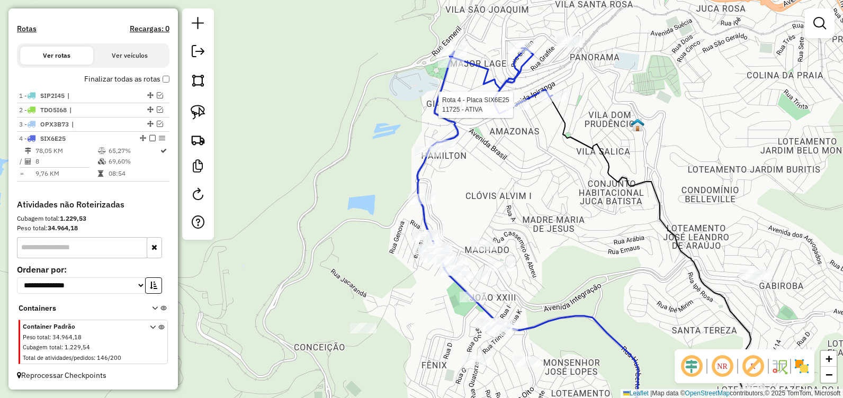
select select "**********"
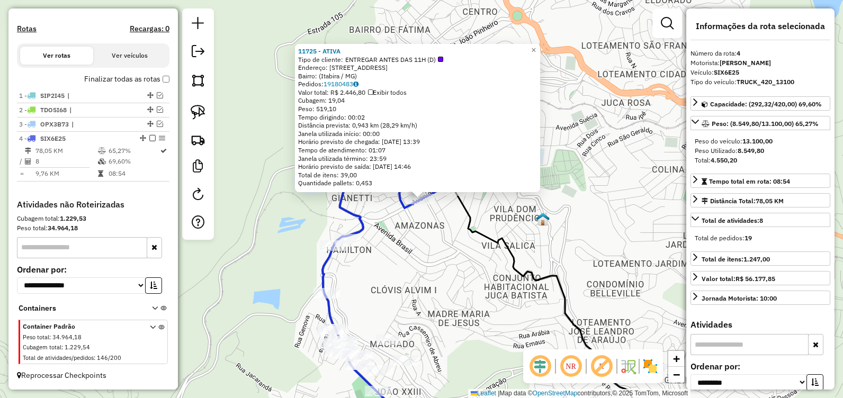
click at [448, 265] on div "11725 - ATIVA Tipo de cliente: ENTREGAR ANTES DAS 11H (D) Endereço: [STREET_ADD…" at bounding box center [421, 199] width 843 height 398
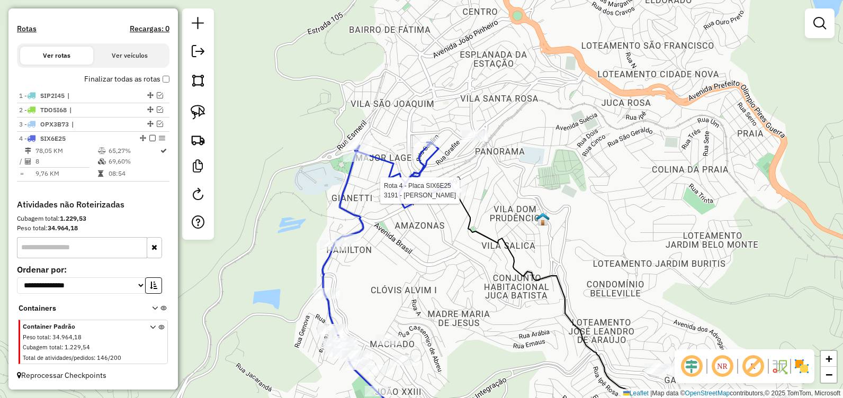
select select "**********"
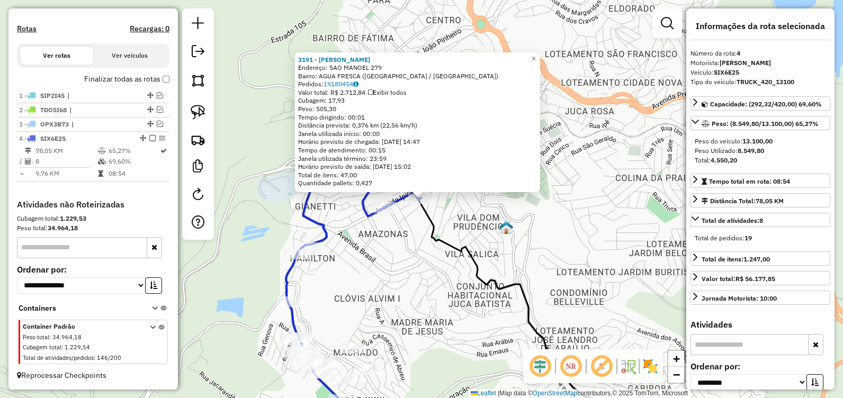
click at [422, 255] on div "3191 - [PERSON_NAME]: SAO MANOEL 279 Bairro: AGUA FRESCA ([GEOGRAPHIC_DATA] / […" at bounding box center [421, 199] width 843 height 398
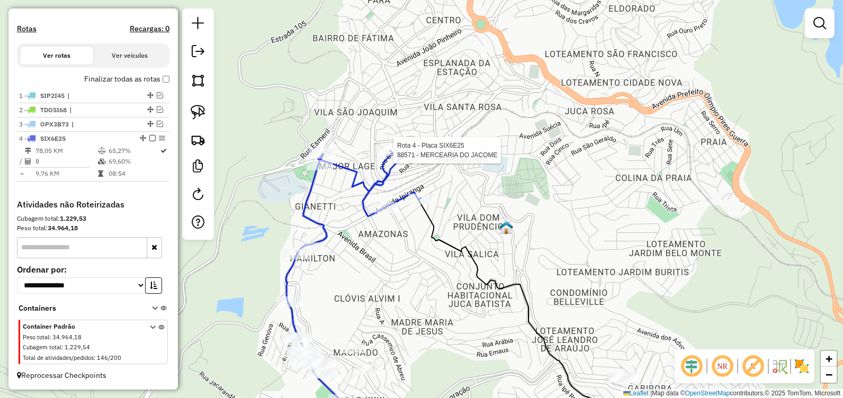
select select "**********"
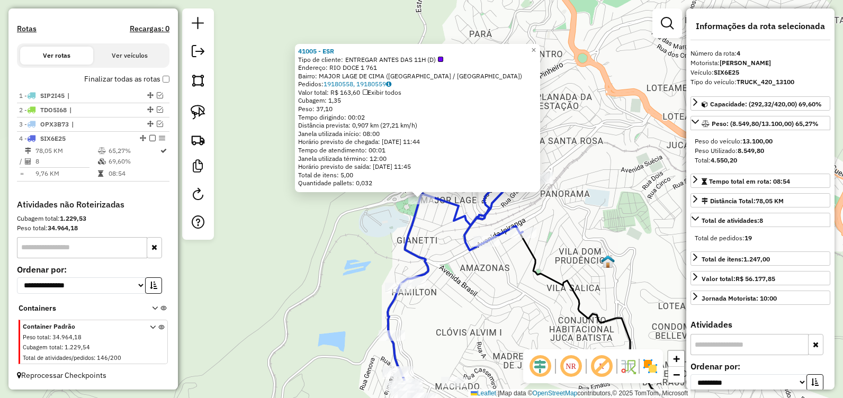
click at [320, 229] on div "41005 - ESR Tipo de cliente: ENTREGAR ANTES DAS 11H (D) Endereço: RIO DOCE 1 76…" at bounding box center [421, 199] width 843 height 398
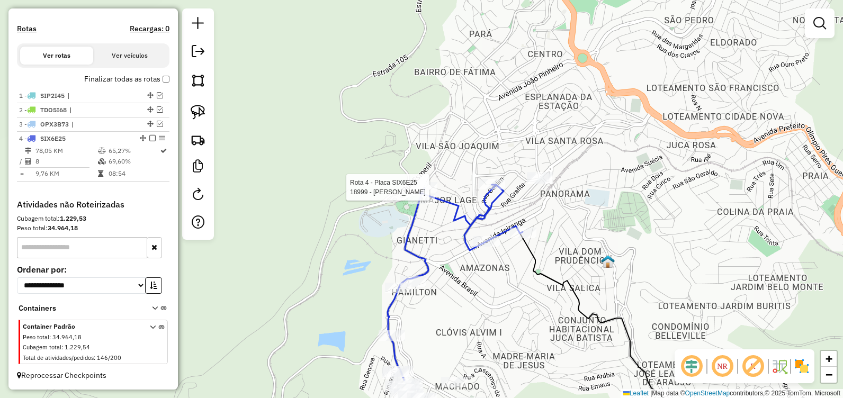
select select "**********"
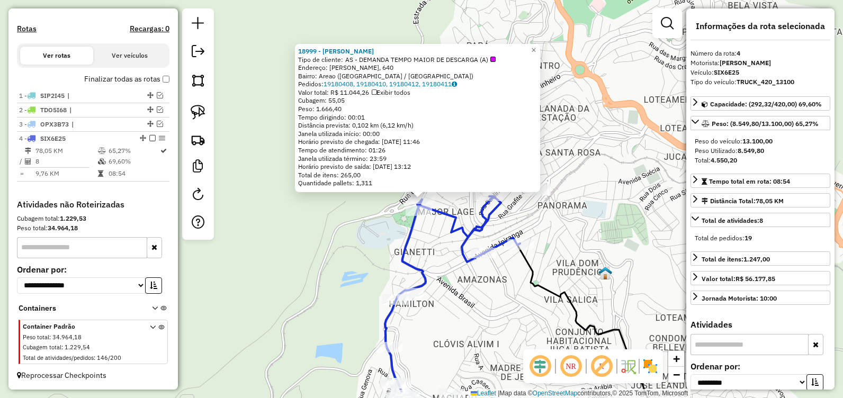
click at [364, 235] on div "18999 - [PERSON_NAME] de cliente: AS - DEMANDA TEMPO MAIOR DE DESCARGA (A) Ende…" at bounding box center [421, 199] width 843 height 398
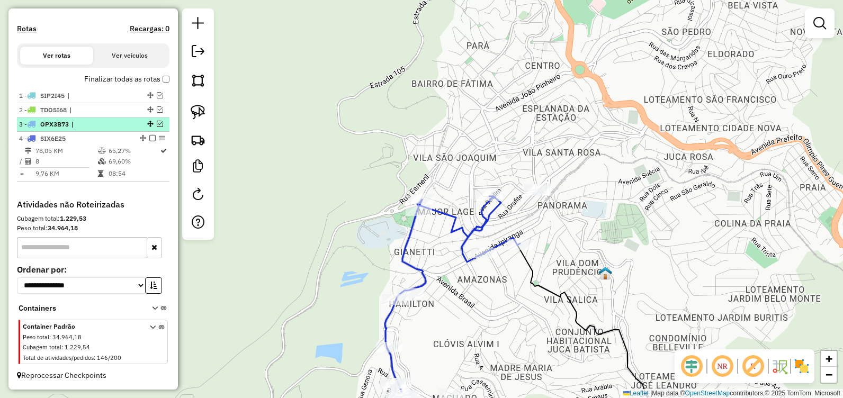
click at [157, 125] on em at bounding box center [160, 124] width 6 height 6
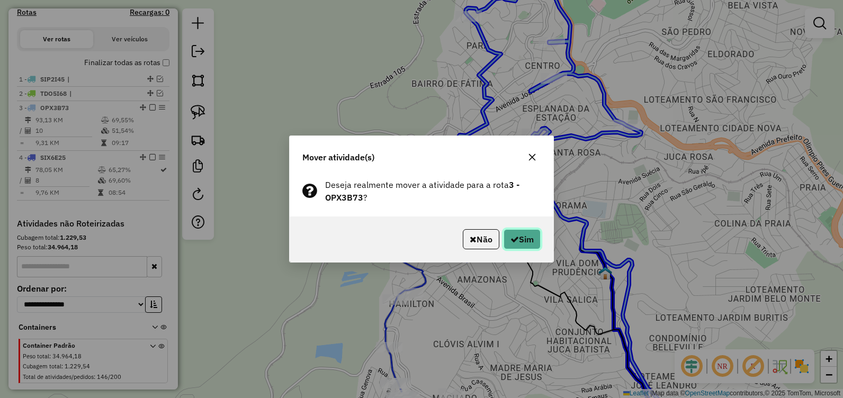
click at [524, 235] on button "Sim" at bounding box center [521, 239] width 37 height 20
click at [520, 236] on button "Sim" at bounding box center [521, 239] width 37 height 20
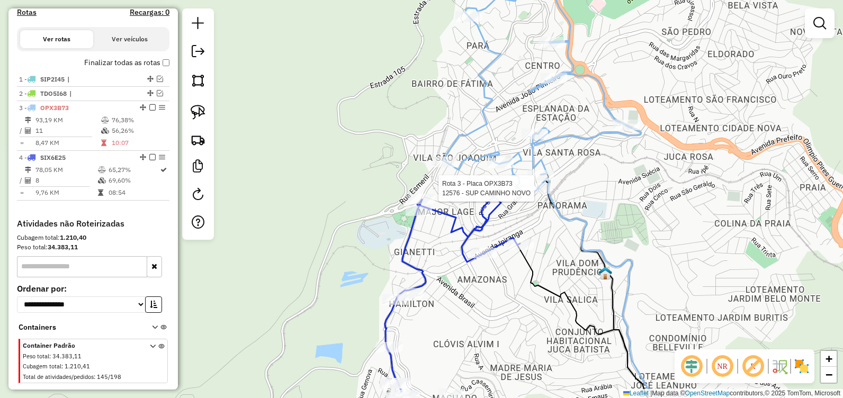
select select "**********"
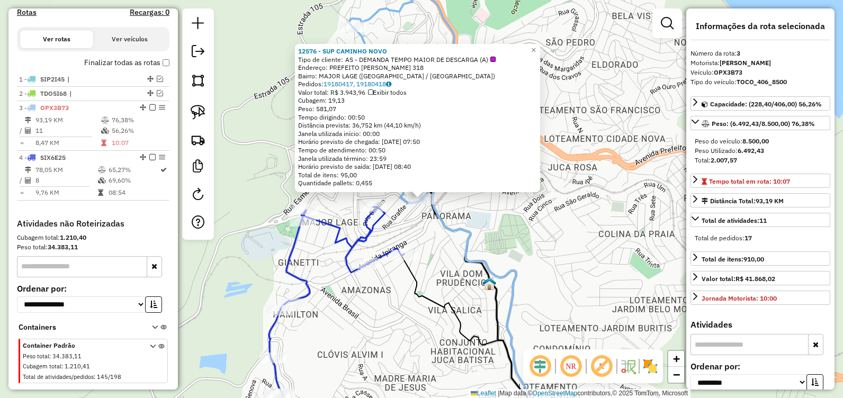
scroll to position [352, 0]
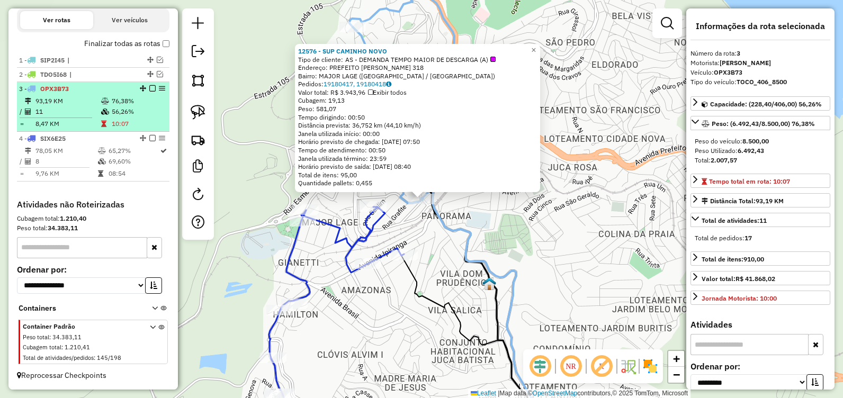
click at [151, 87] on em at bounding box center [152, 88] width 6 height 6
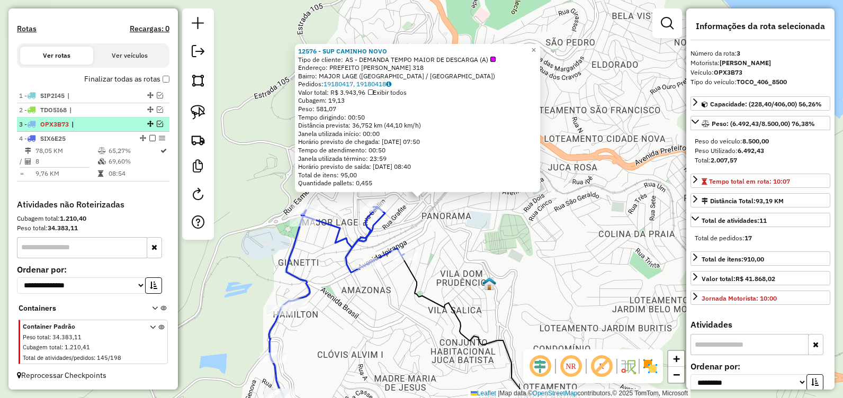
scroll to position [317, 0]
drag, startPoint x: 472, startPoint y: 241, endPoint x: 462, endPoint y: 241, distance: 10.1
click at [472, 241] on div "12576 - SUP CAMINHO NOVO Tipo de cliente: AS - DEMANDA TEMPO MAIOR DE DESCARGA …" at bounding box center [421, 199] width 843 height 398
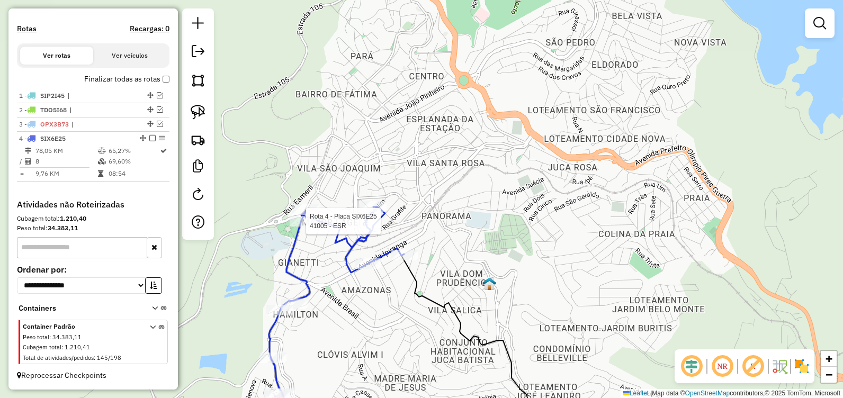
select select "**********"
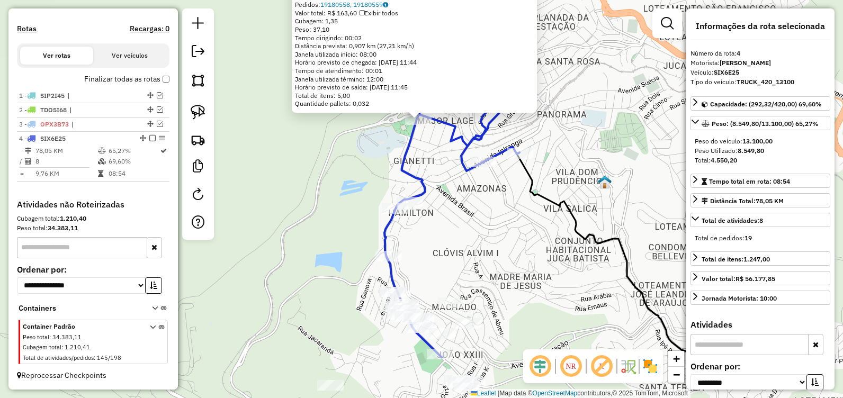
drag, startPoint x: 425, startPoint y: 245, endPoint x: 425, endPoint y: 210, distance: 35.5
click at [421, 202] on div "Rota 4 - Placa SIX6E25 41005 - ESR 41005 - ESR Tipo de cliente: ENTREGAR ANTES …" at bounding box center [421, 199] width 843 height 398
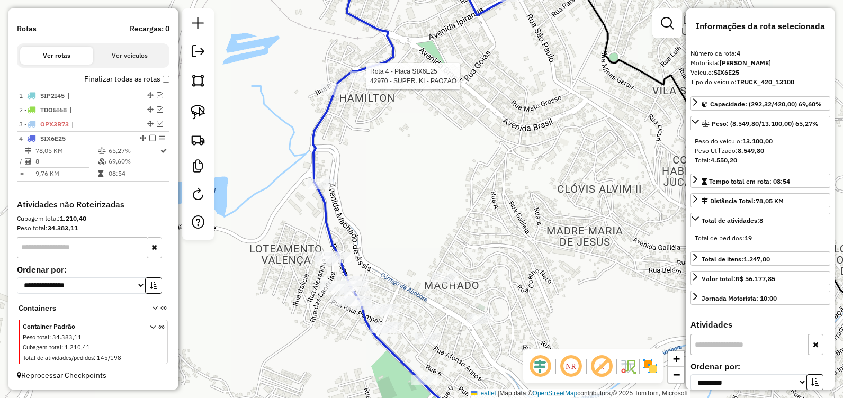
drag, startPoint x: 445, startPoint y: 165, endPoint x: 449, endPoint y: 186, distance: 22.0
click at [449, 186] on div "Rota 4 - Placa SIX6E25 42970 - SUPER. KI - PAOZAO 41005 - ESR Tipo de cliente: …" at bounding box center [421, 199] width 843 height 398
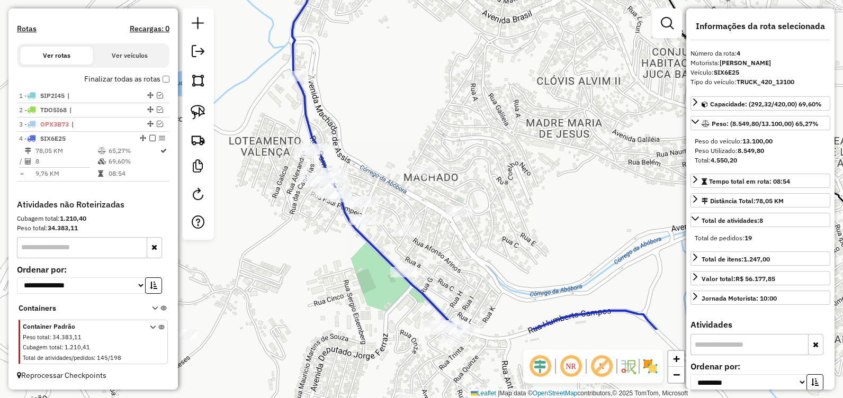
drag, startPoint x: 461, startPoint y: 362, endPoint x: 435, endPoint y: 238, distance: 126.5
click at [435, 238] on div "Rota 4 - Placa SIX6E25 42970 - SUPER. KI - PAOZAO 41005 - ESR Tipo de cliente: …" at bounding box center [421, 199] width 843 height 398
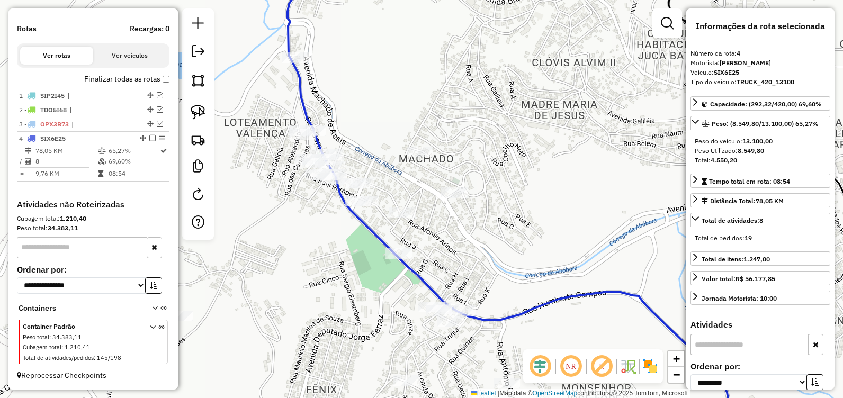
drag, startPoint x: 529, startPoint y: 284, endPoint x: 392, endPoint y: 142, distance: 197.3
click at [395, 143] on div "Rota 4 - Placa SIX6E25 42970 - SUPER. KI - PAOZAO 41005 - ESR Tipo de cliente: …" at bounding box center [421, 199] width 843 height 398
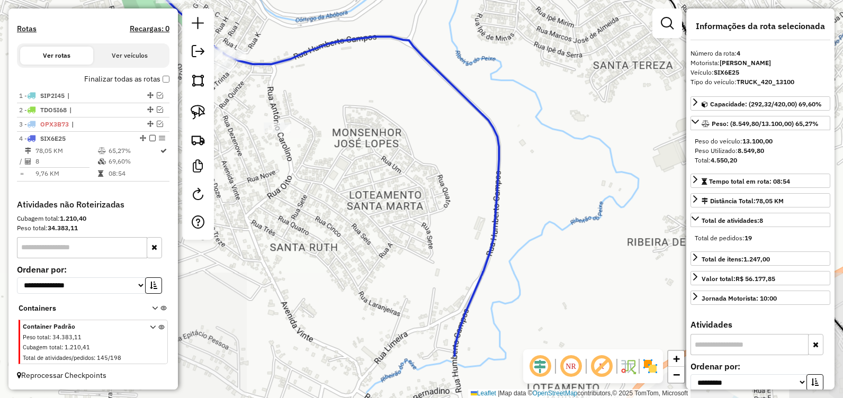
drag, startPoint x: 534, startPoint y: 258, endPoint x: 454, endPoint y: 113, distance: 166.1
click at [460, 118] on div "Rota 4 - Placa SIX6E25 42970 - SUPER. KI - PAOZAO 41005 - ESR Tipo de cliente: …" at bounding box center [421, 199] width 843 height 398
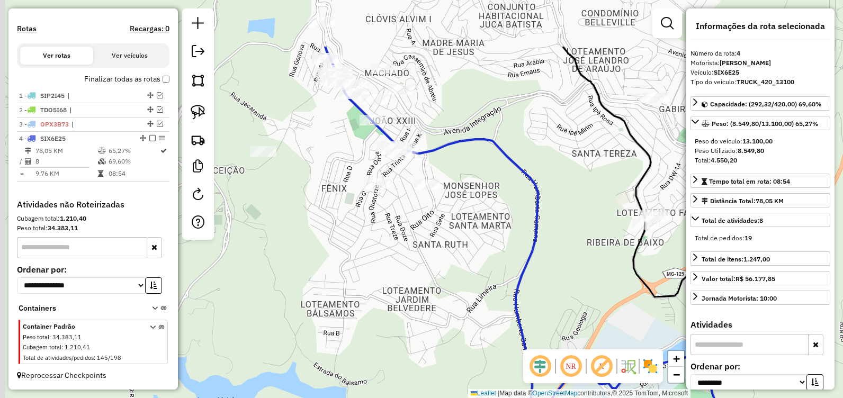
drag, startPoint x: 460, startPoint y: 170, endPoint x: 567, endPoint y: 277, distance: 151.6
click at [569, 274] on div "Rota 4 - Placa SIX6E25 42970 - SUPER. KI - PAOZAO 41005 - ESR Tipo de cliente: …" at bounding box center [421, 199] width 843 height 398
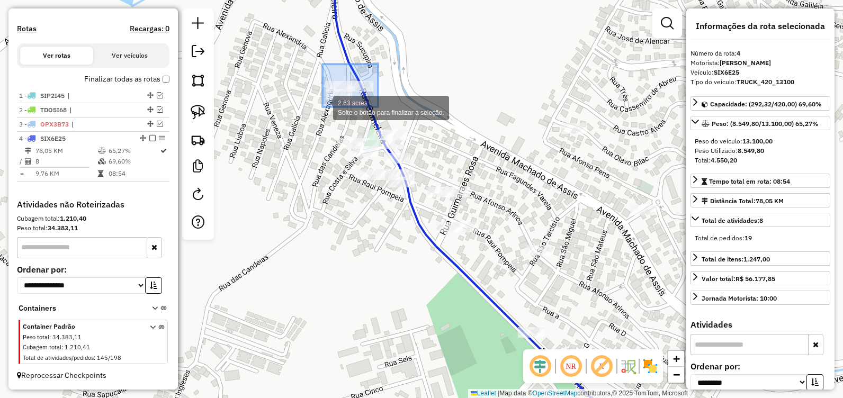
drag, startPoint x: 378, startPoint y: 70, endPoint x: 317, endPoint y: 111, distance: 73.6
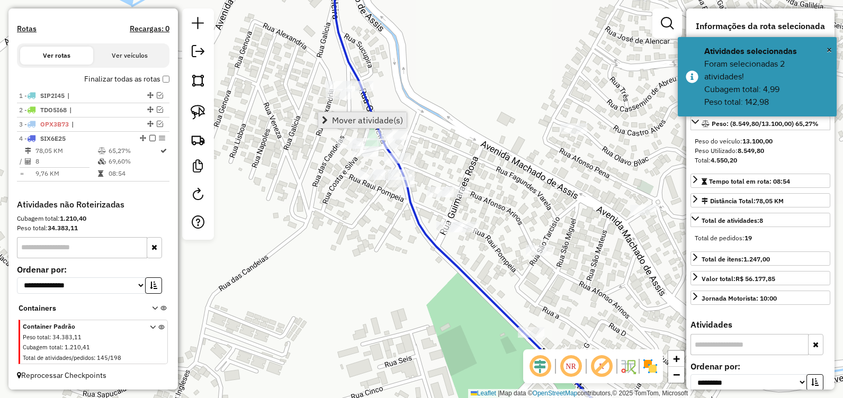
click at [371, 116] on span "Mover atividade(s)" at bounding box center [367, 120] width 71 height 8
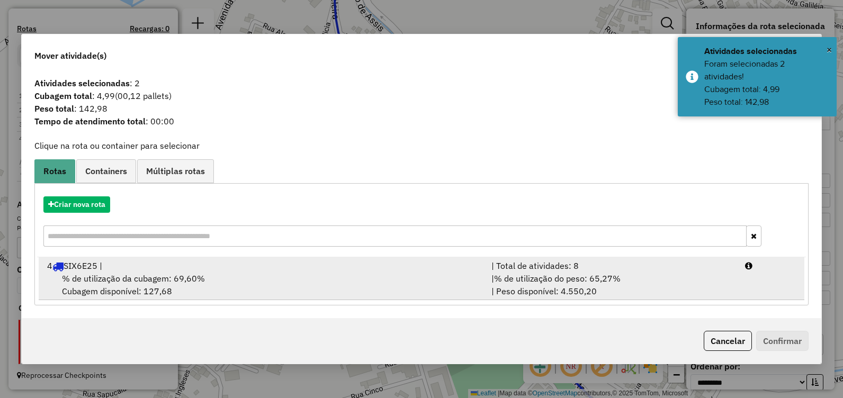
click at [235, 274] on div "% de utilização da cubagem: 69,60% Cubagem disponível: 127,68" at bounding box center [263, 284] width 444 height 25
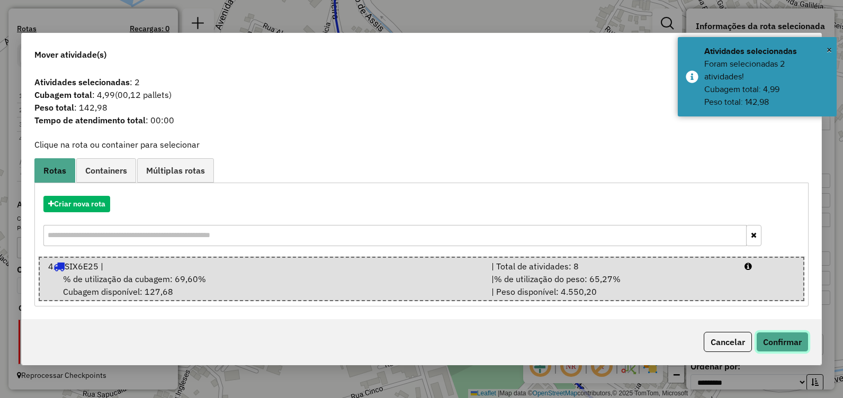
click at [791, 345] on button "Confirmar" at bounding box center [782, 342] width 52 height 20
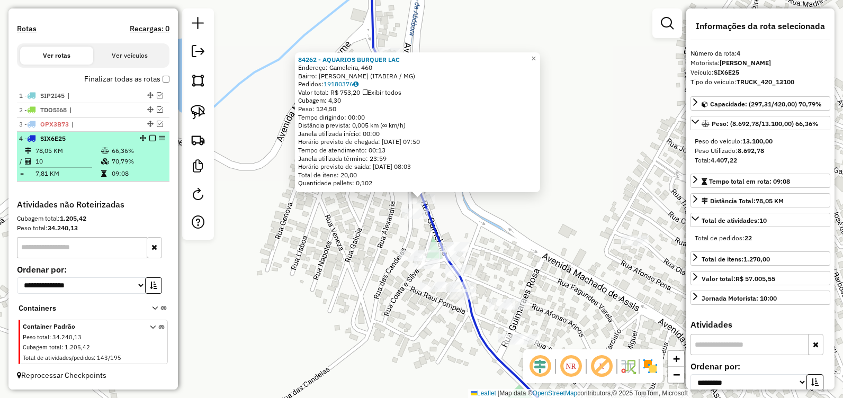
click at [150, 139] on em at bounding box center [152, 138] width 6 height 6
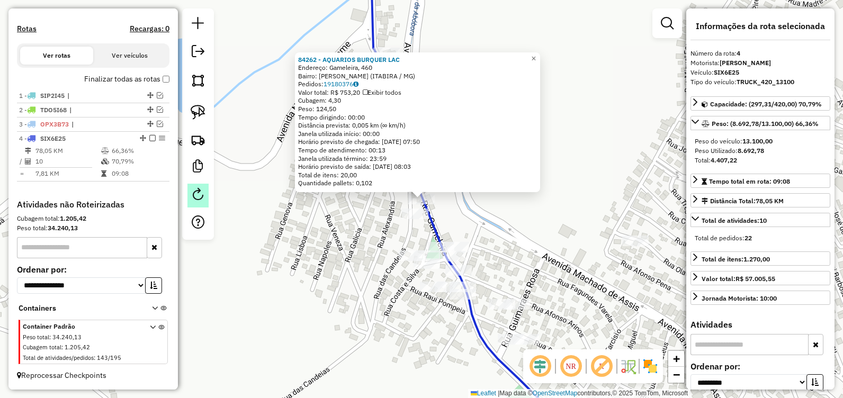
scroll to position [281, 0]
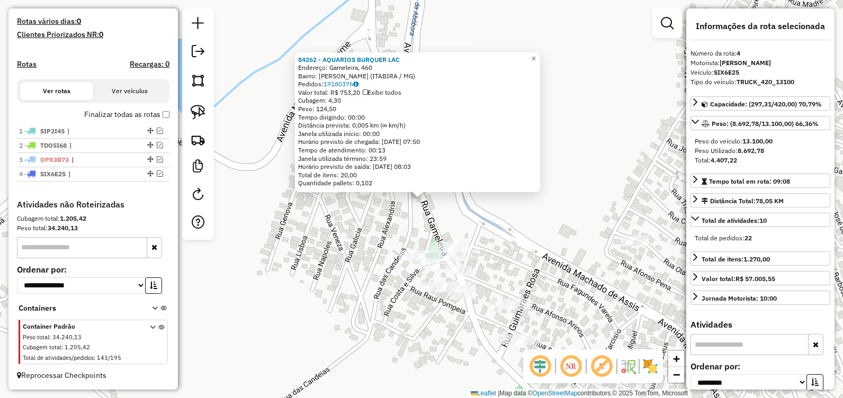
click at [245, 226] on div "84262 - AQUARIOS BURQUER LAC Endereço: Gameleira, 460 Bairro: [GEOGRAPHIC_DATA]…" at bounding box center [421, 199] width 843 height 398
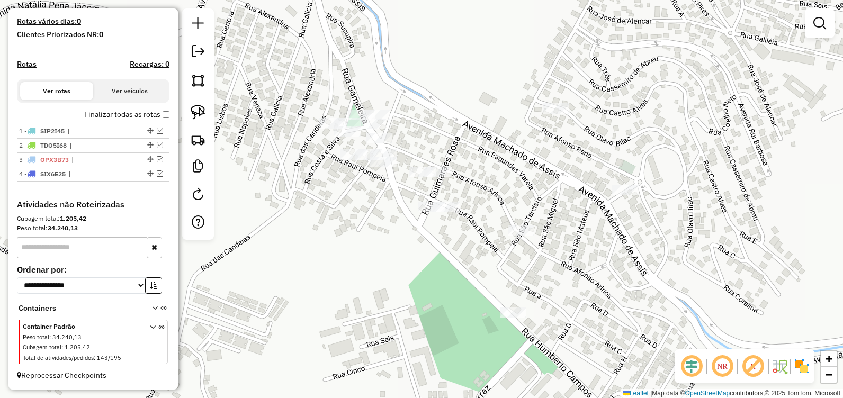
drag, startPoint x: 319, startPoint y: 239, endPoint x: 263, endPoint y: 109, distance: 141.8
click at [251, 107] on div "Janela de atendimento Grade de atendimento Capacidade Transportadoras Veículos …" at bounding box center [421, 199] width 843 height 398
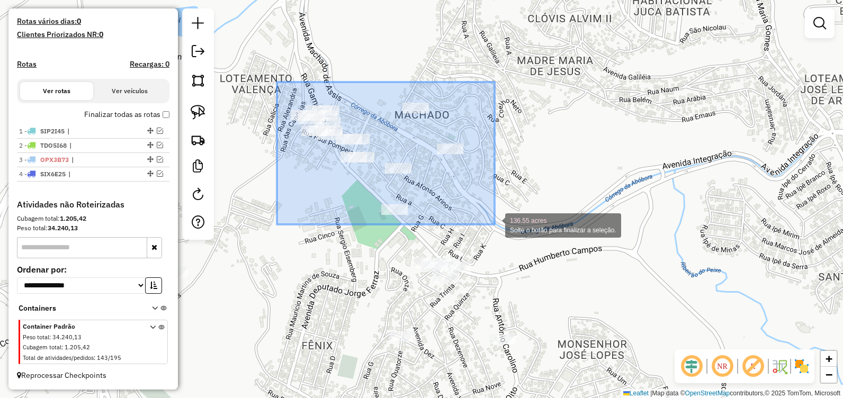
drag, startPoint x: 277, startPoint y: 82, endPoint x: 496, endPoint y: 224, distance: 260.9
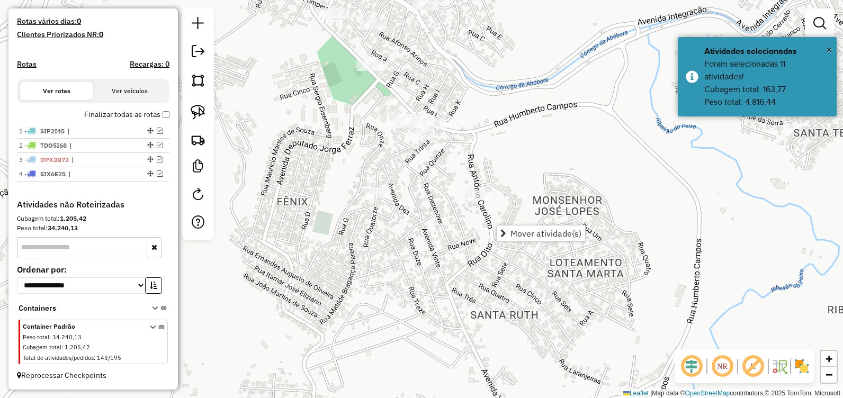
drag, startPoint x: 464, startPoint y: 227, endPoint x: 483, endPoint y: 145, distance: 84.4
click at [483, 145] on div "Janela de atendimento Grade de atendimento Capacidade Transportadoras Veículos …" at bounding box center [421, 199] width 843 height 398
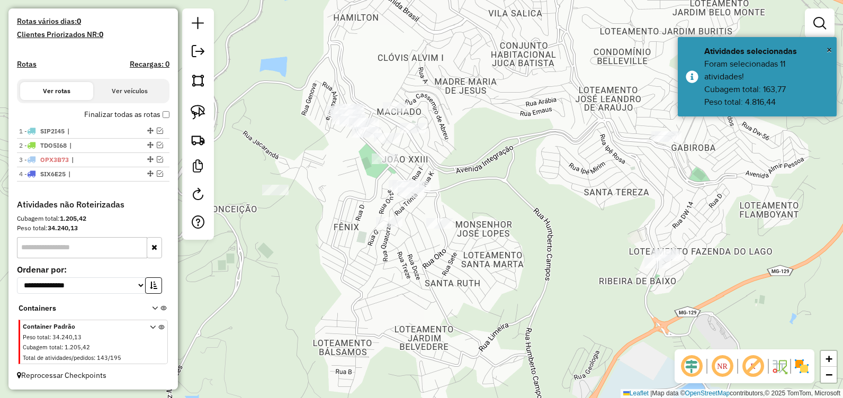
drag, startPoint x: 397, startPoint y: 157, endPoint x: 316, endPoint y: 186, distance: 86.1
click at [315, 187] on div "Janela de atendimento Grade de atendimento Capacidade Transportadoras Veículos …" at bounding box center [421, 199] width 843 height 398
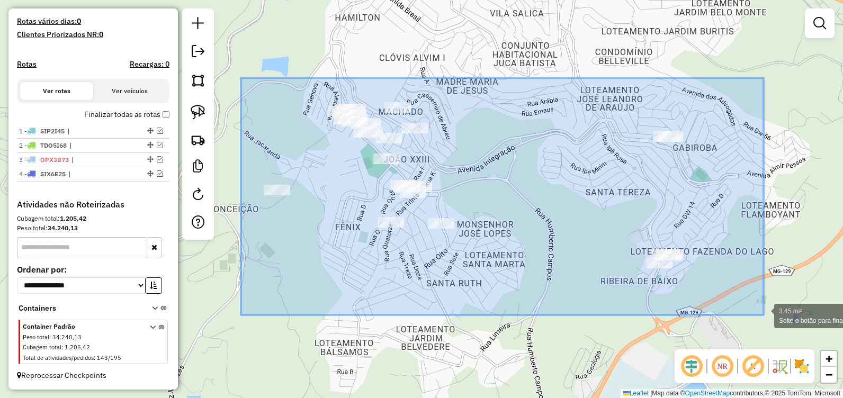
drag, startPoint x: 241, startPoint y: 78, endPoint x: 763, endPoint y: 315, distance: 573.9
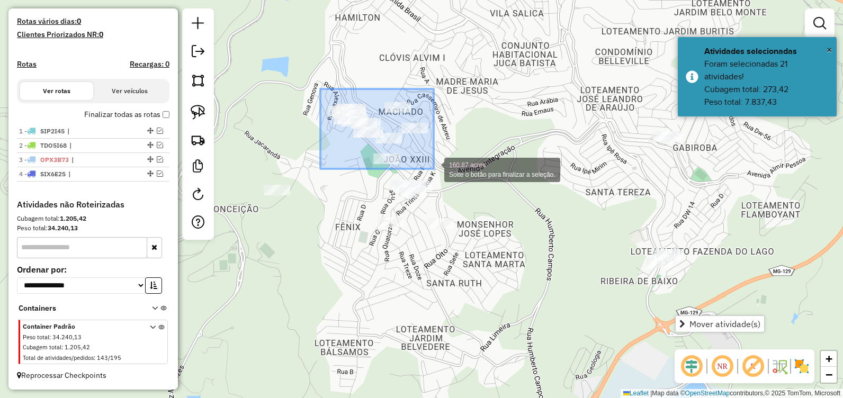
drag, startPoint x: 320, startPoint y: 89, endPoint x: 434, endPoint y: 169, distance: 138.7
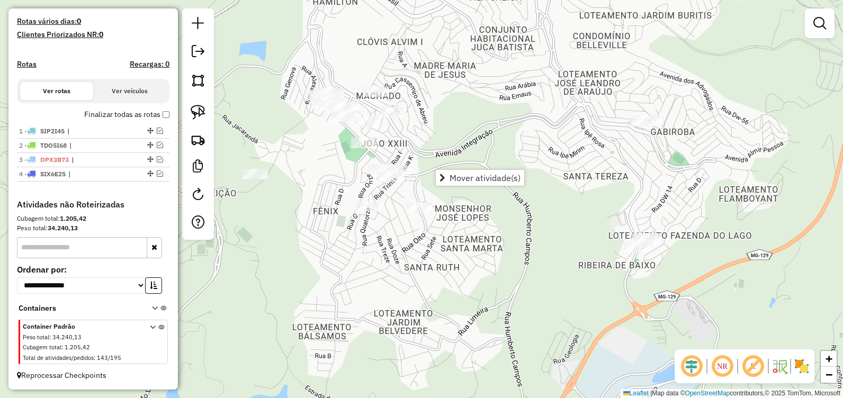
drag, startPoint x: 347, startPoint y: 212, endPoint x: 325, endPoint y: 196, distance: 27.3
click at [325, 196] on div "Janela de atendimento Grade de atendimento Capacidade Transportadoras Veículos …" at bounding box center [421, 199] width 843 height 398
click at [194, 109] on img at bounding box center [198, 112] width 15 height 15
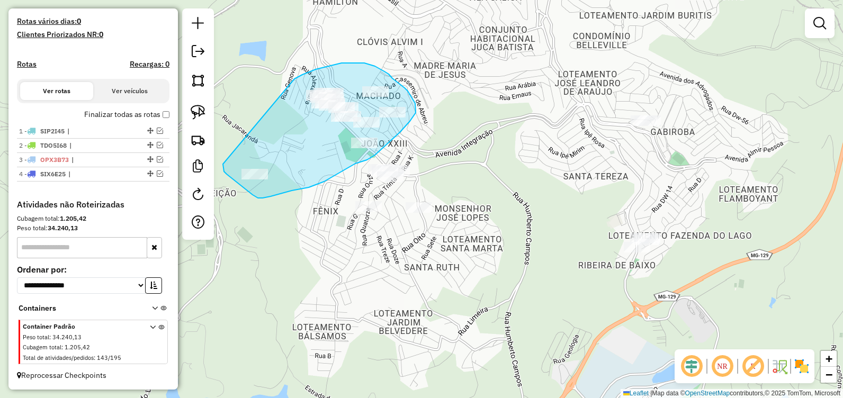
drag, startPoint x: 296, startPoint y: 78, endPoint x: 223, endPoint y: 164, distance: 112.3
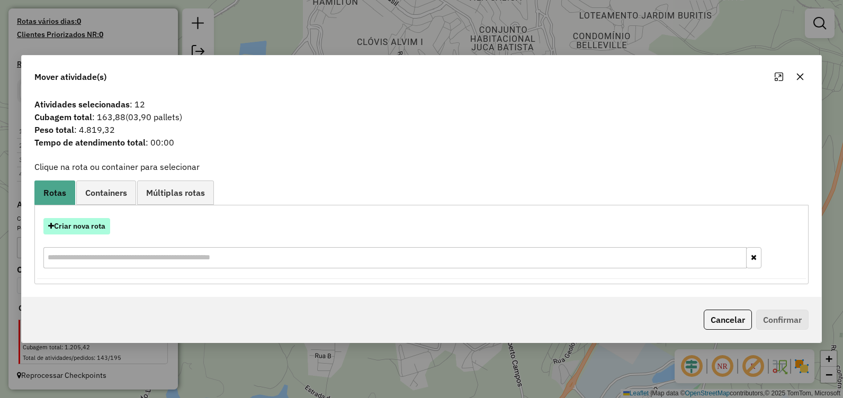
click at [89, 224] on button "Criar nova rota" at bounding box center [76, 226] width 67 height 16
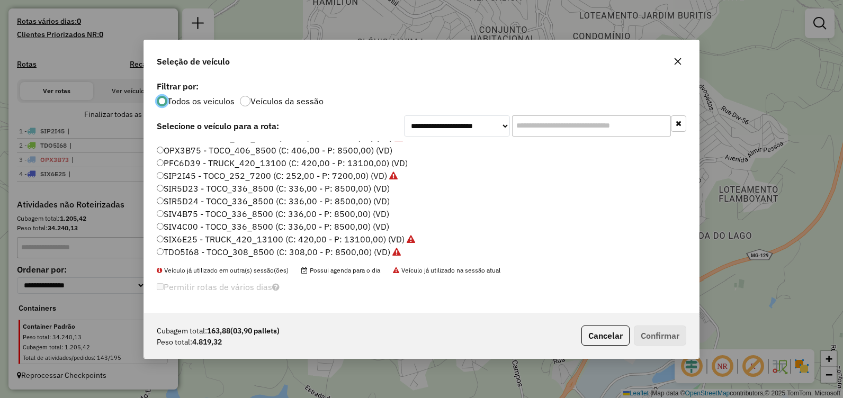
scroll to position [74, 0]
click at [226, 222] on label "SIV4C00 - TOCO_336_8500 (C: 336,00 - P: 8500,00) (VD)" at bounding box center [273, 225] width 232 height 13
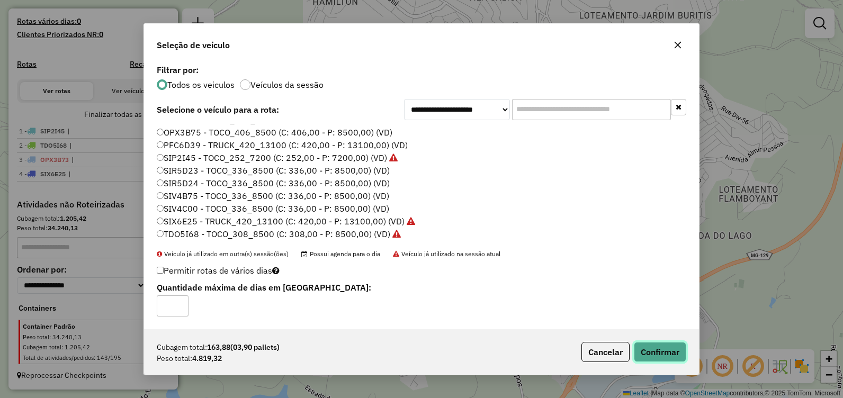
click at [651, 352] on button "Confirmar" at bounding box center [660, 352] width 52 height 20
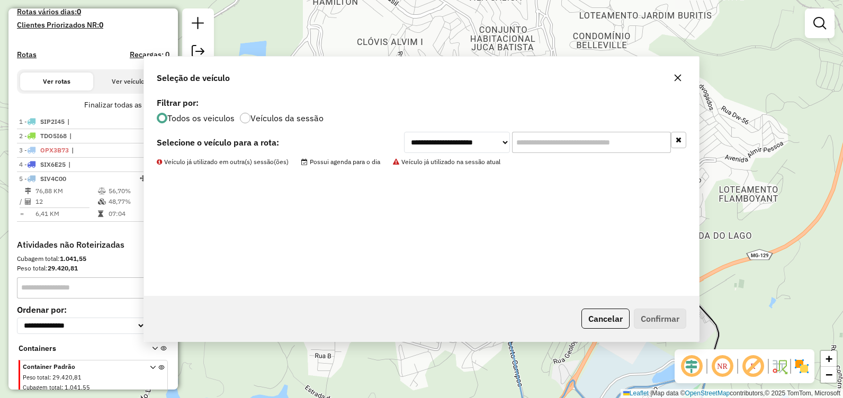
scroll to position [331, 0]
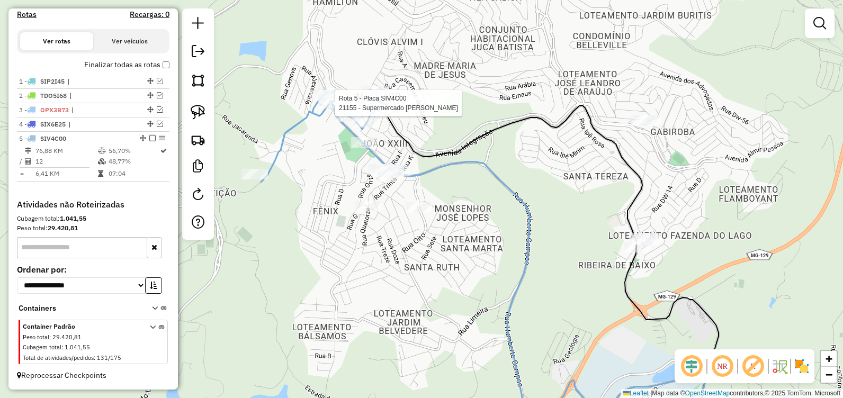
select select "**********"
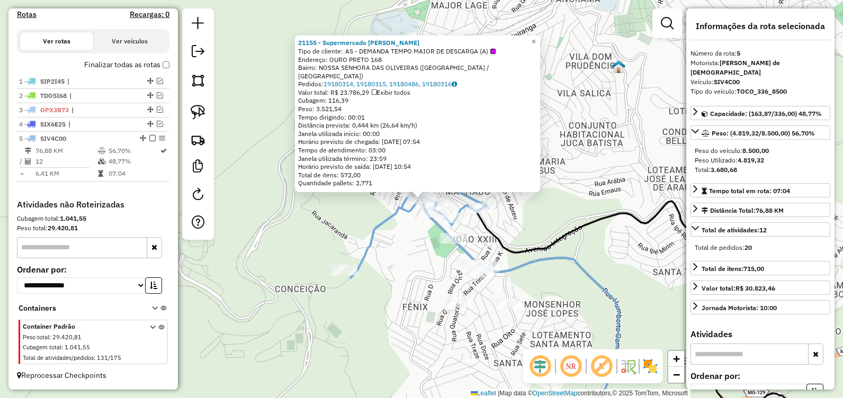
click at [417, 265] on div "21155 - Supermercado Almeida Tipo de cliente: AS - DEMANDA TEMPO MAIOR DE DESCA…" at bounding box center [421, 199] width 843 height 398
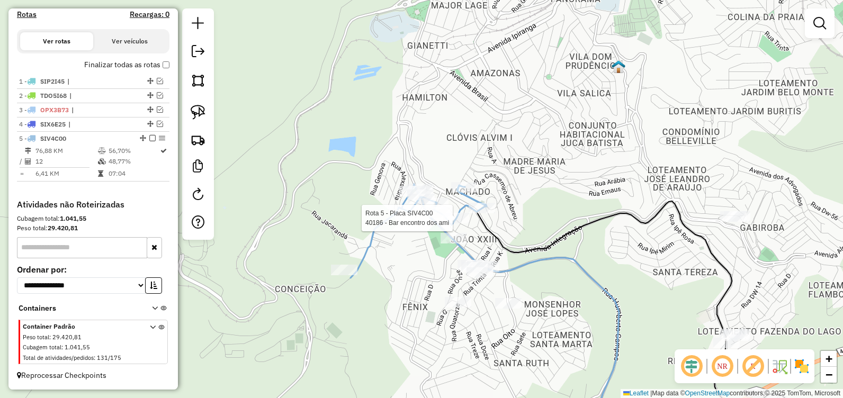
select select "**********"
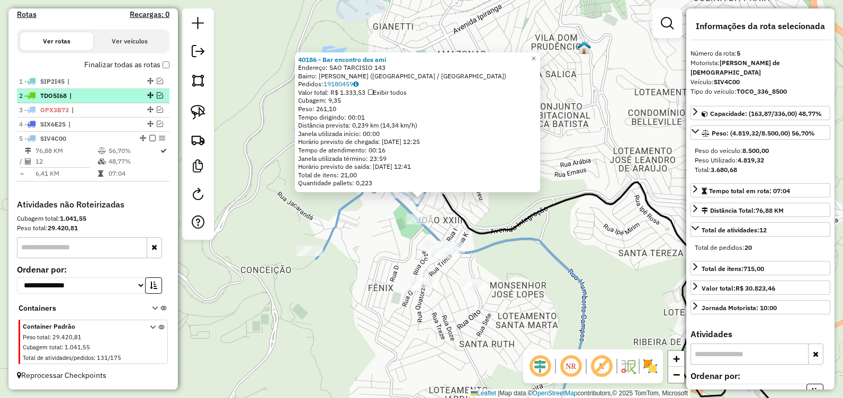
click at [149, 137] on em at bounding box center [152, 138] width 6 height 6
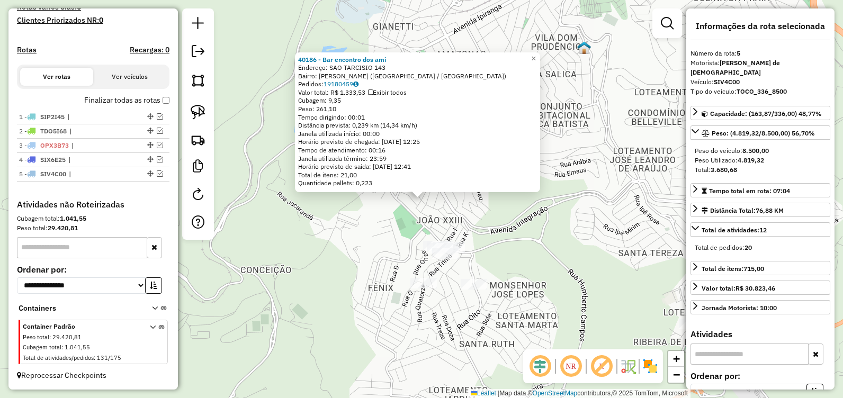
scroll to position [295, 0]
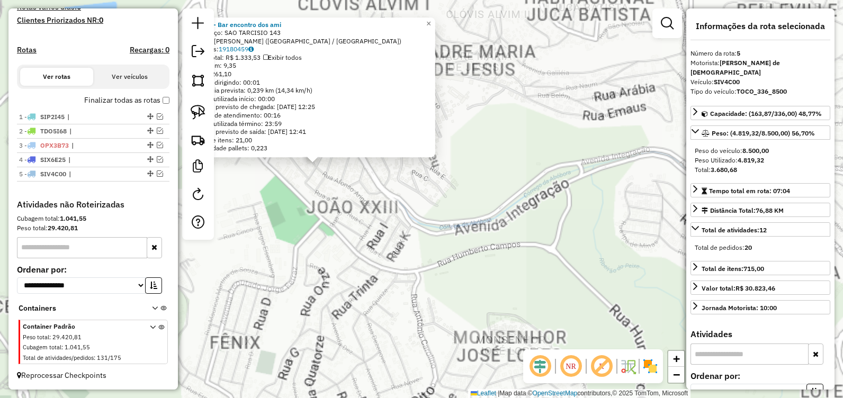
click at [526, 234] on div "40186 - Bar encontro dos ami Endereço: SAO TARCISIO 143 Bairro: [PERSON_NAME] (…" at bounding box center [421, 199] width 843 height 398
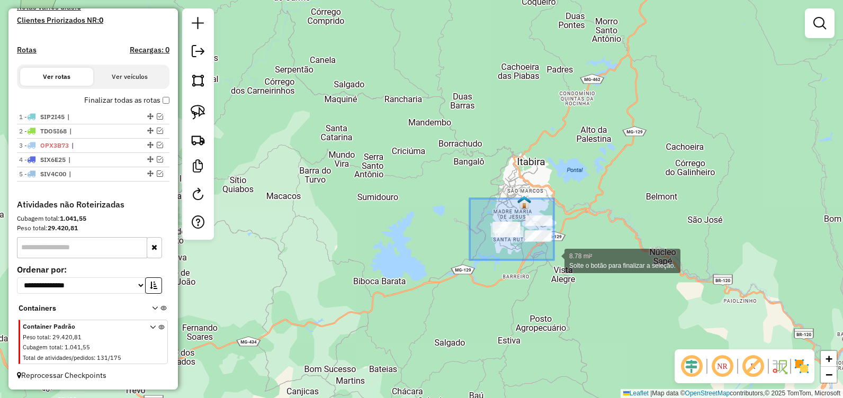
drag, startPoint x: 470, startPoint y: 199, endPoint x: 566, endPoint y: 266, distance: 118.2
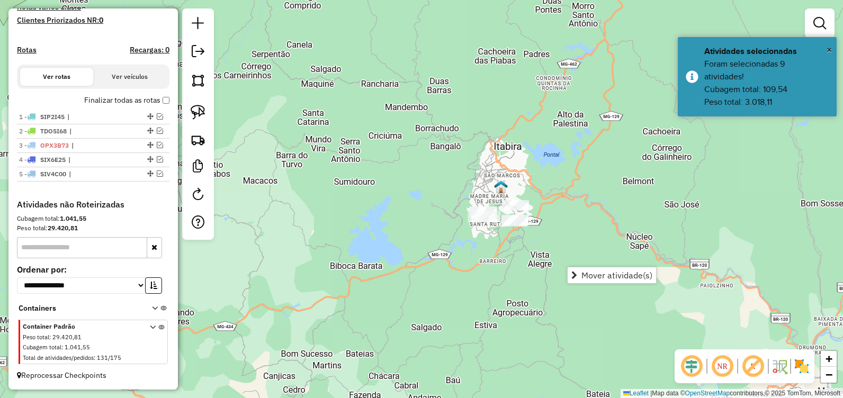
drag, startPoint x: 456, startPoint y: 199, endPoint x: 437, endPoint y: 189, distance: 21.6
click at [438, 188] on div "Janela de atendimento Grade de atendimento Capacidade Transportadoras Veículos …" at bounding box center [421, 199] width 843 height 398
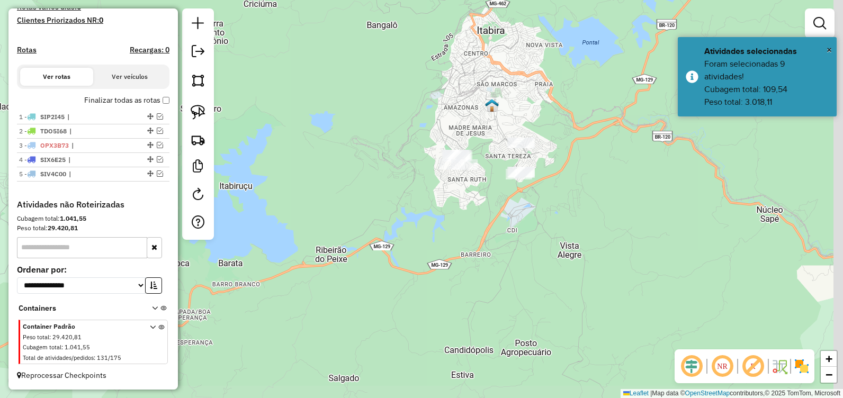
drag, startPoint x: 424, startPoint y: 174, endPoint x: 251, endPoint y: 150, distance: 174.2
click at [359, 106] on div "Janela de atendimento Grade de atendimento Capacidade Transportadoras Veículos …" at bounding box center [421, 199] width 843 height 398
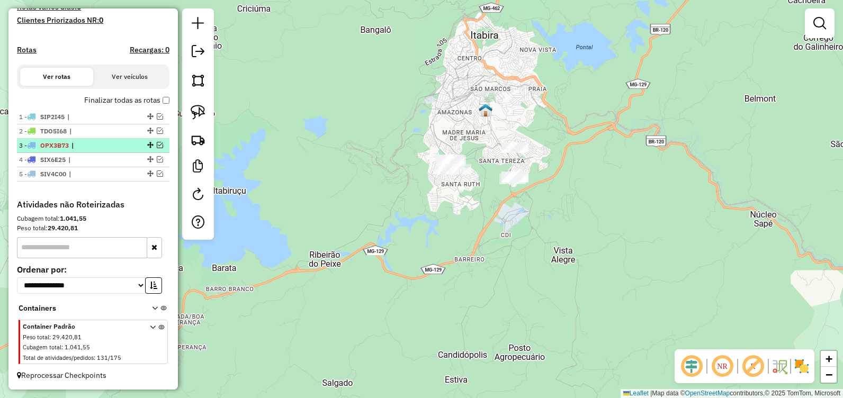
click at [157, 143] on em at bounding box center [160, 145] width 6 height 6
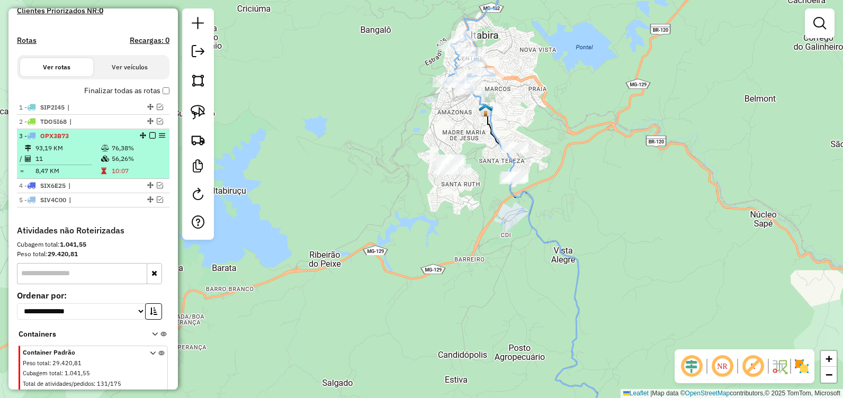
scroll to position [331, 0]
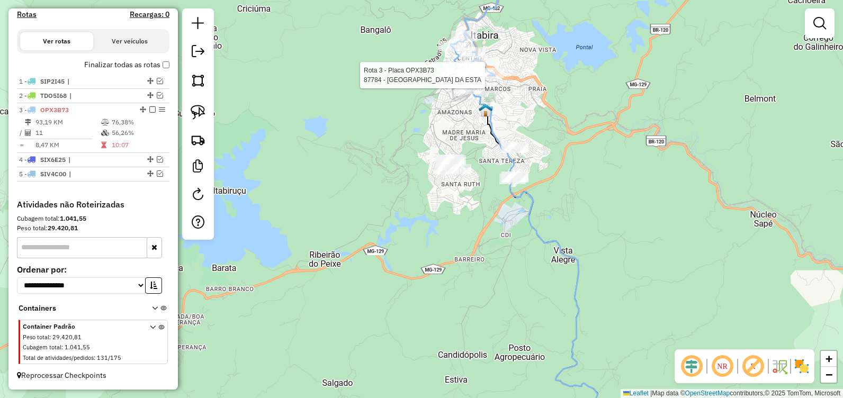
select select "**********"
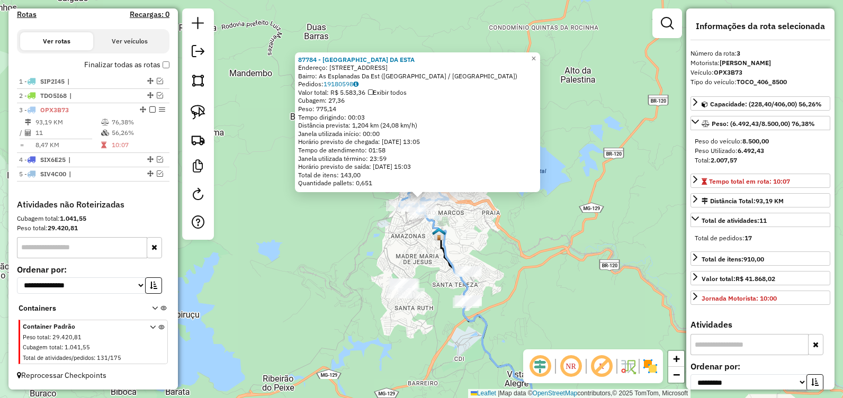
click at [565, 259] on div "87784 - JL ESPLANADA DA ESTA Endereço: Villa Lobos, 69 Bairro: As [GEOGRAPHIC_D…" at bounding box center [421, 199] width 843 height 398
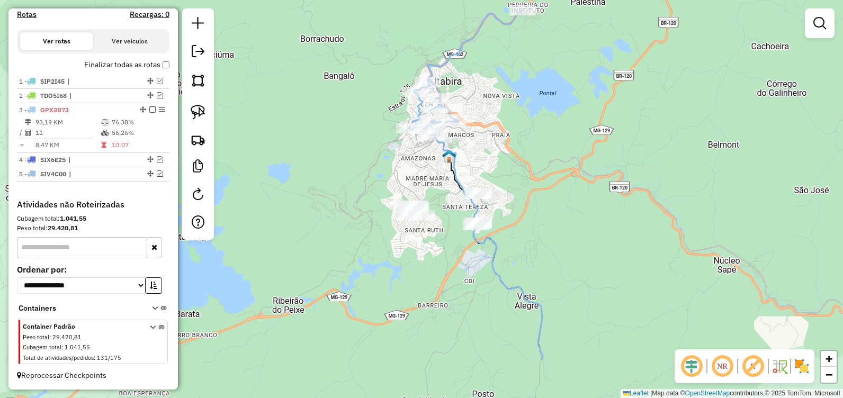
drag, startPoint x: 437, startPoint y: 259, endPoint x: 447, endPoint y: 181, distance: 78.5
click at [447, 181] on div "Janela de atendimento Grade de atendimento Capacidade Transportadoras Veículos …" at bounding box center [421, 199] width 843 height 398
select select "**********"
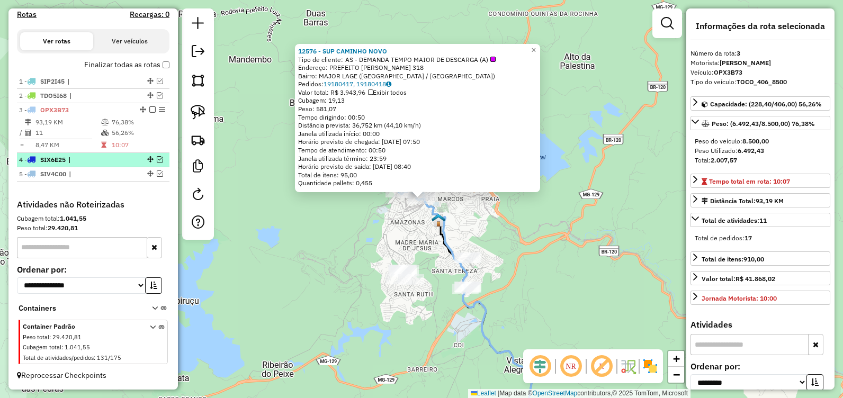
click at [157, 158] on em at bounding box center [160, 159] width 6 height 6
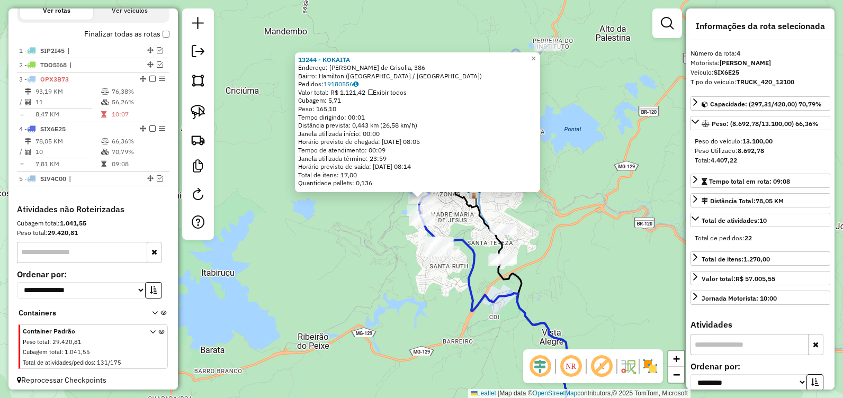
scroll to position [366, 0]
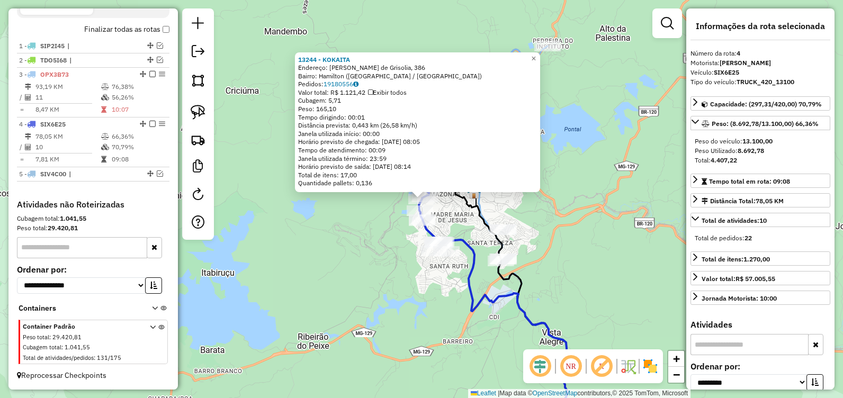
click at [394, 242] on div "13244 - KOKAITA Endereço: Daniel [GEOGRAPHIC_DATA], 386 Bairro: [GEOGRAPHIC_DAT…" at bounding box center [421, 199] width 843 height 398
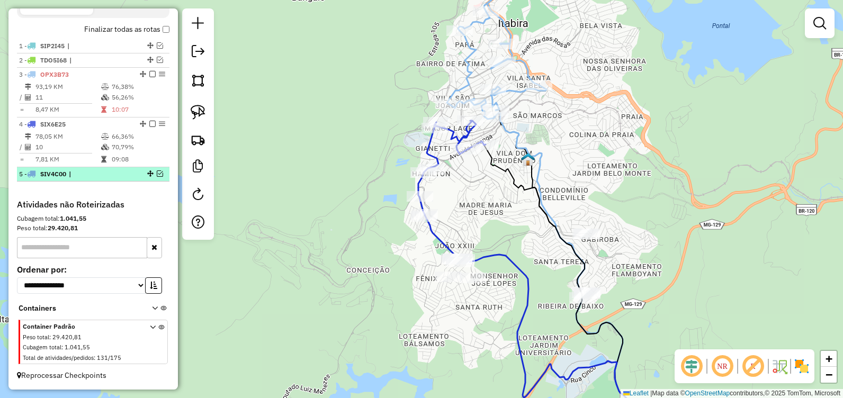
click at [157, 174] on em at bounding box center [160, 173] width 6 height 6
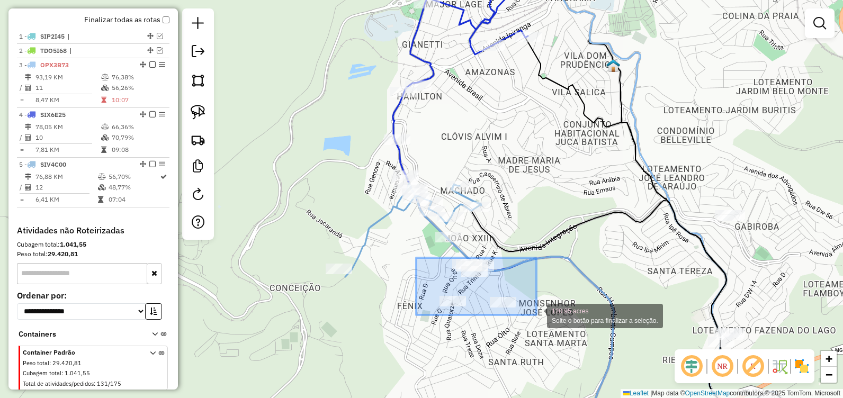
drag, startPoint x: 416, startPoint y: 258, endPoint x: 538, endPoint y: 316, distance: 135.2
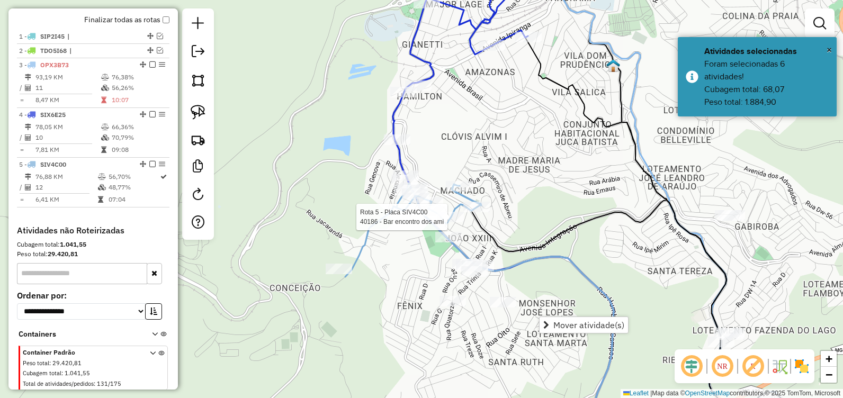
scroll to position [402, 0]
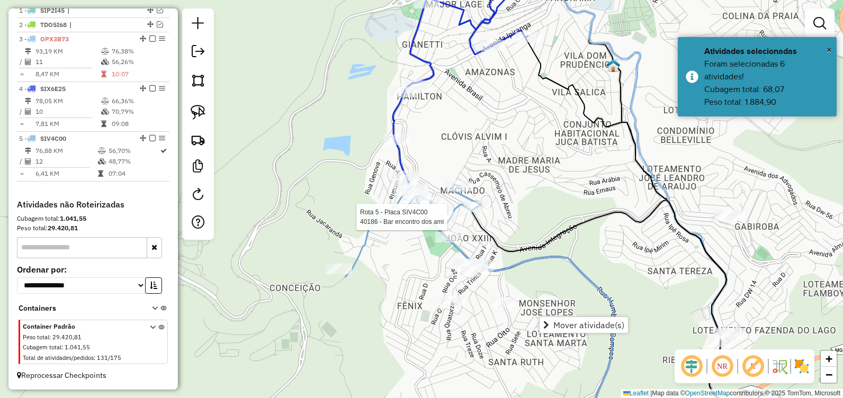
select select "**********"
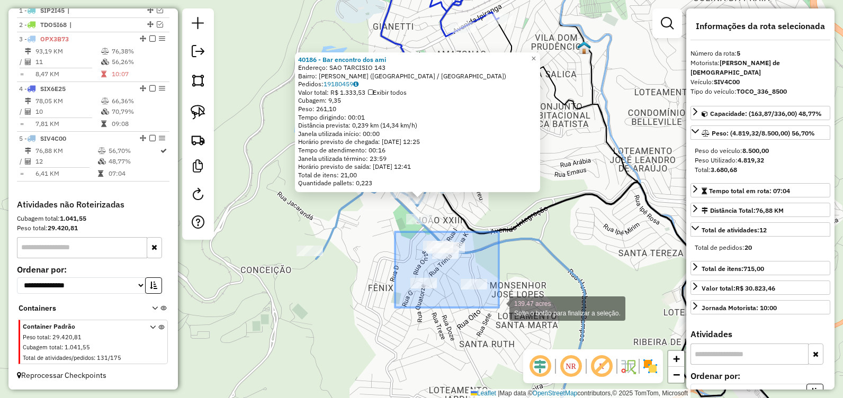
drag, startPoint x: 403, startPoint y: 244, endPoint x: 499, endPoint y: 308, distance: 115.6
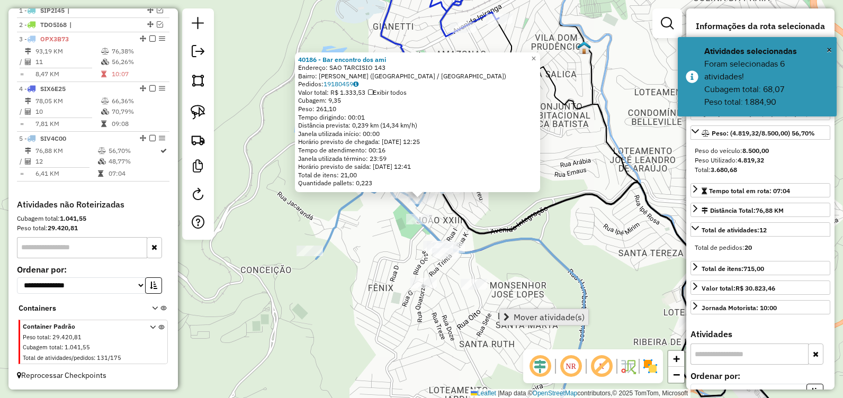
click at [540, 314] on span "Mover atividade(s)" at bounding box center [549, 317] width 71 height 8
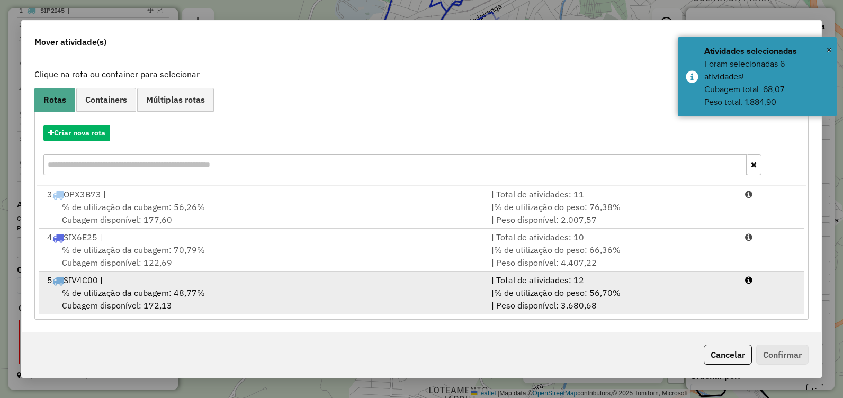
scroll to position [58, 0]
click at [281, 285] on div "5 SIV4C00 |" at bounding box center [263, 279] width 444 height 13
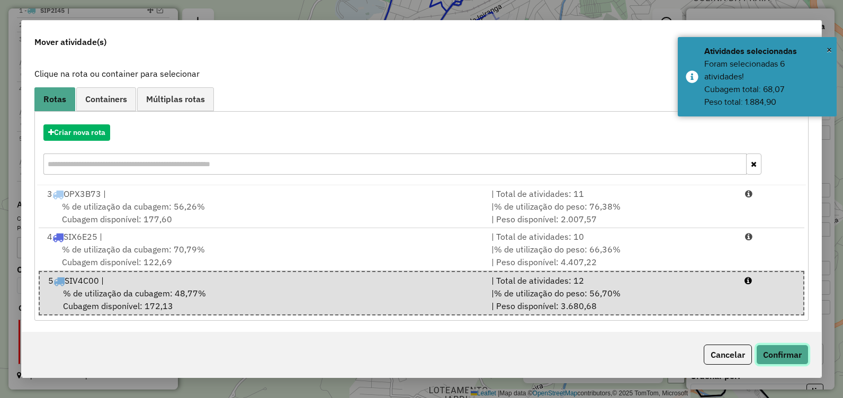
click at [778, 356] on button "Confirmar" at bounding box center [782, 355] width 52 height 20
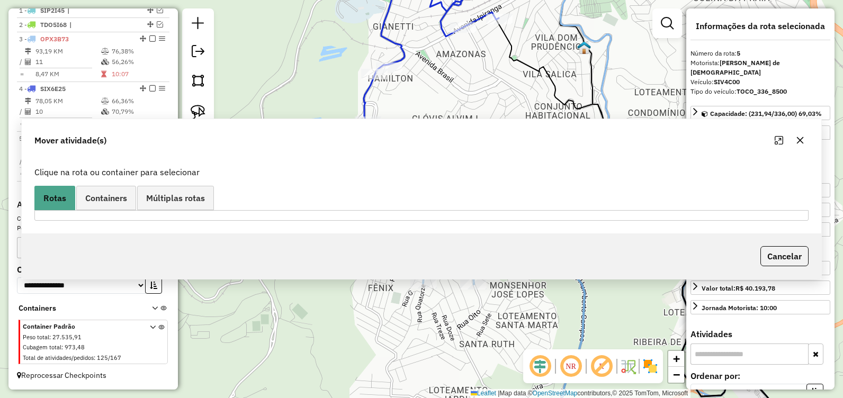
scroll to position [0, 0]
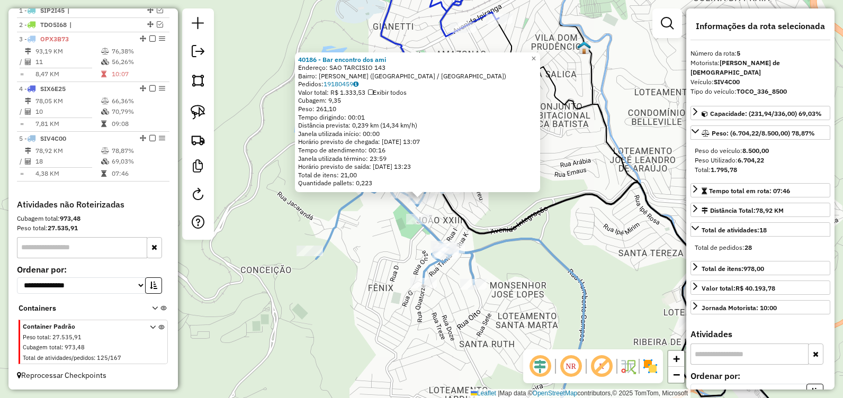
click at [407, 247] on div "40186 - Bar encontro dos ami Endereço: SAO TARCISIO 143 Bairro: [PERSON_NAME] (…" at bounding box center [421, 199] width 843 height 398
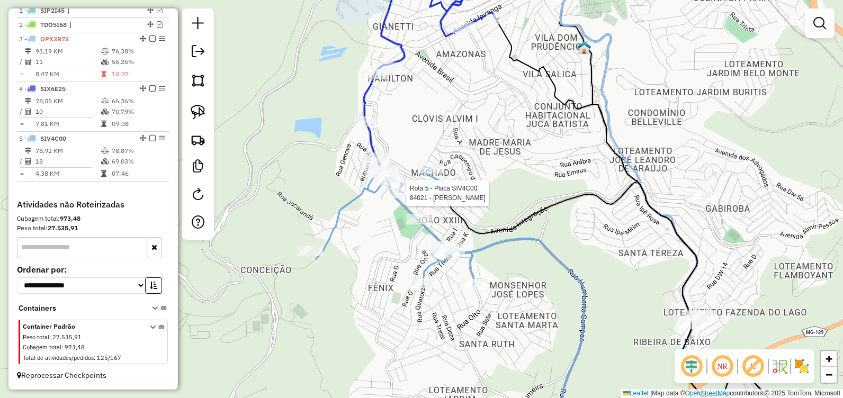
select select "**********"
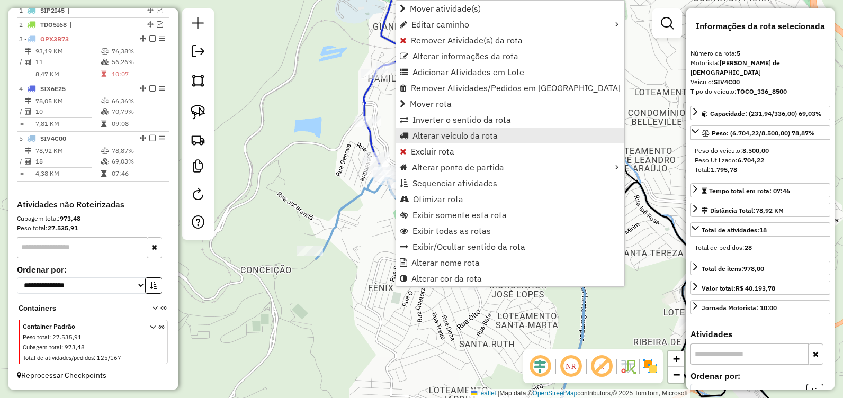
click at [442, 133] on span "Alterar veículo da rota" at bounding box center [454, 135] width 85 height 8
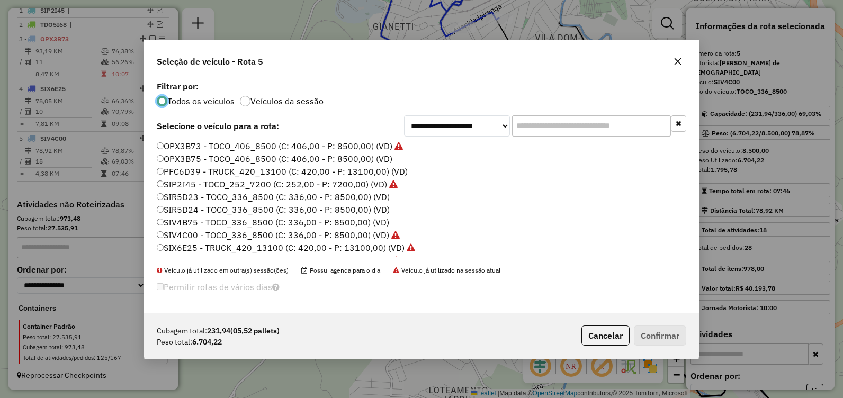
scroll to position [74, 0]
click at [255, 187] on label "SIR5D23 - TOCO_336_8500 (C: 336,00 - P: 8500,00) (VD)" at bounding box center [273, 187] width 233 height 13
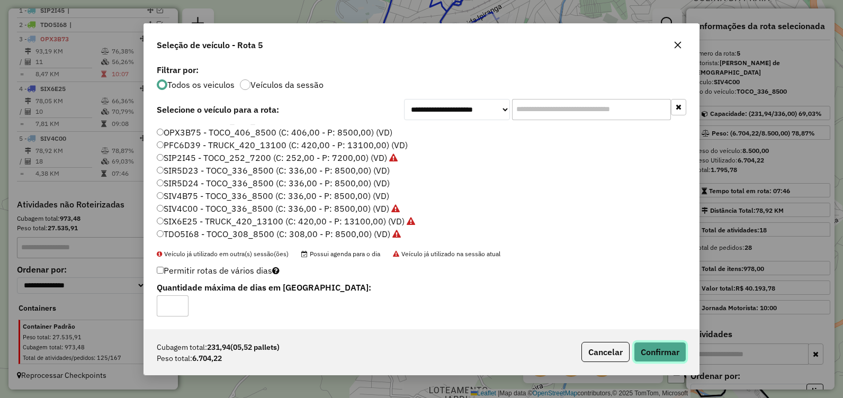
click at [653, 349] on button "Confirmar" at bounding box center [660, 352] width 52 height 20
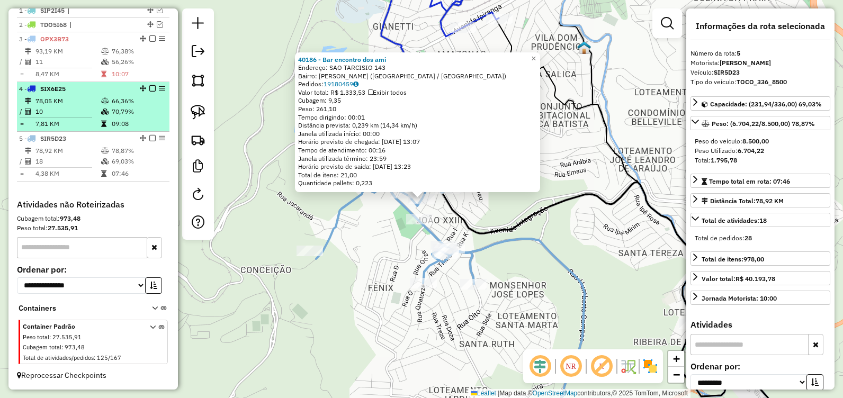
click at [149, 137] on em at bounding box center [152, 138] width 6 height 6
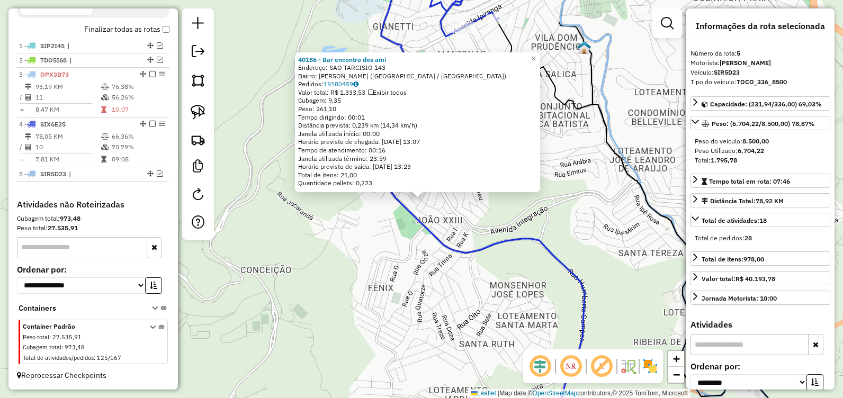
click at [579, 231] on div "40186 - Bar encontro dos ami Endereço: SAO TARCISIO 143 Bairro: [PERSON_NAME] (…" at bounding box center [421, 199] width 843 height 398
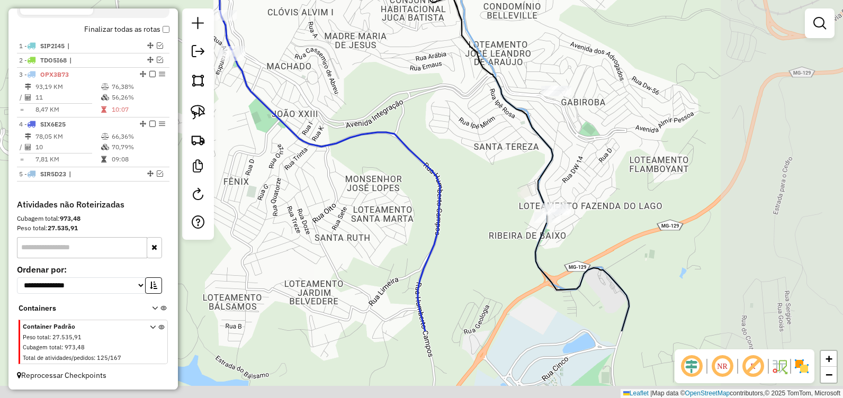
drag, startPoint x: 604, startPoint y: 244, endPoint x: 475, endPoint y: 151, distance: 158.1
click at [475, 151] on div "Janela de atendimento Grade de atendimento Capacidade Transportadoras Veículos …" at bounding box center [421, 199] width 843 height 398
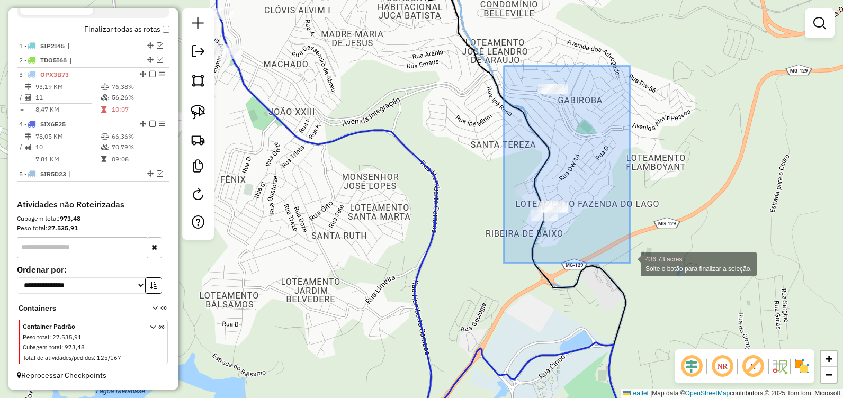
drag, startPoint x: 509, startPoint y: 79, endPoint x: 630, endPoint y: 263, distance: 219.8
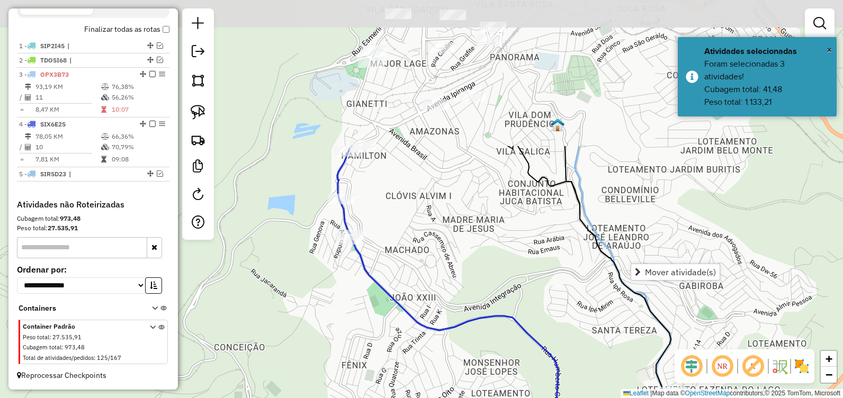
drag, startPoint x: 544, startPoint y: 246, endPoint x: 587, endPoint y: 372, distance: 133.1
click at [587, 378] on div "Janela de atendimento Grade de atendimento Capacidade Transportadoras Veículos …" at bounding box center [421, 199] width 843 height 398
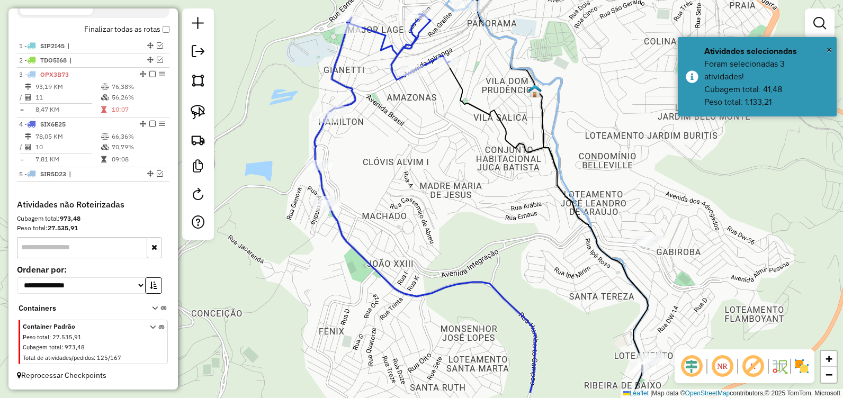
drag, startPoint x: 609, startPoint y: 220, endPoint x: 569, endPoint y: 155, distance: 77.0
click at [569, 155] on div "Janela de atendimento Grade de atendimento Capacidade Transportadoras Veículos …" at bounding box center [421, 199] width 843 height 398
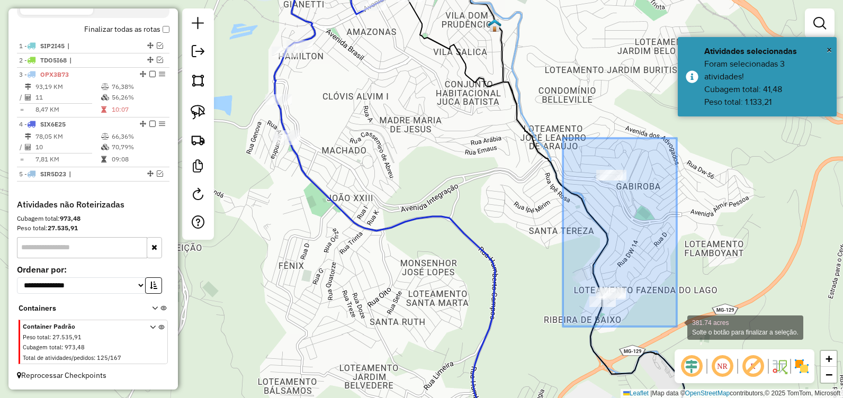
drag, startPoint x: 563, startPoint y: 138, endPoint x: 677, endPoint y: 327, distance: 220.2
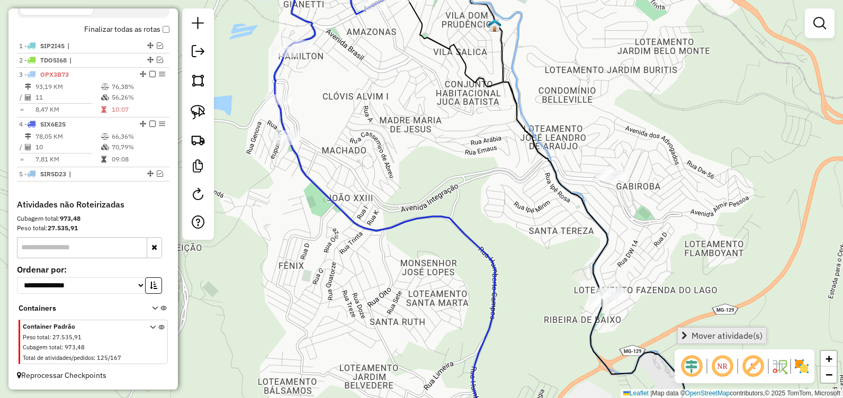
click at [730, 333] on span "Mover atividade(s)" at bounding box center [726, 335] width 71 height 8
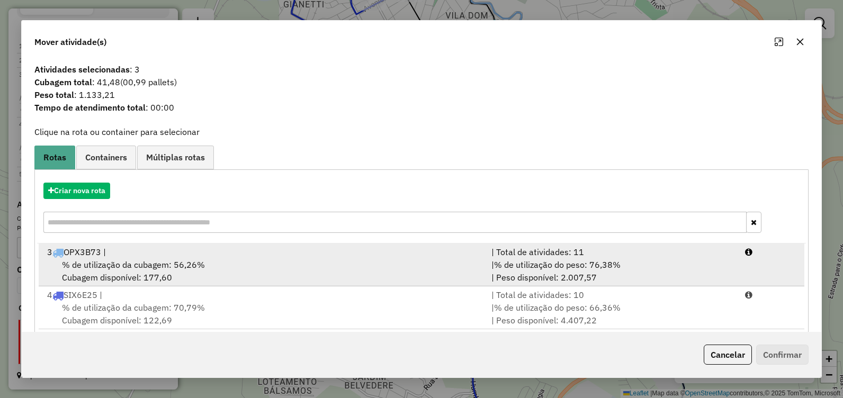
click at [249, 263] on div "% de utilização da cubagem: 56,26% Cubagem disponível: 177,60" at bounding box center [263, 270] width 444 height 25
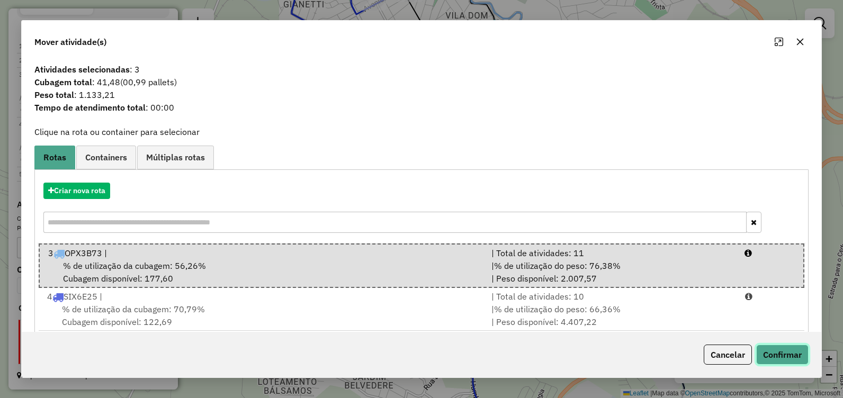
click at [793, 355] on button "Confirmar" at bounding box center [782, 355] width 52 height 20
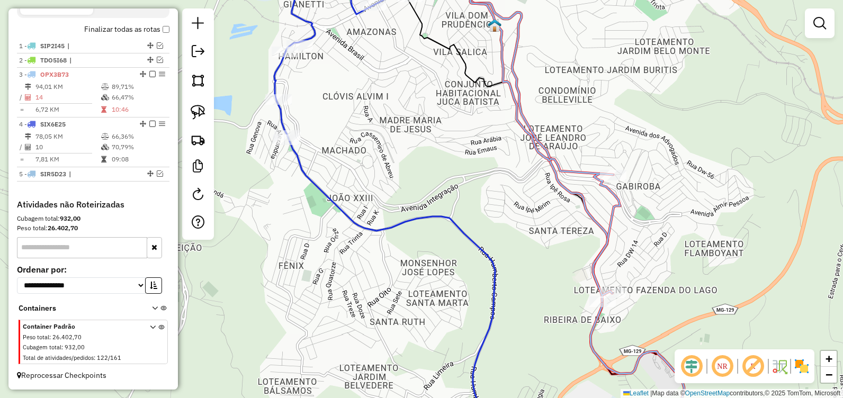
drag, startPoint x: 587, startPoint y: 85, endPoint x: 617, endPoint y: 255, distance: 172.0
click at [617, 248] on div "Janela de atendimento Grade de atendimento Capacidade Transportadoras Veículos …" at bounding box center [421, 199] width 843 height 398
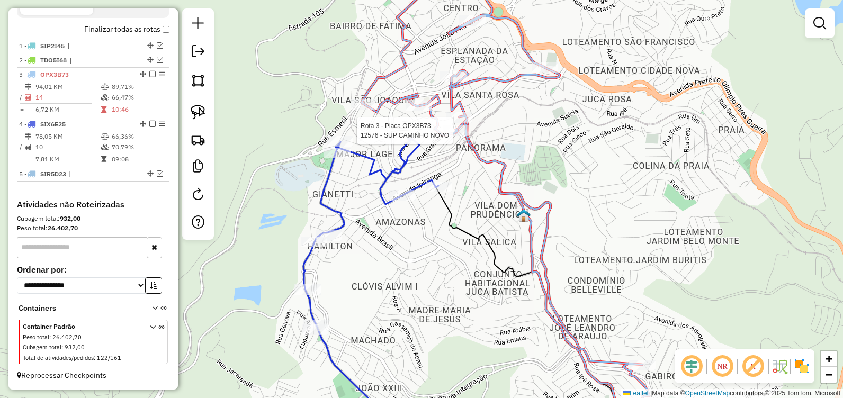
select select "**********"
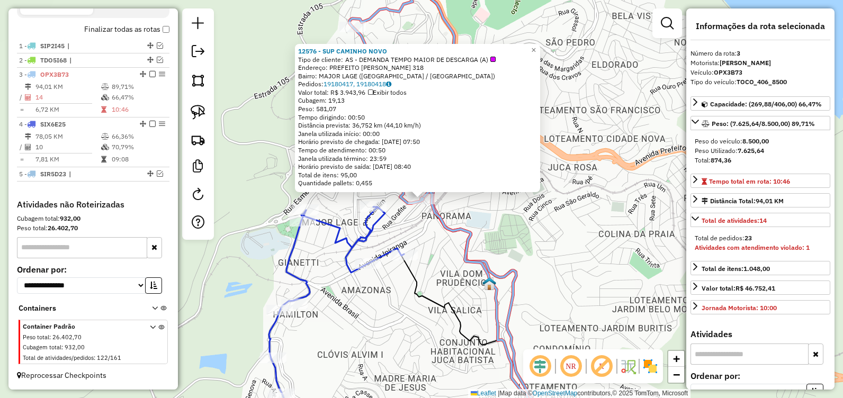
click at [577, 263] on div "12576 - SUP CAMINHO NOVO Tipo de cliente: AS - DEMANDA TEMPO MAIOR DE DESCARGA …" at bounding box center [421, 199] width 843 height 398
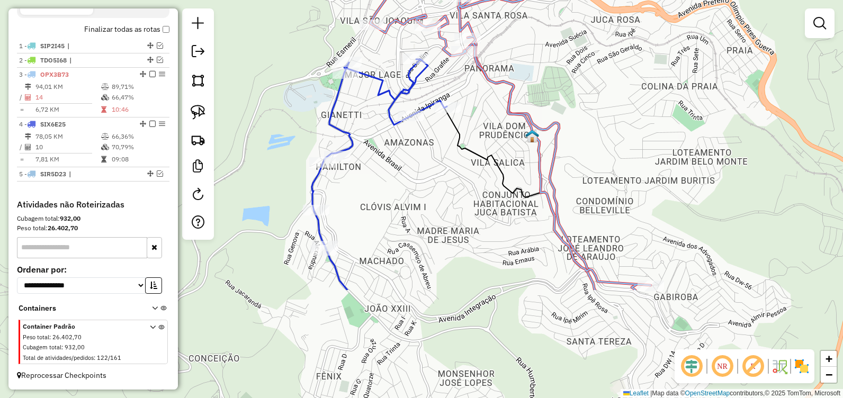
drag, startPoint x: 352, startPoint y: 245, endPoint x: 416, endPoint y: 169, distance: 99.5
click at [409, 171] on div "Janela de atendimento Grade de atendimento Capacidade Transportadoras Veículos …" at bounding box center [421, 199] width 843 height 398
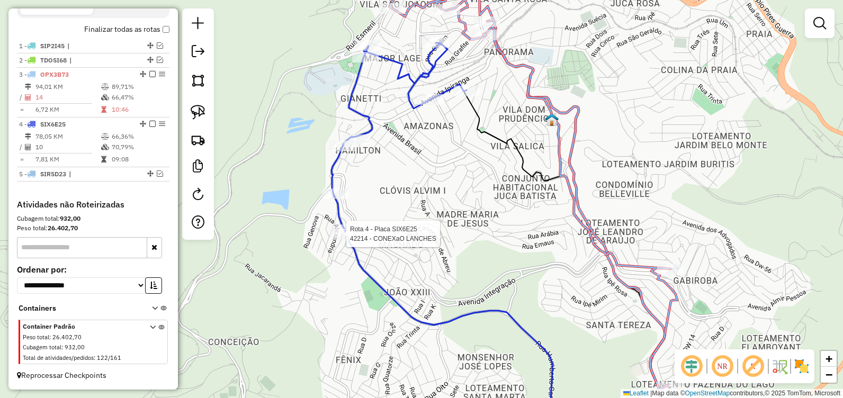
select select "**********"
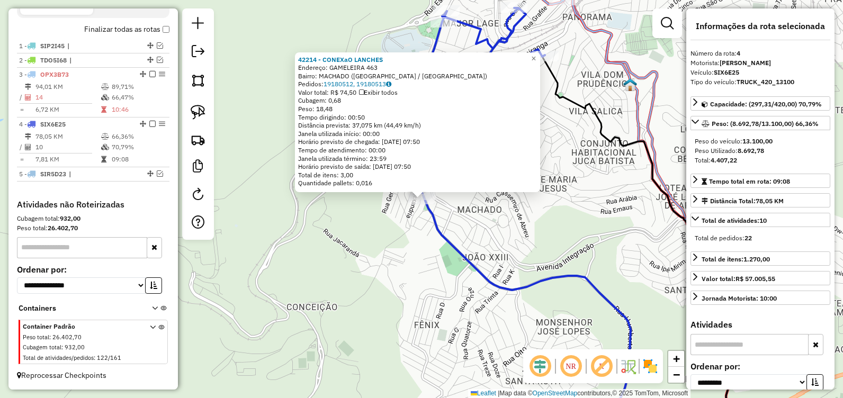
click at [508, 222] on div "42214 - CONEXaO LANCHES Endereço: GAMELEIRA 463 Bairro: [GEOGRAPHIC_DATA] ([GEO…" at bounding box center [421, 199] width 843 height 398
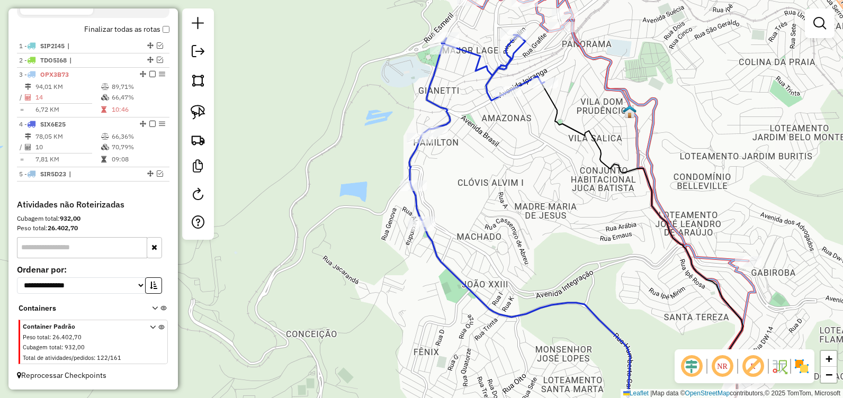
drag, startPoint x: 595, startPoint y: 68, endPoint x: 571, endPoint y: 174, distance: 108.5
click at [578, 181] on div "Janela de atendimento Grade de atendimento Capacidade Transportadoras Veículos …" at bounding box center [421, 199] width 843 height 398
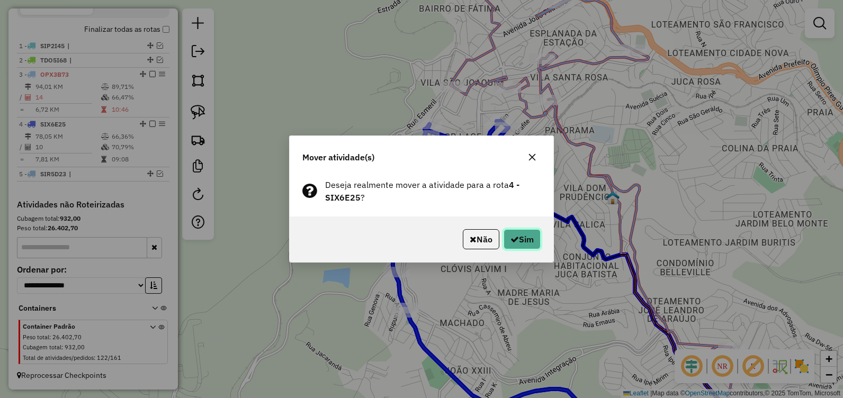
click at [527, 238] on button "Sim" at bounding box center [521, 239] width 37 height 20
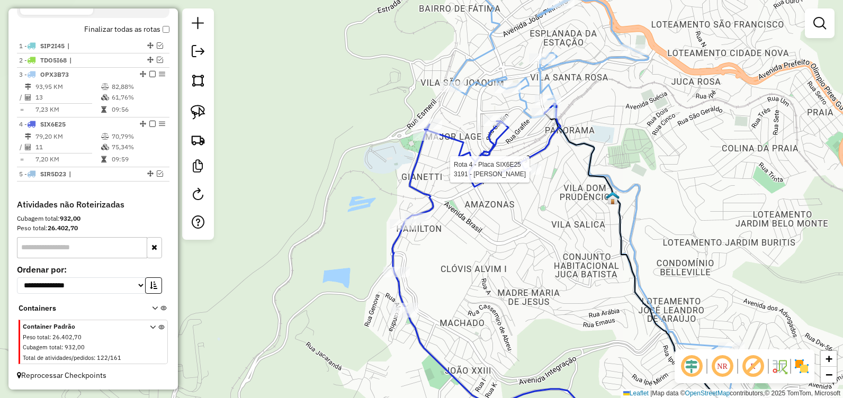
select select "**********"
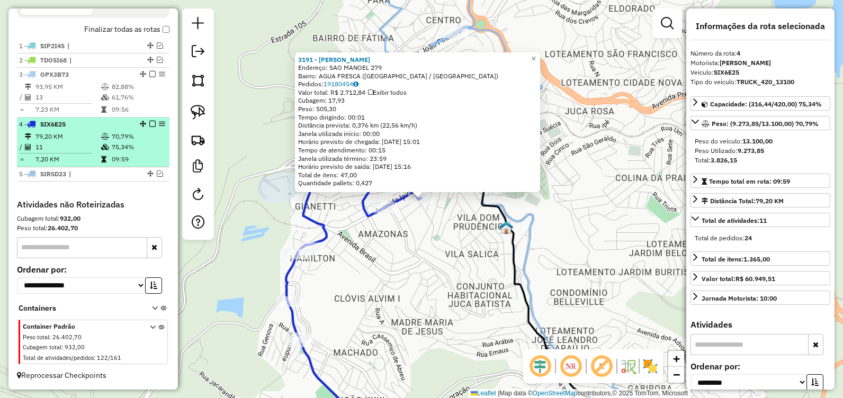
click at [149, 121] on em at bounding box center [152, 124] width 6 height 6
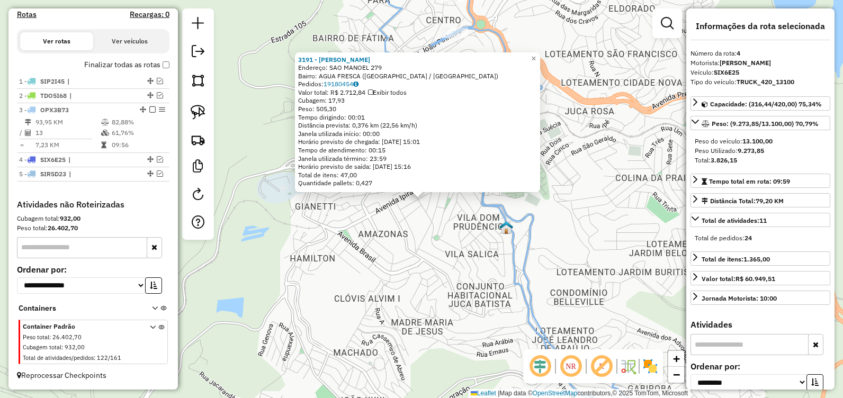
click at [449, 260] on div "3191 - [PERSON_NAME]: SAO MANOEL 279 Bairro: AGUA FRESCA ([GEOGRAPHIC_DATA] / […" at bounding box center [421, 199] width 843 height 398
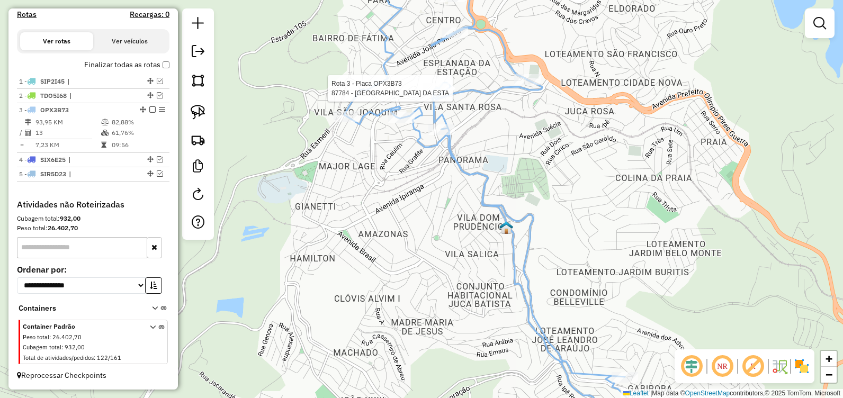
select select "**********"
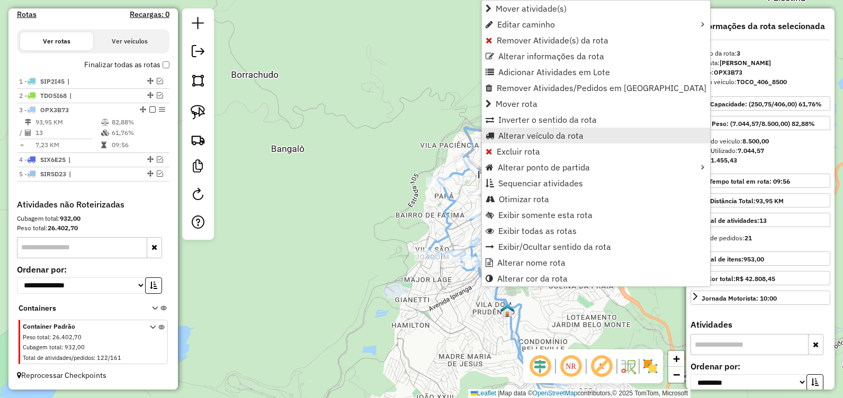
click at [547, 135] on span "Alterar veículo da rota" at bounding box center [540, 135] width 85 height 8
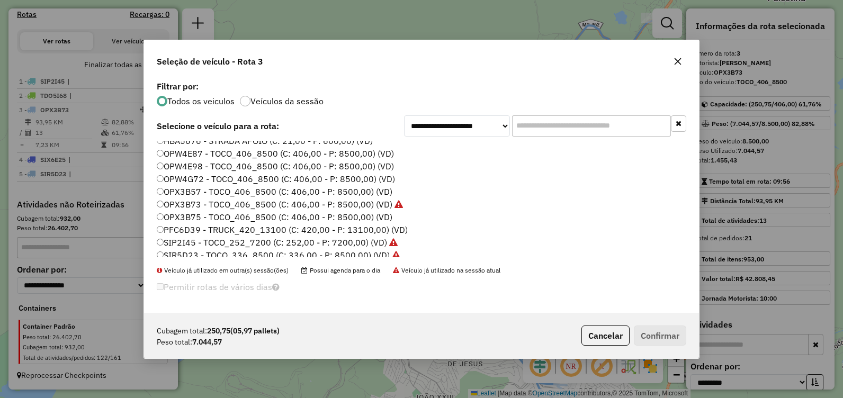
scroll to position [0, 0]
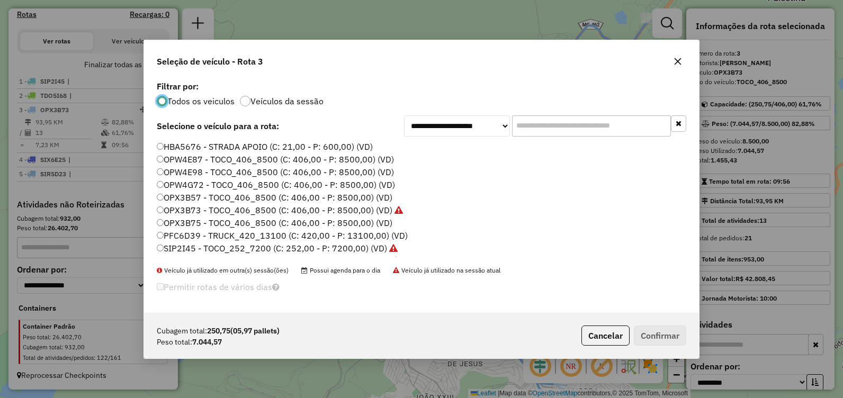
click at [267, 153] on label "OPW4E87 - TOCO_406_8500 (C: 406,00 - P: 8500,00) (VD)" at bounding box center [275, 159] width 237 height 13
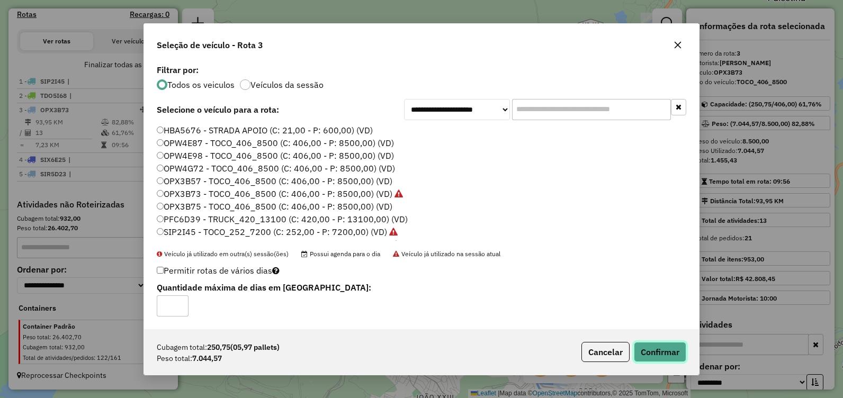
click at [658, 350] on button "Confirmar" at bounding box center [660, 352] width 52 height 20
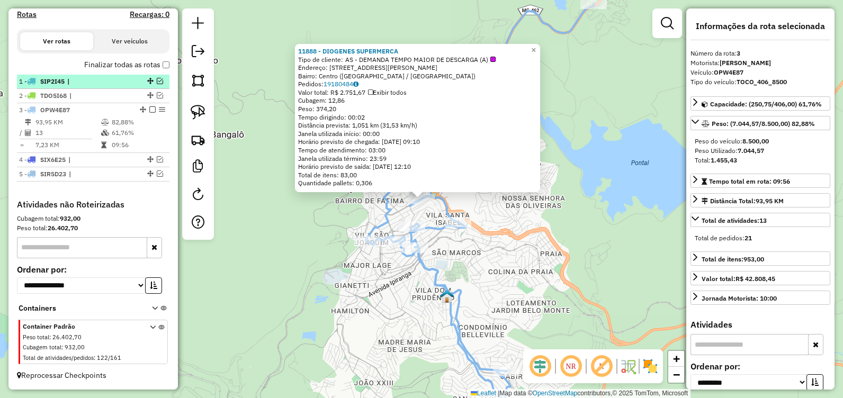
click at [149, 110] on em at bounding box center [152, 109] width 6 height 6
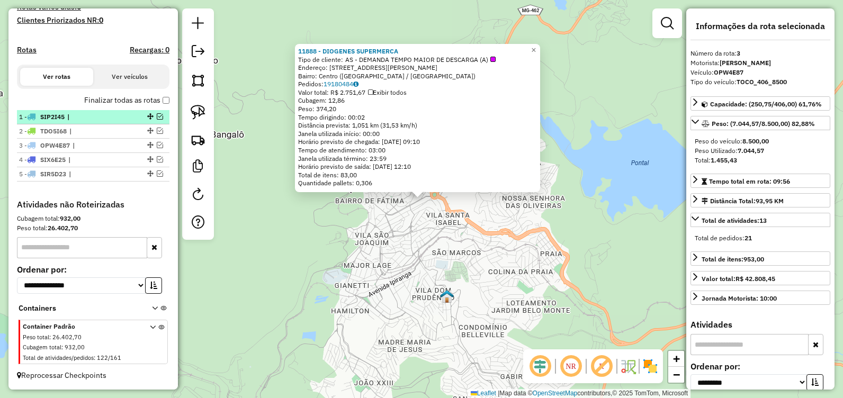
scroll to position [295, 0]
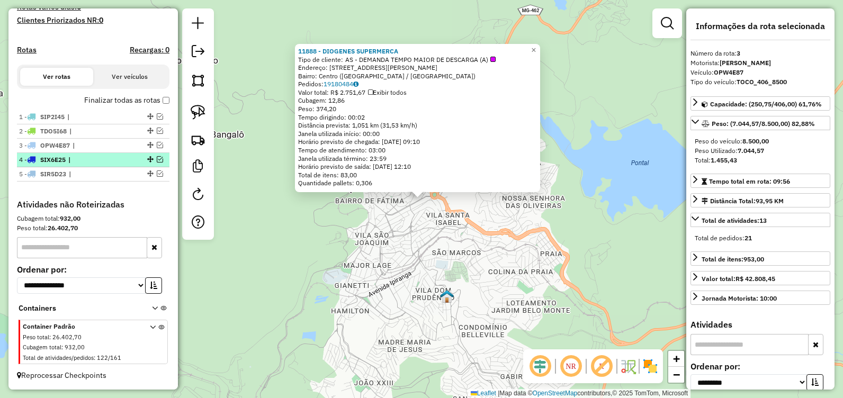
click at [159, 159] on em at bounding box center [160, 159] width 6 height 6
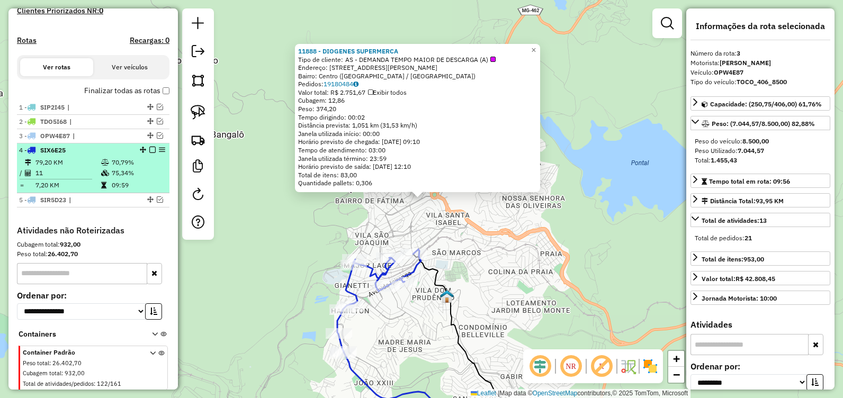
scroll to position [331, 0]
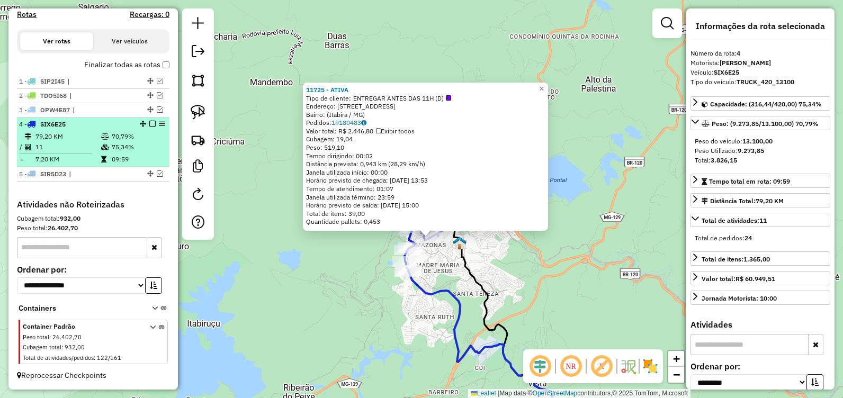
click at [149, 124] on em at bounding box center [152, 124] width 6 height 6
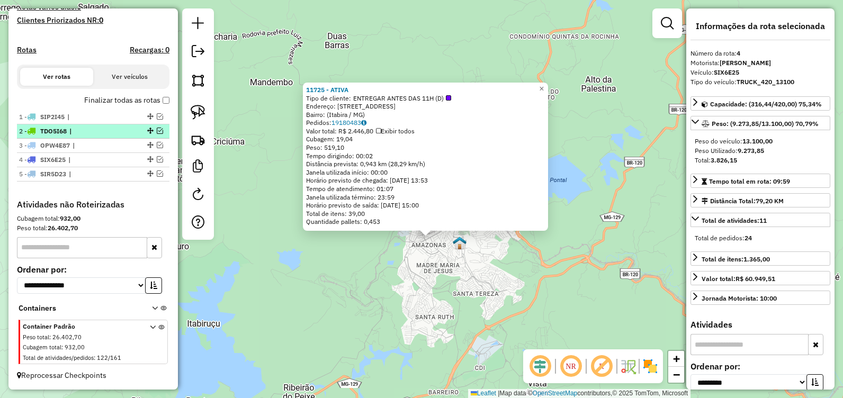
scroll to position [295, 0]
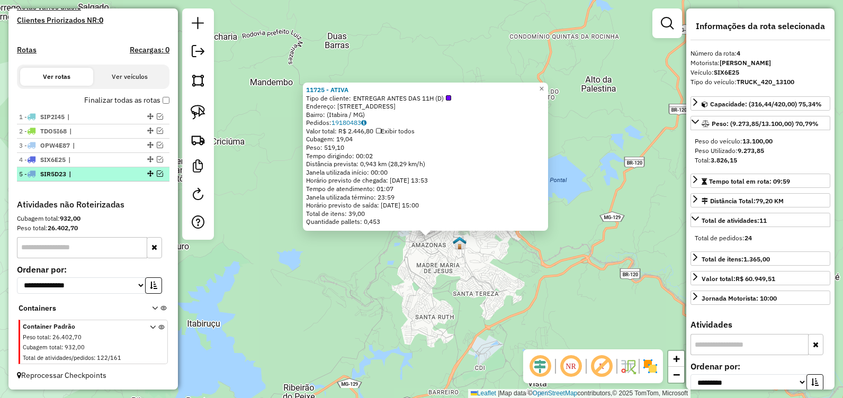
click at [157, 172] on em at bounding box center [160, 173] width 6 height 6
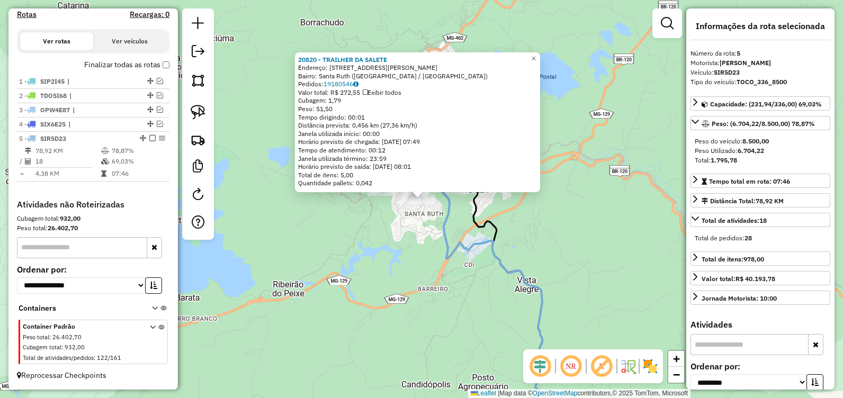
click at [415, 275] on div "20820 - TRAILHER DA SALETE Endereço: R [PERSON_NAME], 260 Bairro: [GEOGRAPHIC_D…" at bounding box center [421, 199] width 843 height 398
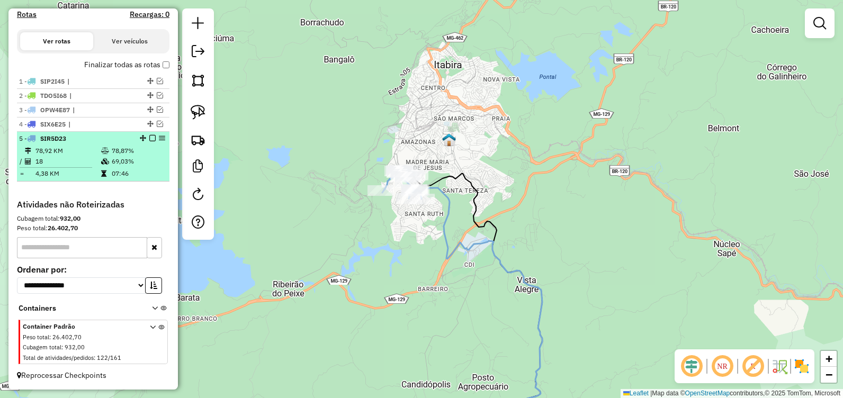
click at [151, 138] on em at bounding box center [152, 138] width 6 height 6
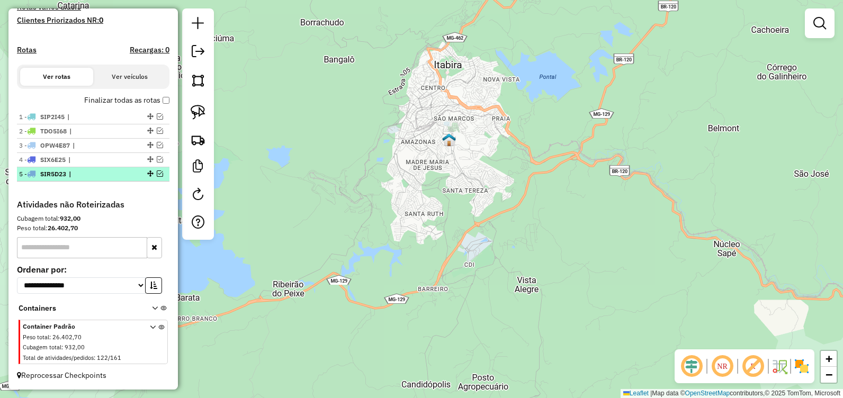
scroll to position [295, 0]
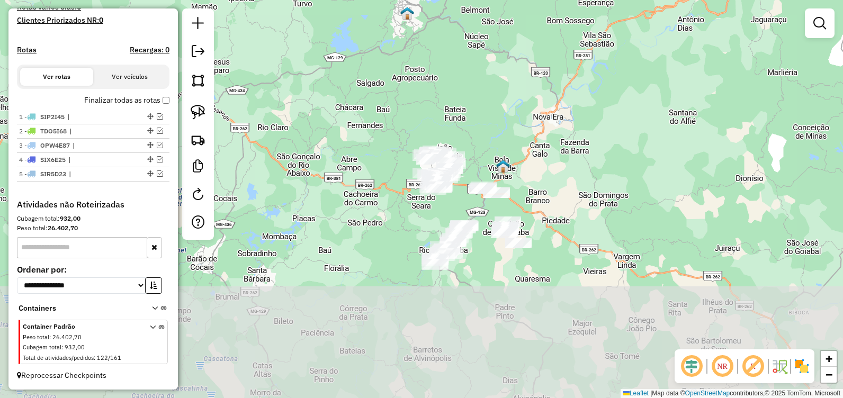
drag, startPoint x: 433, startPoint y: 227, endPoint x: 418, endPoint y: 96, distance: 131.6
click at [418, 96] on div "Janela de atendimento Grade de atendimento Capacidade Transportadoras Veículos …" at bounding box center [421, 199] width 843 height 398
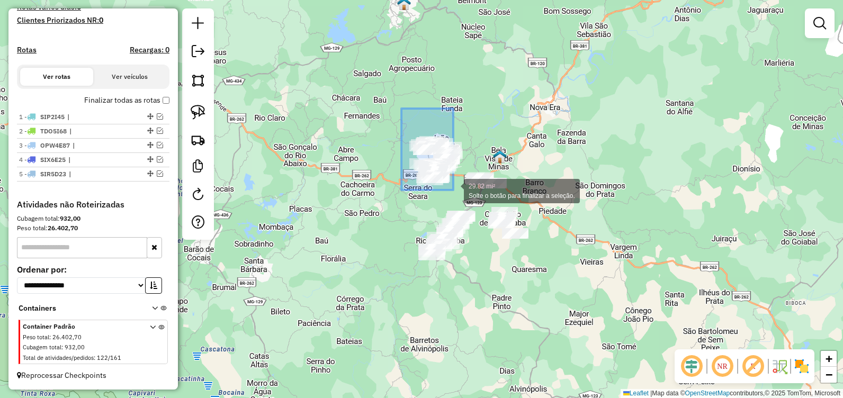
drag, startPoint x: 402, startPoint y: 109, endPoint x: 453, endPoint y: 190, distance: 95.9
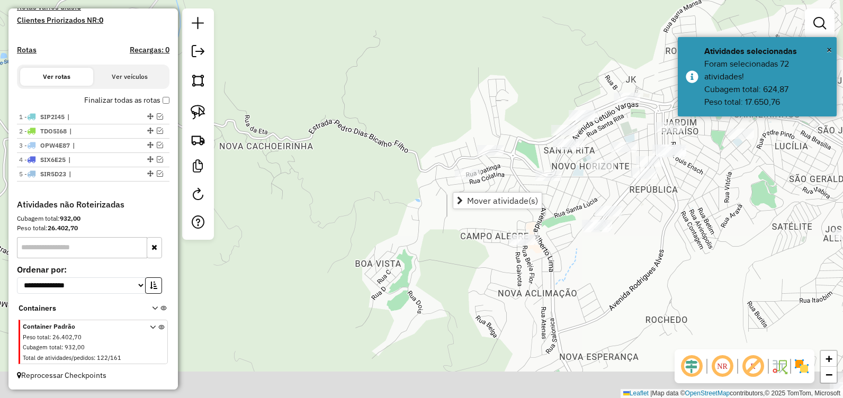
drag, startPoint x: 609, startPoint y: 210, endPoint x: 491, endPoint y: 163, distance: 127.1
click at [491, 162] on div "Janela de atendimento Grade de atendimento Capacidade Transportadoras Veículos …" at bounding box center [421, 199] width 843 height 398
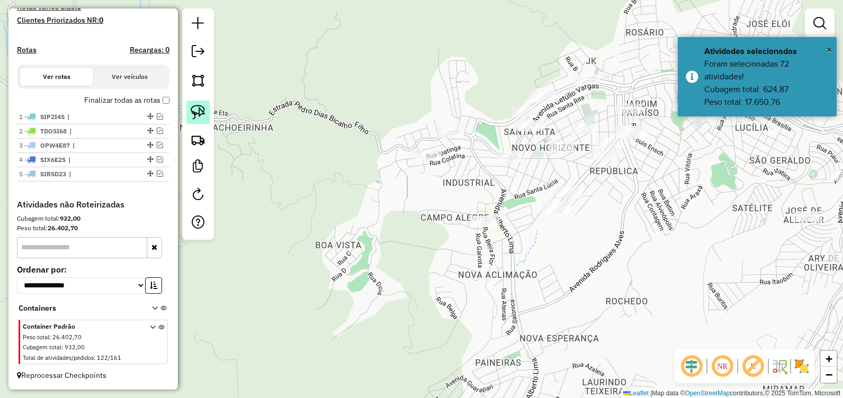
drag, startPoint x: 200, startPoint y: 112, endPoint x: 208, endPoint y: 115, distance: 8.1
click at [200, 112] on img at bounding box center [198, 112] width 15 height 15
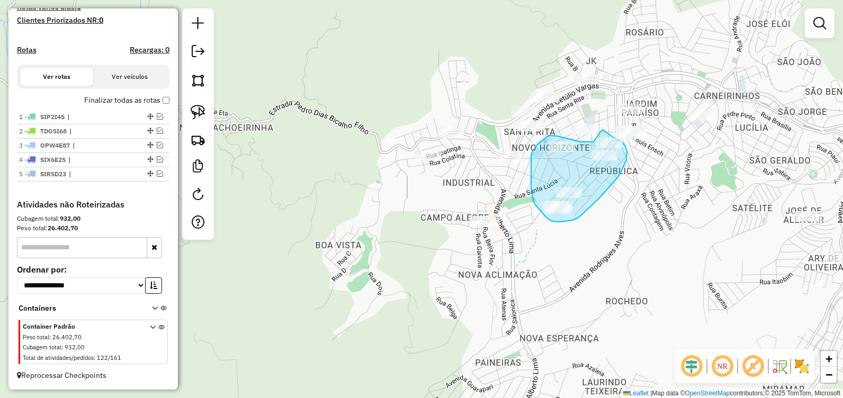
drag, startPoint x: 557, startPoint y: 136, endPoint x: 581, endPoint y: 142, distance: 24.5
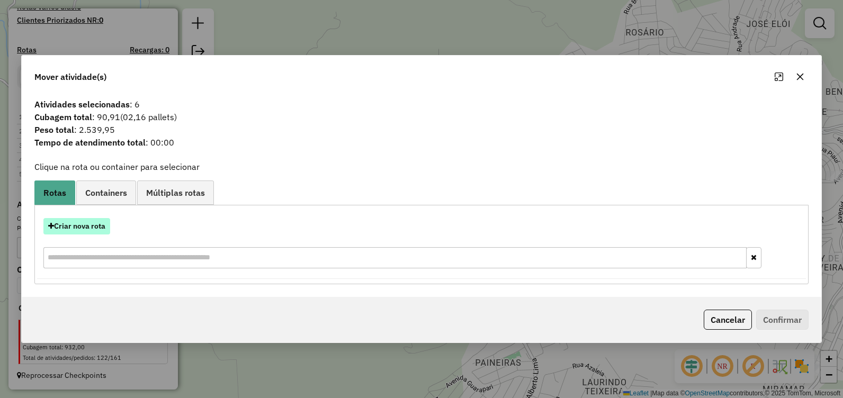
click at [99, 229] on button "Criar nova rota" at bounding box center [76, 226] width 67 height 16
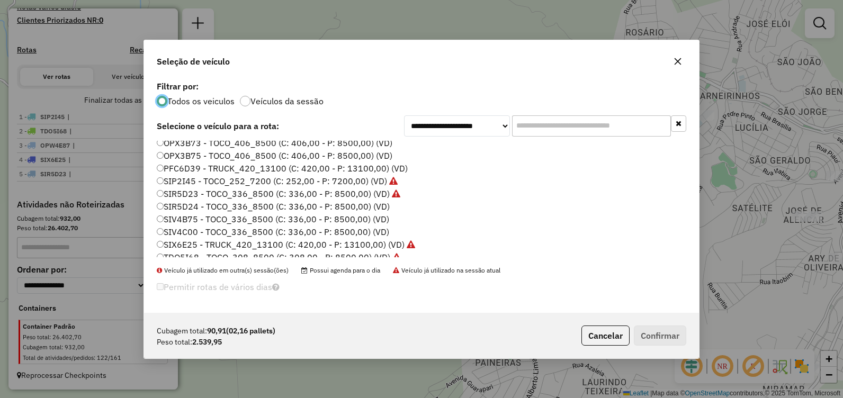
scroll to position [74, 0]
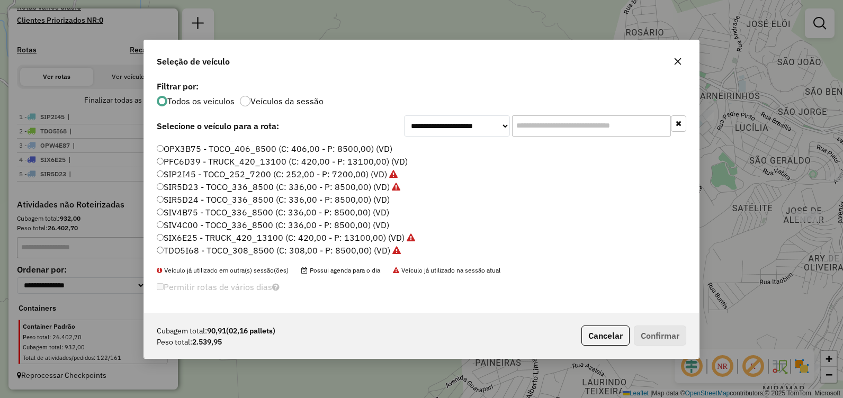
click at [245, 226] on label "SIV4C00 - TOCO_336_8500 (C: 336,00 - P: 8500,00) (VD)" at bounding box center [273, 225] width 232 height 13
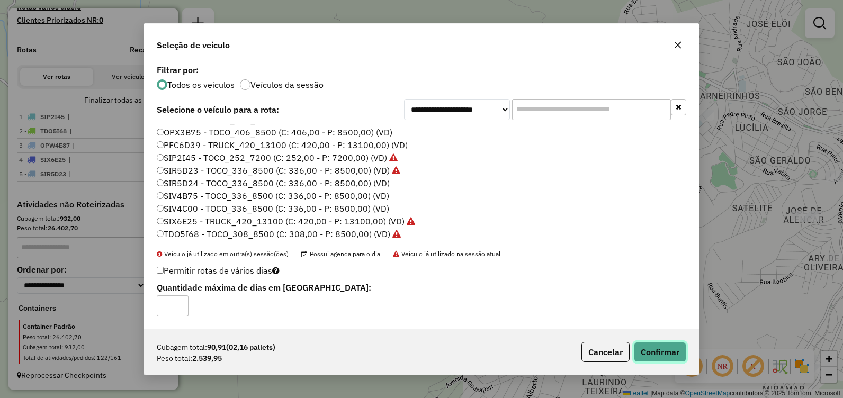
click at [653, 353] on button "Confirmar" at bounding box center [660, 352] width 52 height 20
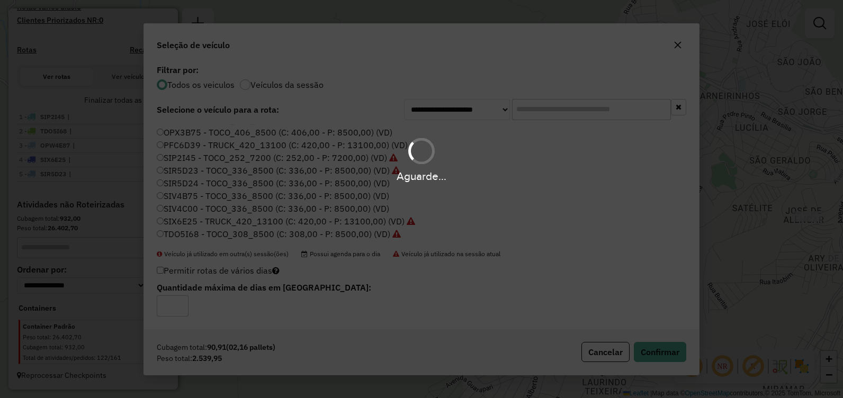
scroll to position [358, 0]
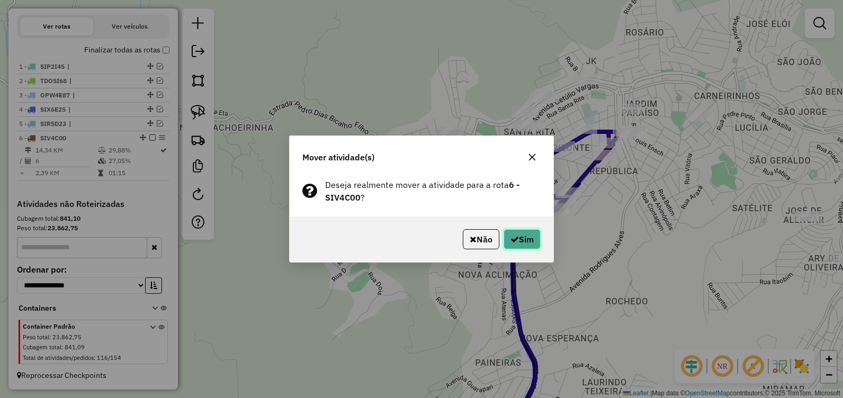
click at [528, 238] on button "Sim" at bounding box center [521, 239] width 37 height 20
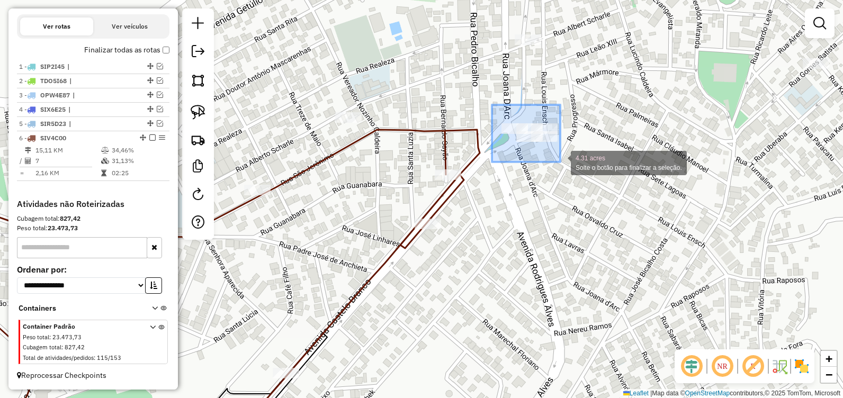
drag, startPoint x: 506, startPoint y: 122, endPoint x: 560, endPoint y: 162, distance: 67.3
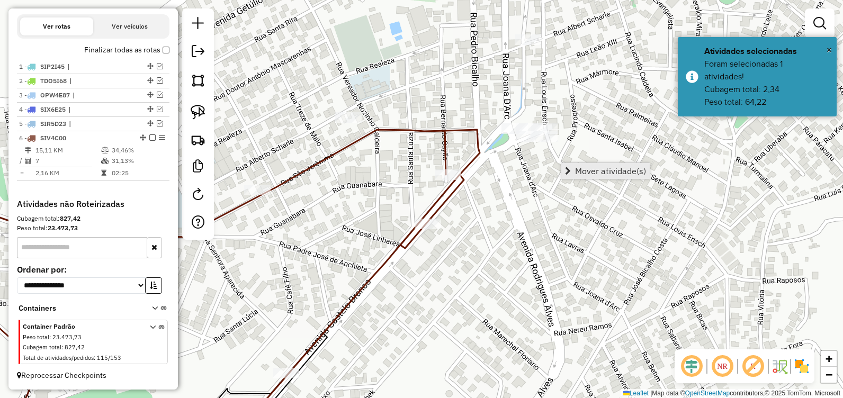
click at [581, 171] on span "Mover atividade(s)" at bounding box center [610, 171] width 71 height 8
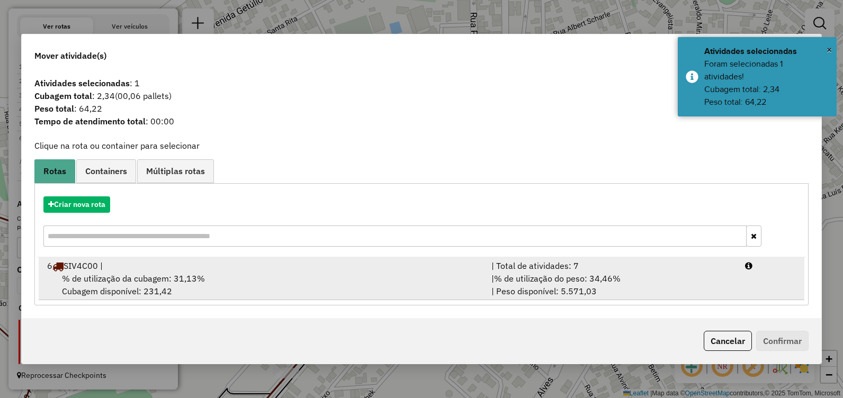
click at [218, 267] on div "6 SIV4C00 |" at bounding box center [263, 265] width 444 height 13
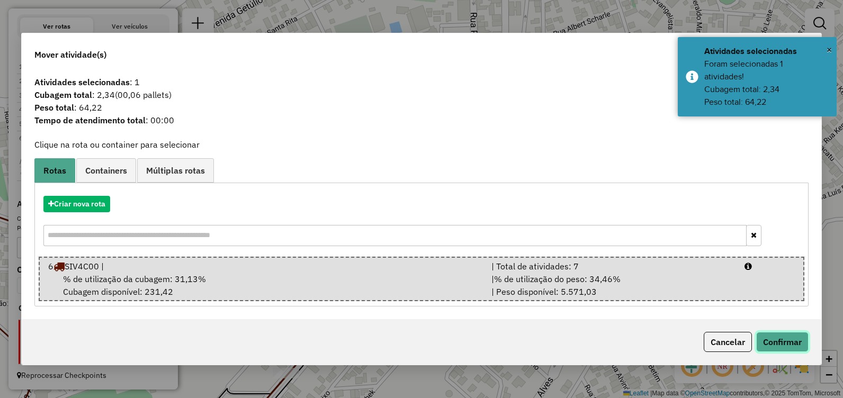
click at [788, 339] on button "Confirmar" at bounding box center [782, 342] width 52 height 20
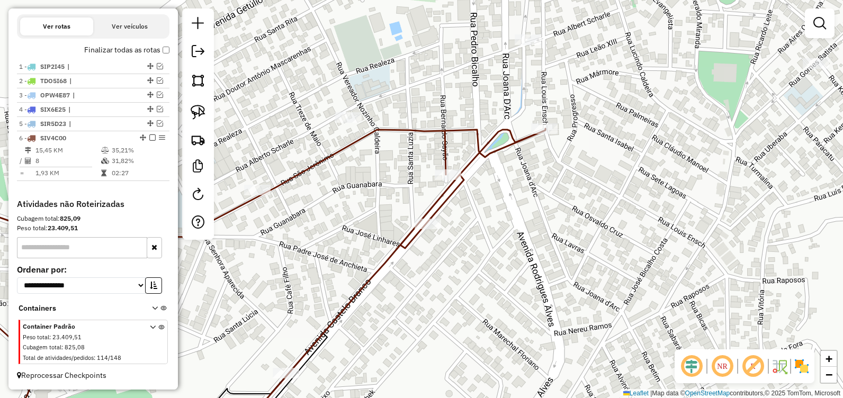
drag, startPoint x: 529, startPoint y: 197, endPoint x: 570, endPoint y: 190, distance: 41.4
click at [570, 190] on div "Janela de atendimento Grade de atendimento Capacidade Transportadoras Veículos …" at bounding box center [421, 199] width 843 height 398
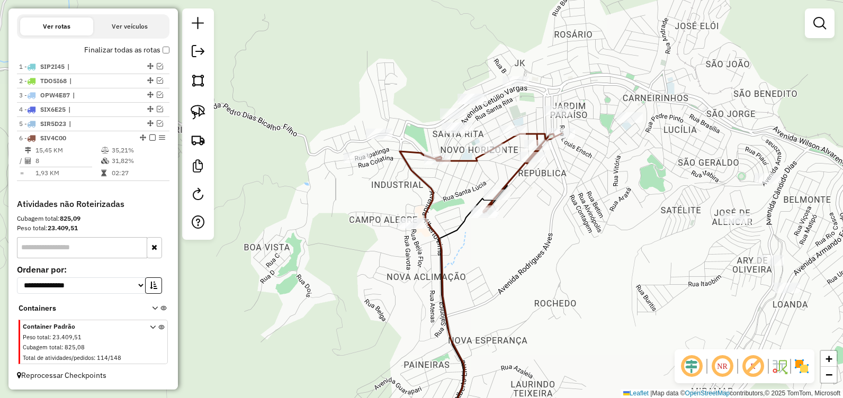
drag, startPoint x: 560, startPoint y: 258, endPoint x: 530, endPoint y: 221, distance: 47.8
click at [536, 229] on div "Janela de atendimento Grade de atendimento Capacidade Transportadoras Veículos …" at bounding box center [421, 199] width 843 height 398
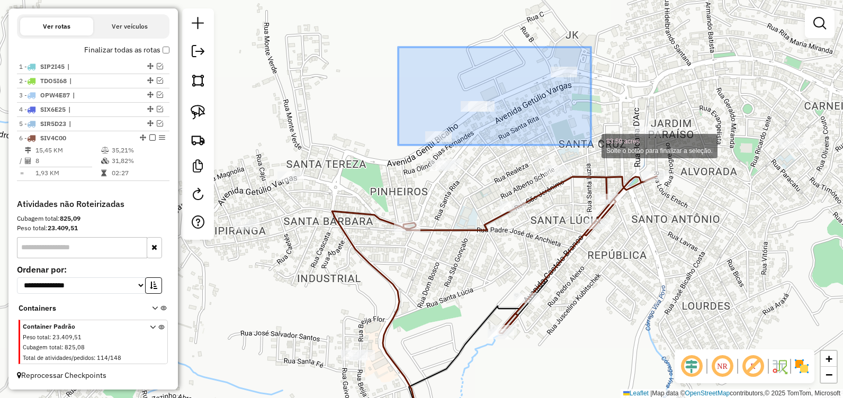
drag, startPoint x: 398, startPoint y: 47, endPoint x: 591, endPoint y: 145, distance: 216.2
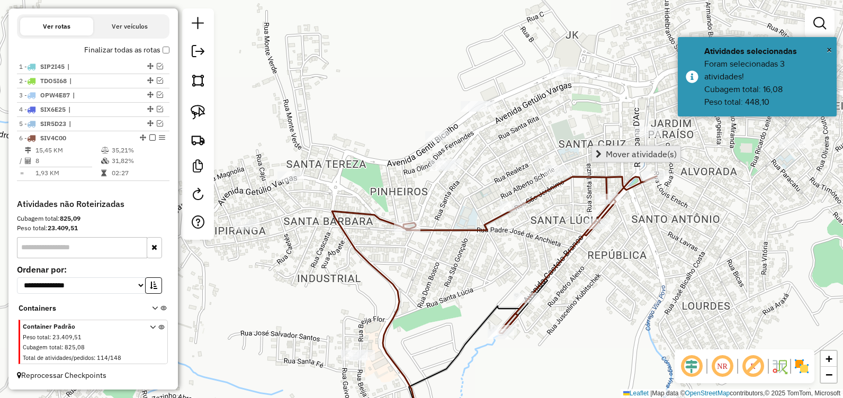
click at [615, 151] on span "Mover atividade(s)" at bounding box center [641, 154] width 71 height 8
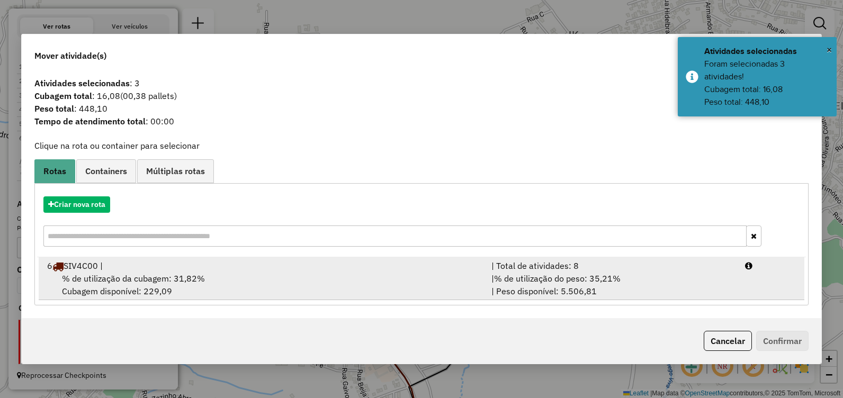
click at [203, 272] on div "% de utilização da cubagem: 31,82% Cubagem disponível: 229,09" at bounding box center [263, 284] width 444 height 25
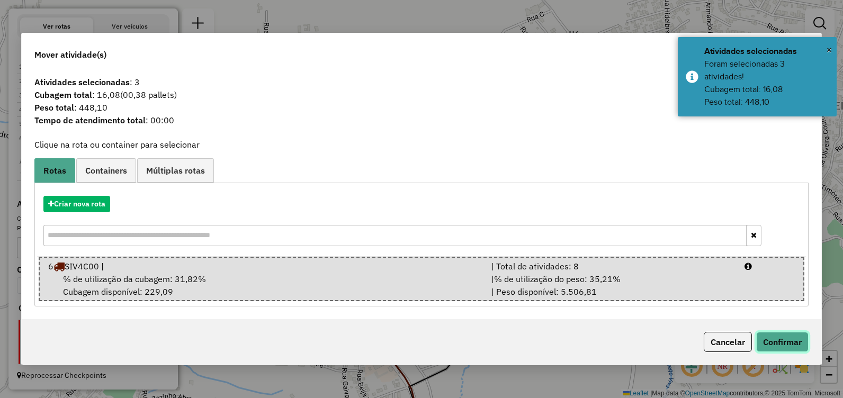
click at [768, 343] on button "Confirmar" at bounding box center [782, 342] width 52 height 20
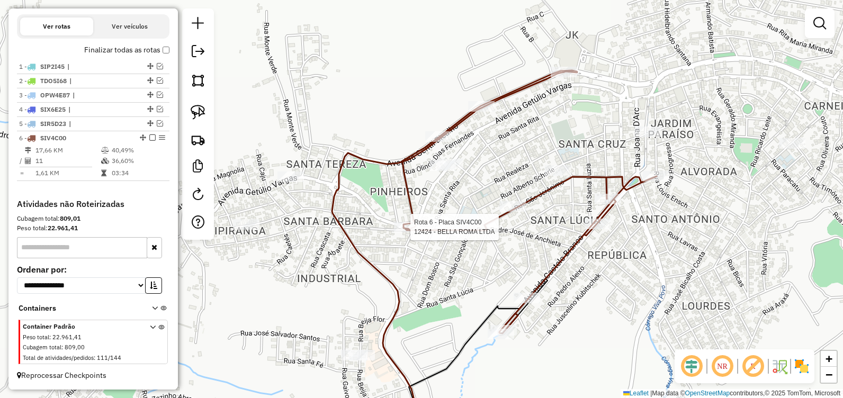
select select "**********"
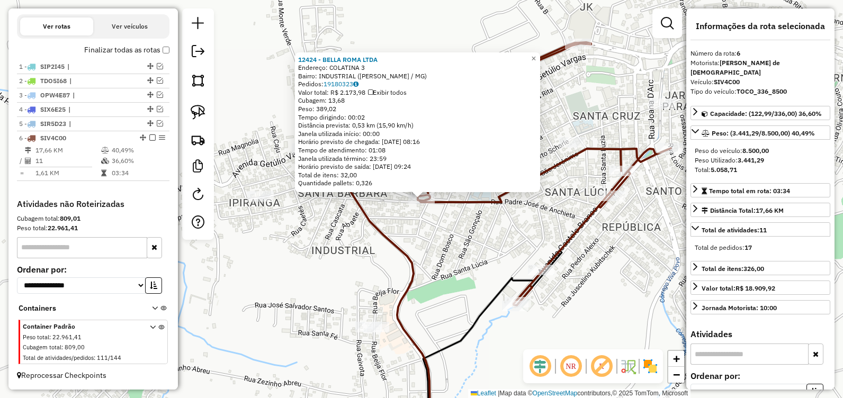
click at [465, 277] on div "12424 - BELLA ROMA LTDA Endereço: COLATINA 3 Bairro: INDUSTRIAL ([PERSON_NAME] …" at bounding box center [421, 199] width 843 height 398
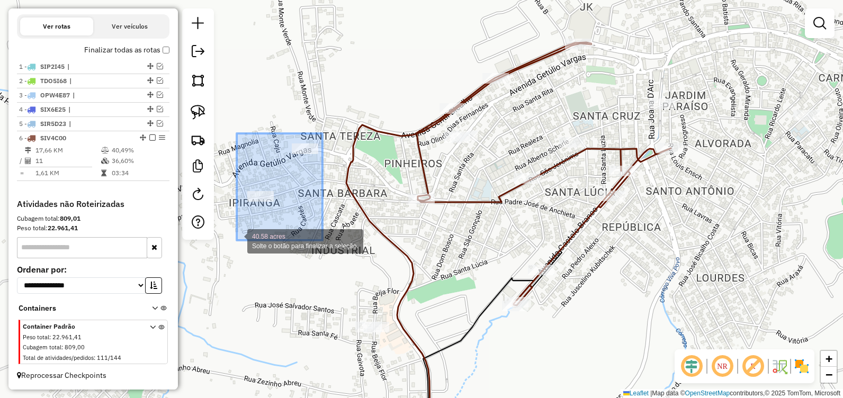
drag, startPoint x: 322, startPoint y: 133, endPoint x: 237, endPoint y: 240, distance: 137.1
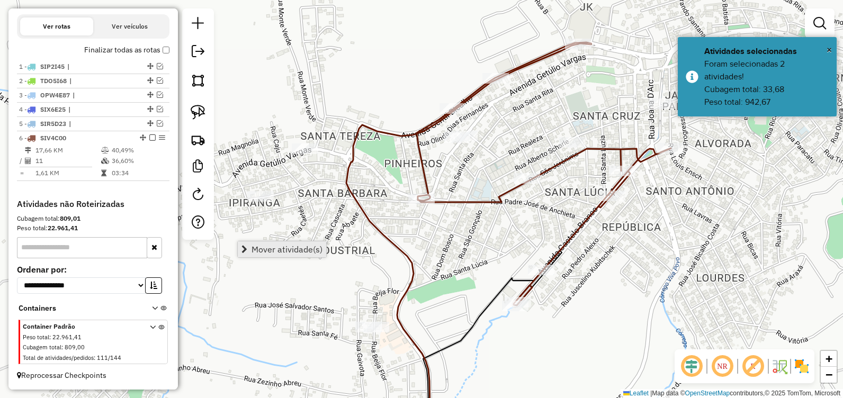
click at [284, 249] on span "Mover atividade(s)" at bounding box center [286, 249] width 71 height 8
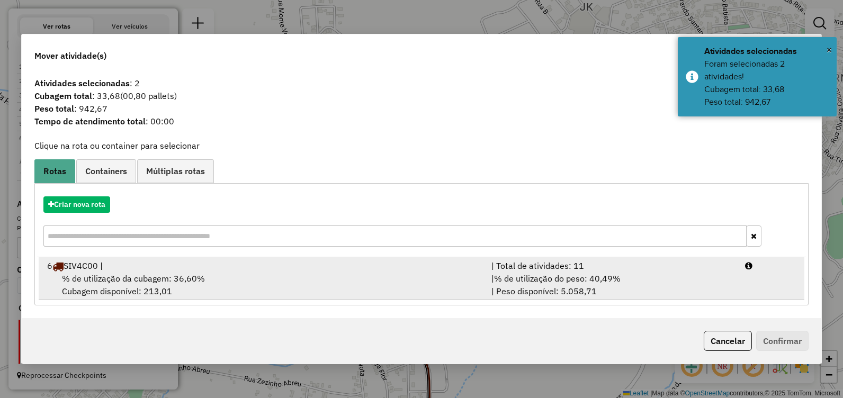
click at [302, 284] on div "% de utilização da cubagem: 36,60% Cubagem disponível: 213,01" at bounding box center [263, 284] width 444 height 25
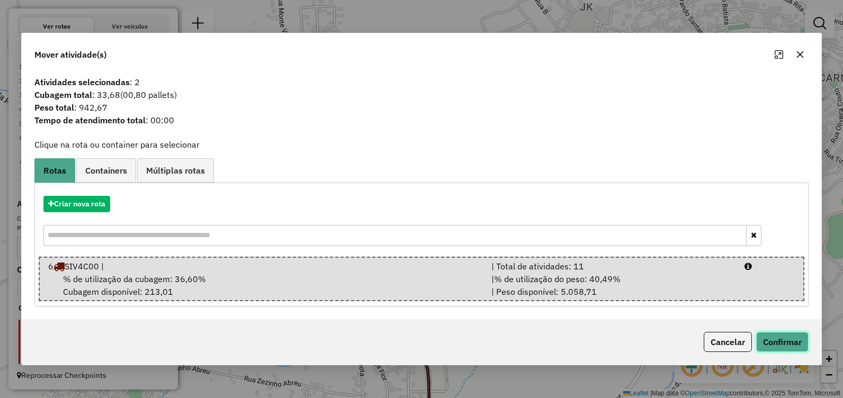
click at [770, 341] on button "Confirmar" at bounding box center [782, 342] width 52 height 20
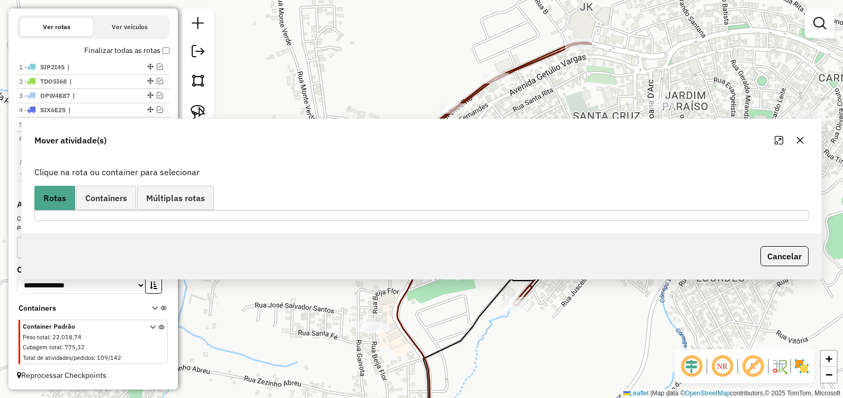
scroll to position [345, 0]
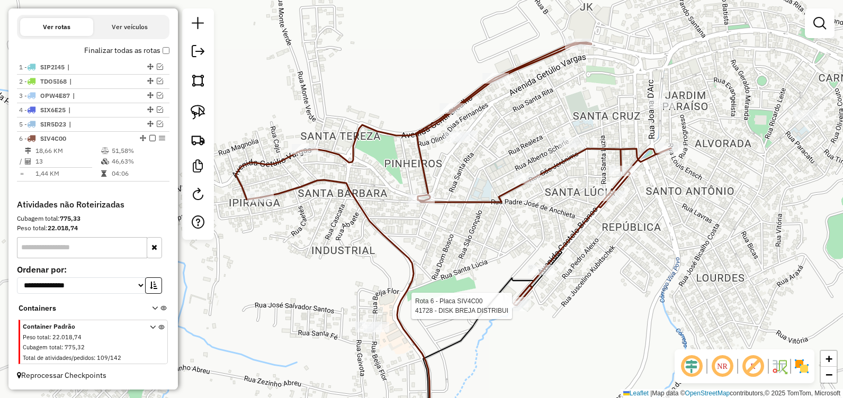
select select "**********"
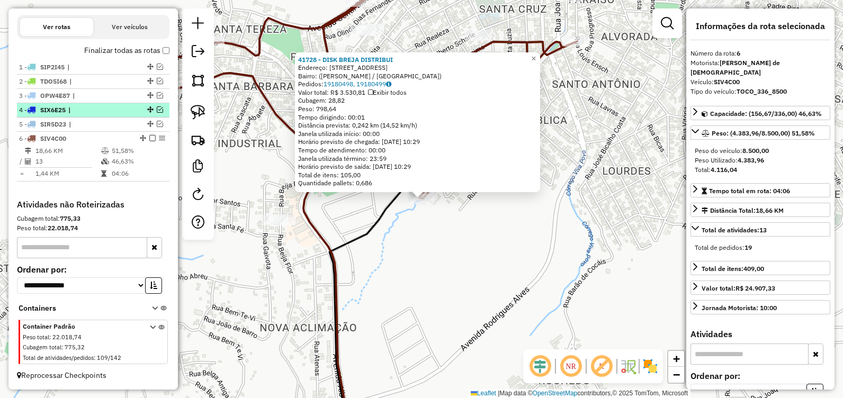
drag, startPoint x: 148, startPoint y: 140, endPoint x: 156, endPoint y: 150, distance: 13.2
click at [149, 139] on em at bounding box center [152, 138] width 6 height 6
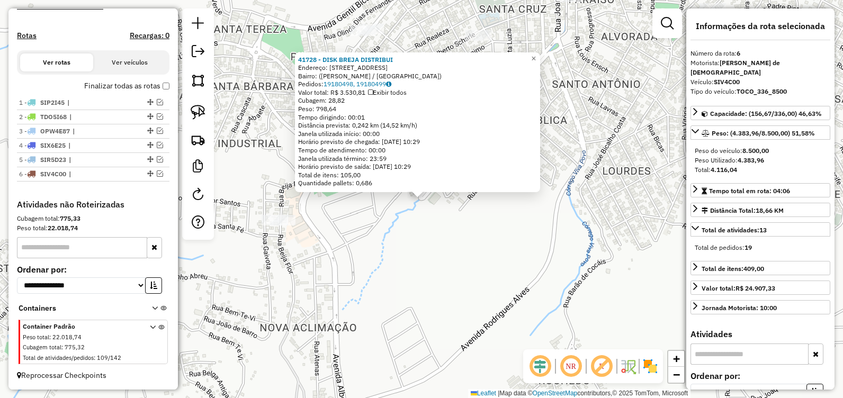
scroll to position [310, 0]
click at [514, 273] on div "41728 - DISK BREJA DISTRIBUI Endereço: [STREET_ADDRESS] [GEOGRAPHIC_DATA]: 1918…" at bounding box center [421, 199] width 843 height 398
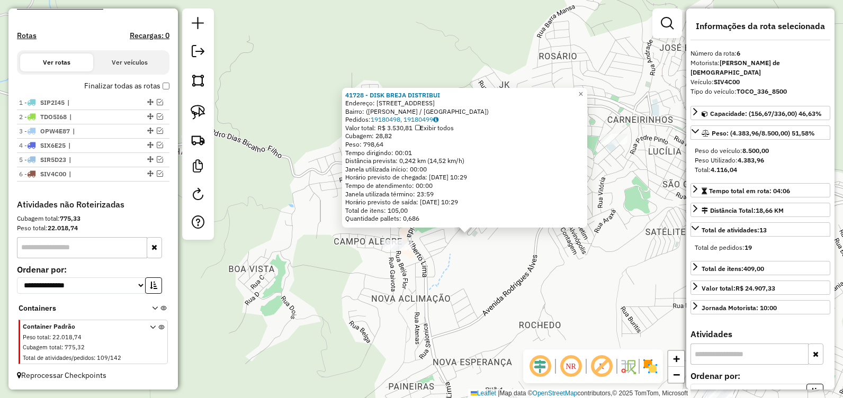
click at [512, 269] on div "41728 - DISK BREJA DISTRIBUI Endereço: [STREET_ADDRESS] [GEOGRAPHIC_DATA]: 1918…" at bounding box center [421, 199] width 843 height 398
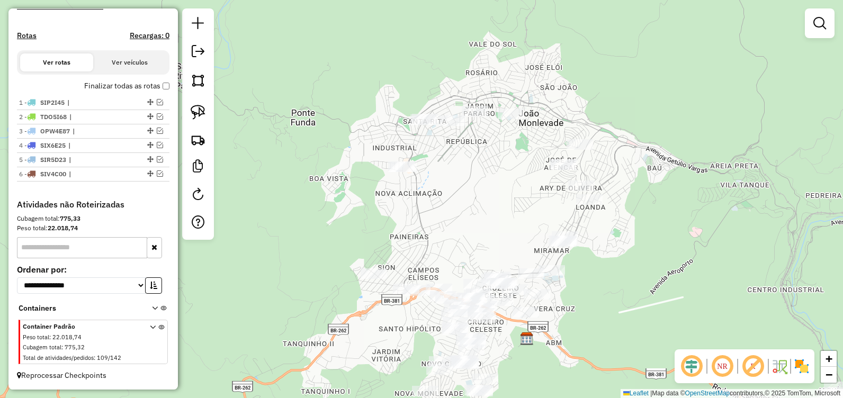
drag, startPoint x: 511, startPoint y: 299, endPoint x: 458, endPoint y: 209, distance: 104.2
click at [458, 209] on div "Janela de atendimento Grade de atendimento Capacidade Transportadoras Veículos …" at bounding box center [421, 199] width 843 height 398
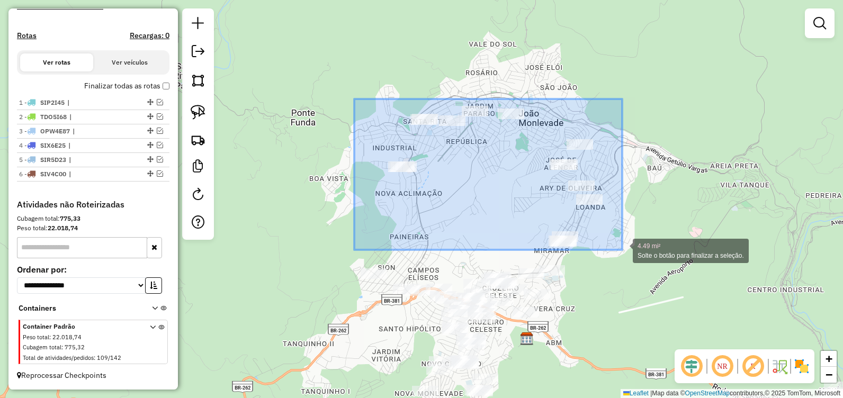
drag, startPoint x: 354, startPoint y: 99, endPoint x: 622, endPoint y: 250, distance: 307.5
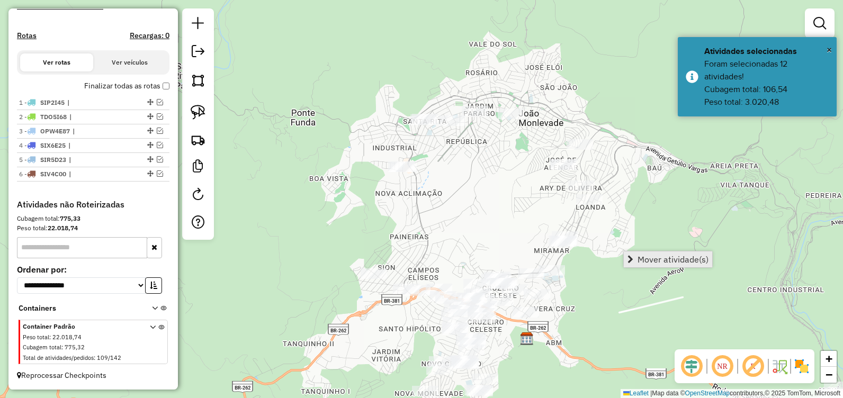
click at [645, 257] on span "Mover atividade(s)" at bounding box center [672, 259] width 71 height 8
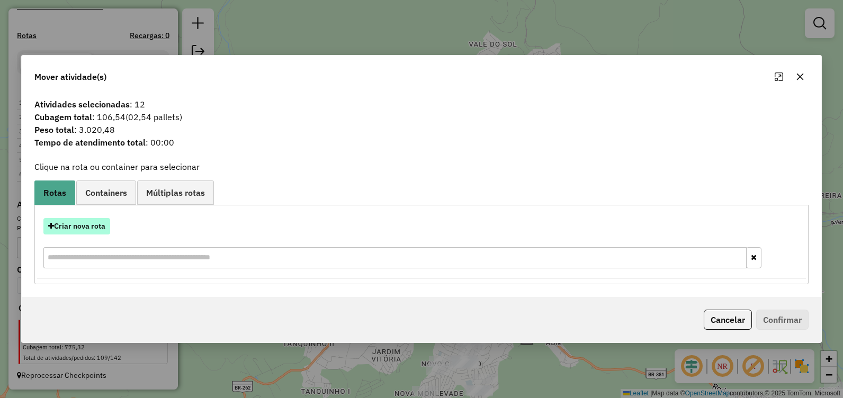
click at [98, 227] on button "Criar nova rota" at bounding box center [76, 226] width 67 height 16
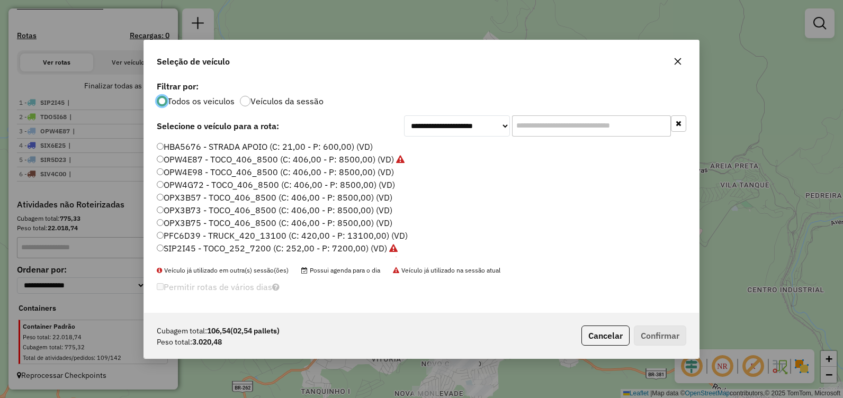
scroll to position [53, 0]
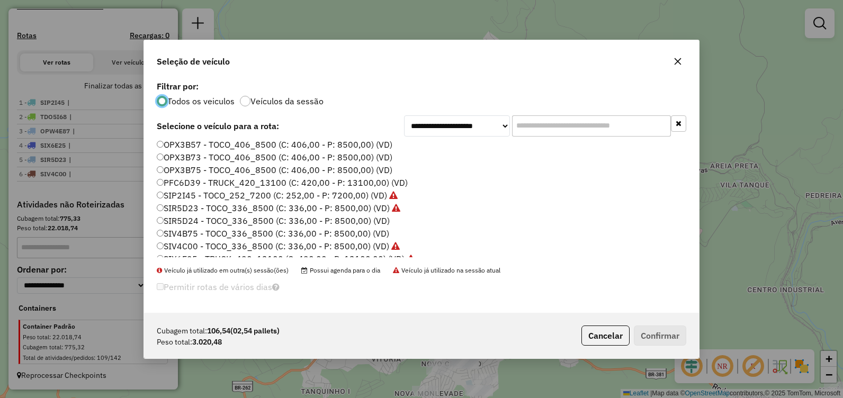
click at [297, 229] on label "SIV4B75 - TOCO_336_8500 (C: 336,00 - P: 8500,00) (VD)" at bounding box center [273, 233] width 232 height 13
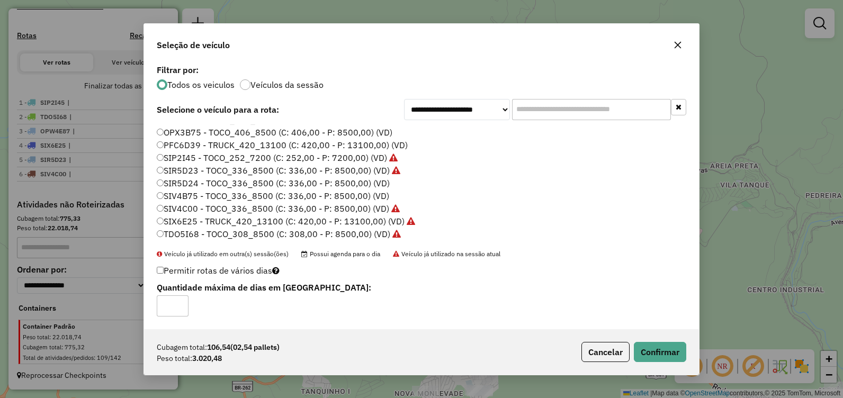
scroll to position [21, 0]
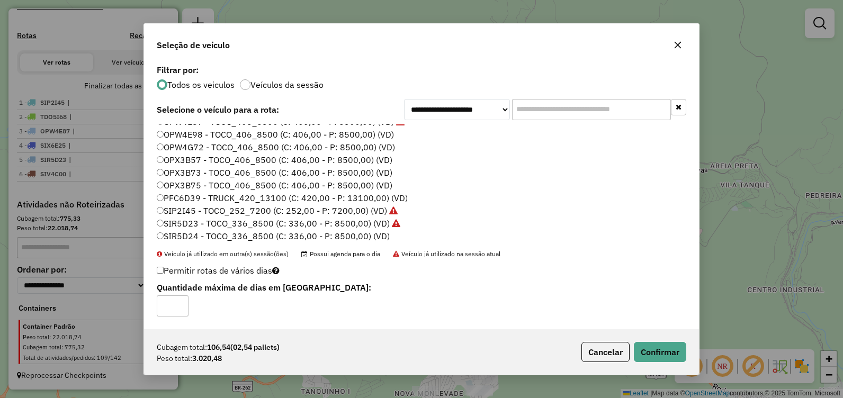
click at [267, 186] on label "OPX3B75 - TOCO_406_8500 (C: 406,00 - P: 8500,00) (VD)" at bounding box center [275, 185] width 236 height 13
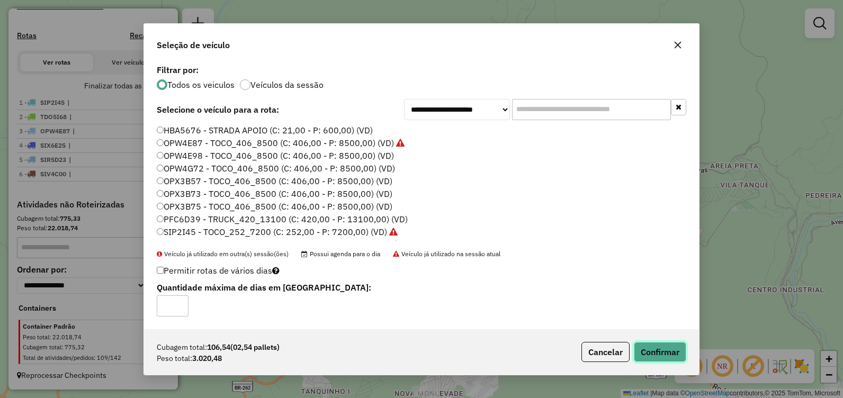
click at [658, 352] on button "Confirmar" at bounding box center [660, 352] width 52 height 20
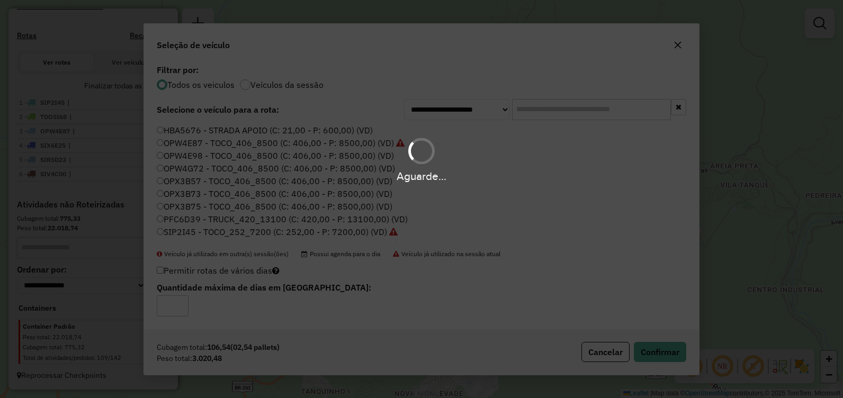
scroll to position [359, 0]
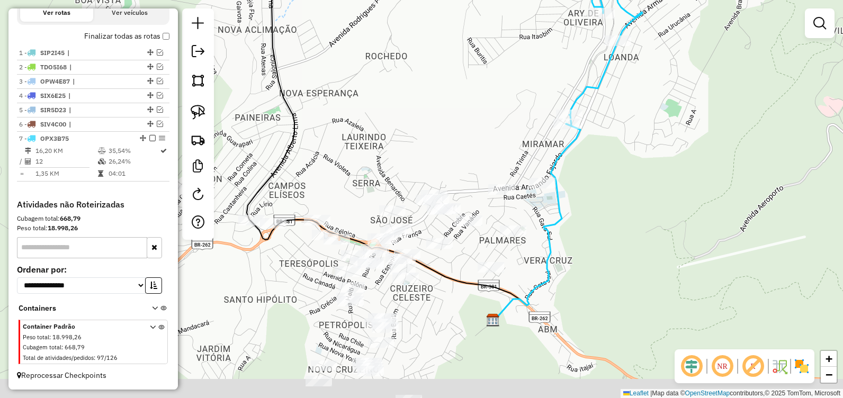
drag, startPoint x: 473, startPoint y: 201, endPoint x: 497, endPoint y: 130, distance: 75.5
click at [497, 130] on div "Janela de atendimento Grade de atendimento Capacidade Transportadoras Veículos …" at bounding box center [421, 199] width 843 height 398
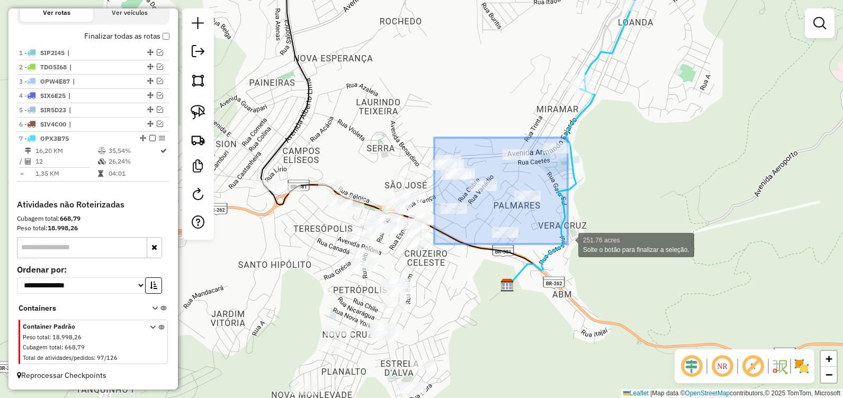
drag, startPoint x: 435, startPoint y: 141, endPoint x: 568, endPoint y: 244, distance: 167.5
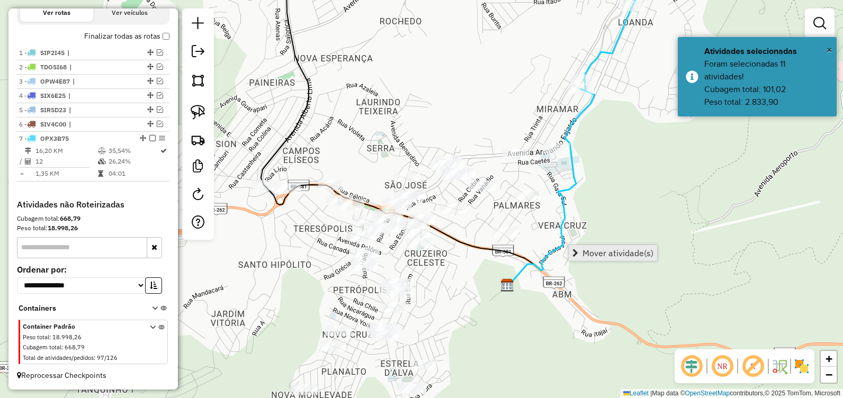
click at [593, 249] on span "Mover atividade(s)" at bounding box center [617, 253] width 71 height 8
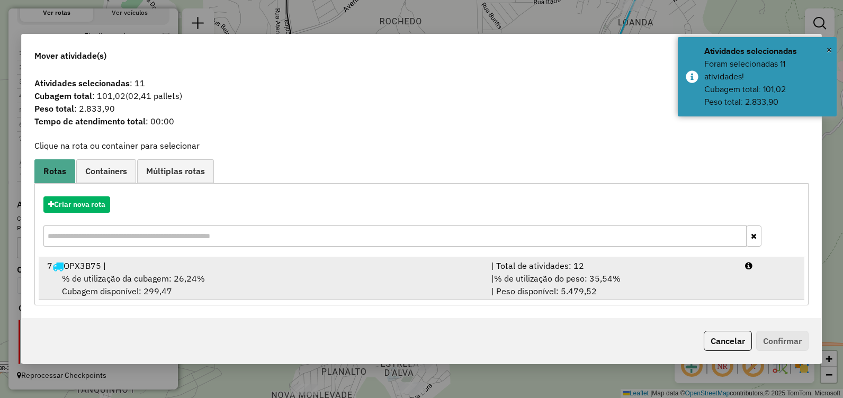
click at [252, 269] on div "7 OPX3B75 |" at bounding box center [263, 265] width 444 height 13
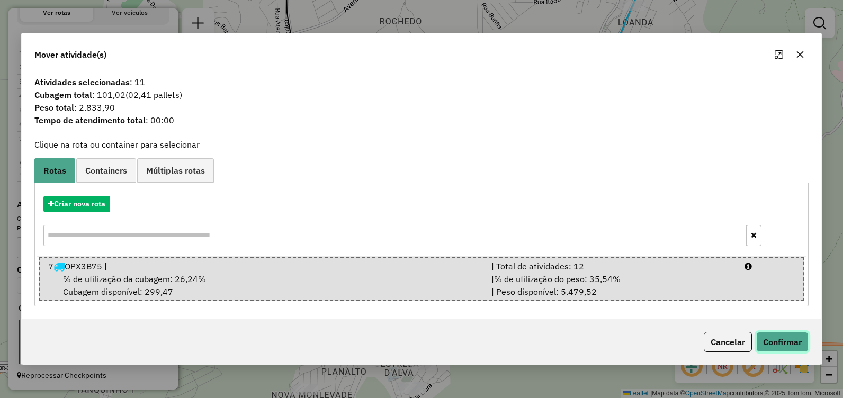
click at [768, 343] on button "Confirmar" at bounding box center [782, 342] width 52 height 20
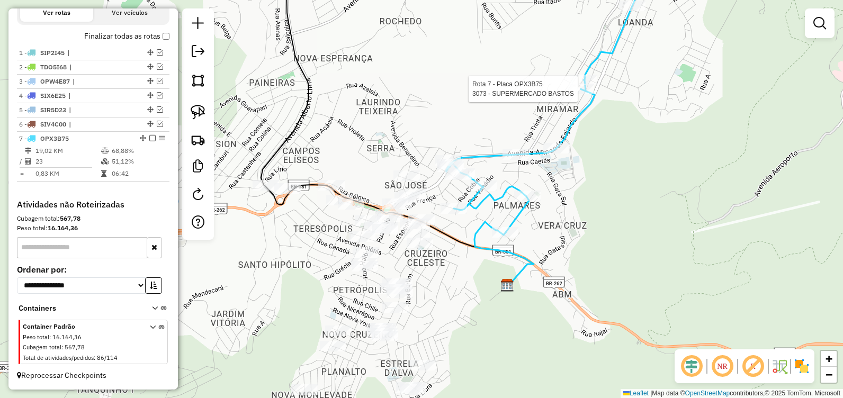
select select "**********"
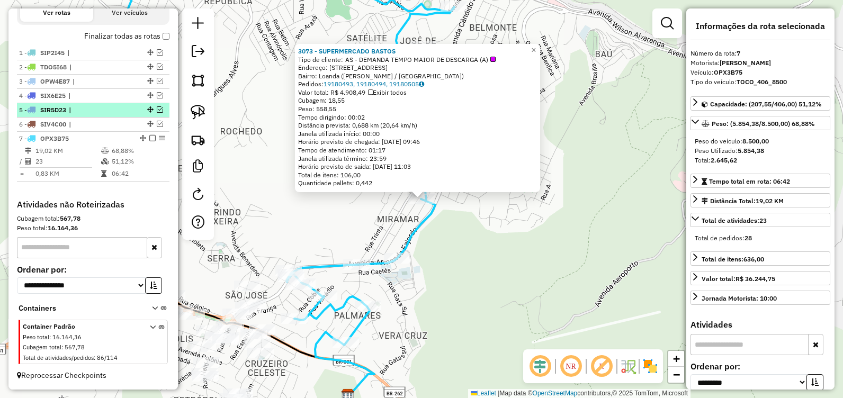
click at [149, 139] on em at bounding box center [152, 138] width 6 height 6
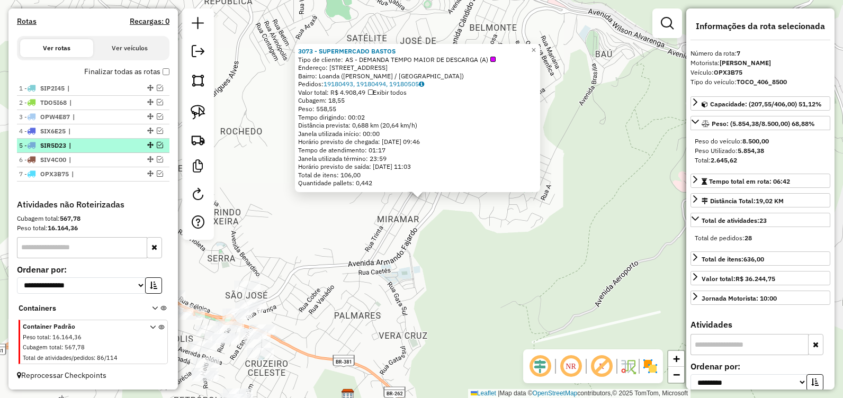
scroll to position [324, 0]
click at [267, 213] on div "3073 - SUPERMERCADO BASTOS Tipo de cliente: AS - DEMANDA TEMPO MAIOR DE DESCARG…" at bounding box center [421, 199] width 843 height 398
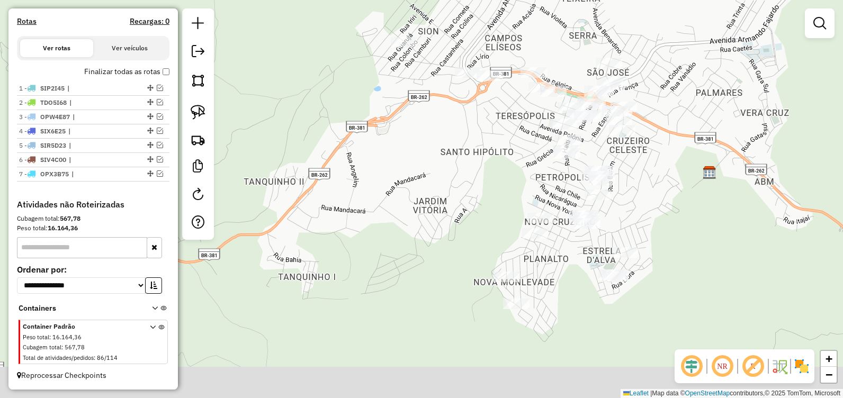
drag, startPoint x: 308, startPoint y: 256, endPoint x: 649, endPoint y: 48, distance: 399.7
click at [670, 33] on div "Janela de atendimento Grade de atendimento Capacidade Transportadoras Veículos …" at bounding box center [421, 199] width 843 height 398
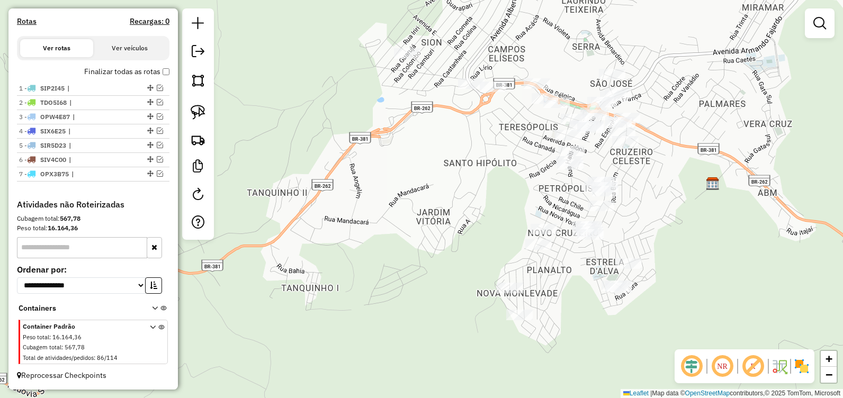
drag, startPoint x: 455, startPoint y: 187, endPoint x: 455, endPoint y: 245, distance: 57.7
click at [455, 232] on div "Janela de atendimento Grade de atendimento Capacidade Transportadoras Veículos …" at bounding box center [421, 199] width 843 height 398
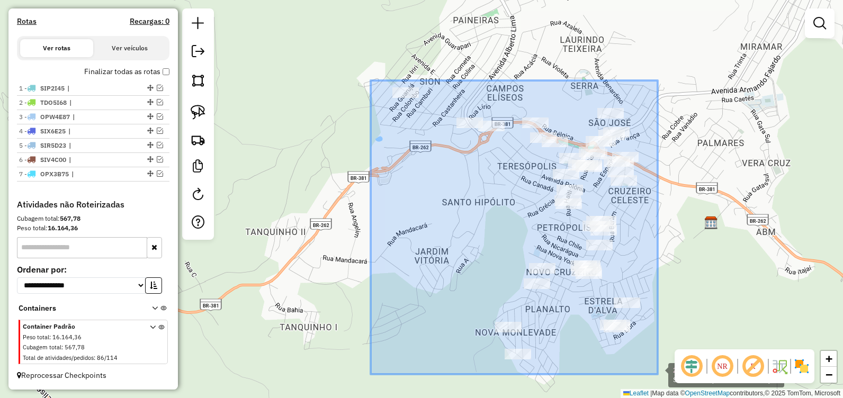
drag, startPoint x: 390, startPoint y: 107, endPoint x: 660, endPoint y: 377, distance: 381.8
